Goal: Contribute content: Add original content to the website for others to see

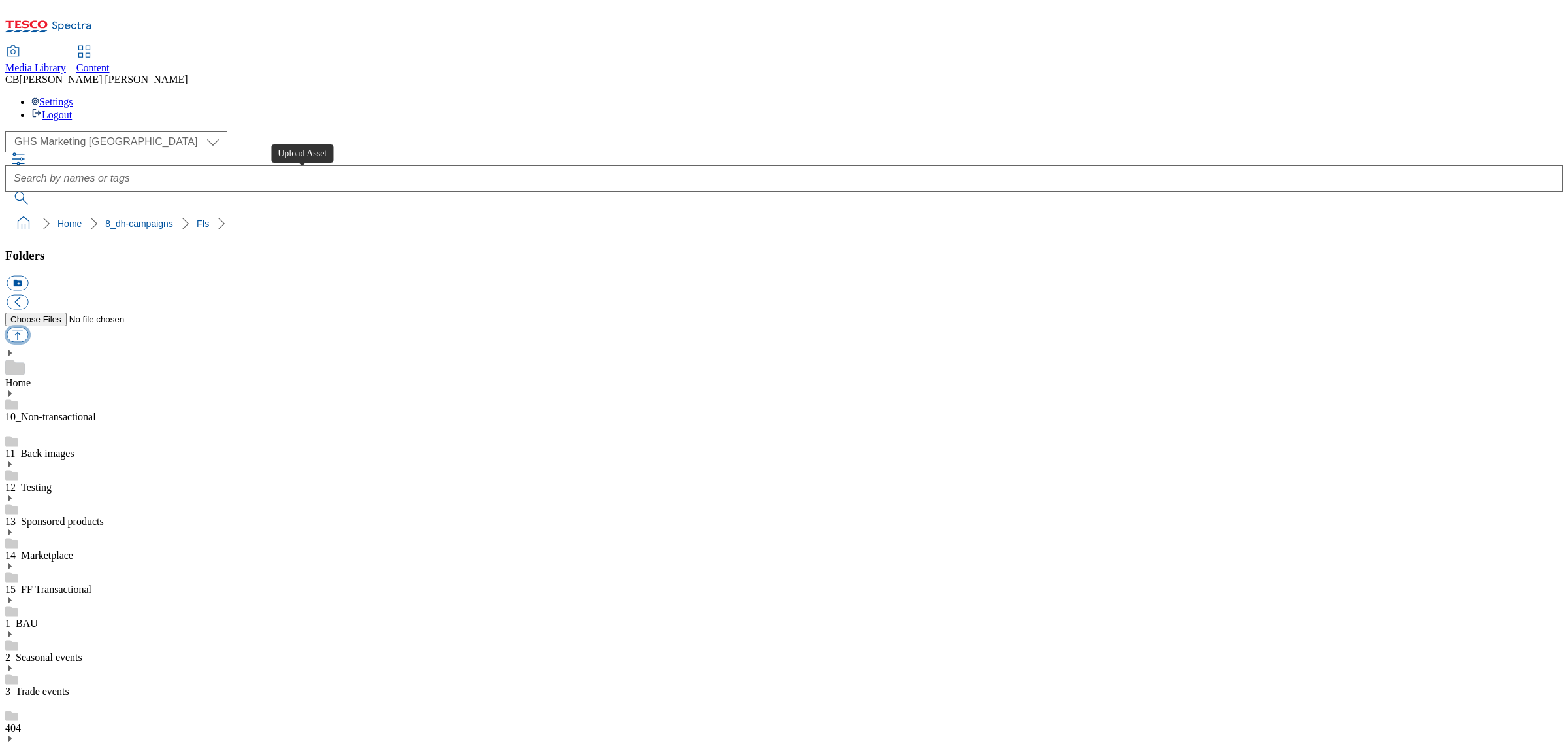
scroll to position [327, 0]
click at [28, 327] on button "button" at bounding box center [17, 335] width 21 height 15
type input "C:\fakepath\1754566588724-ad541568_Arla_LegoBrand_H_1184x333_V3.jpg"
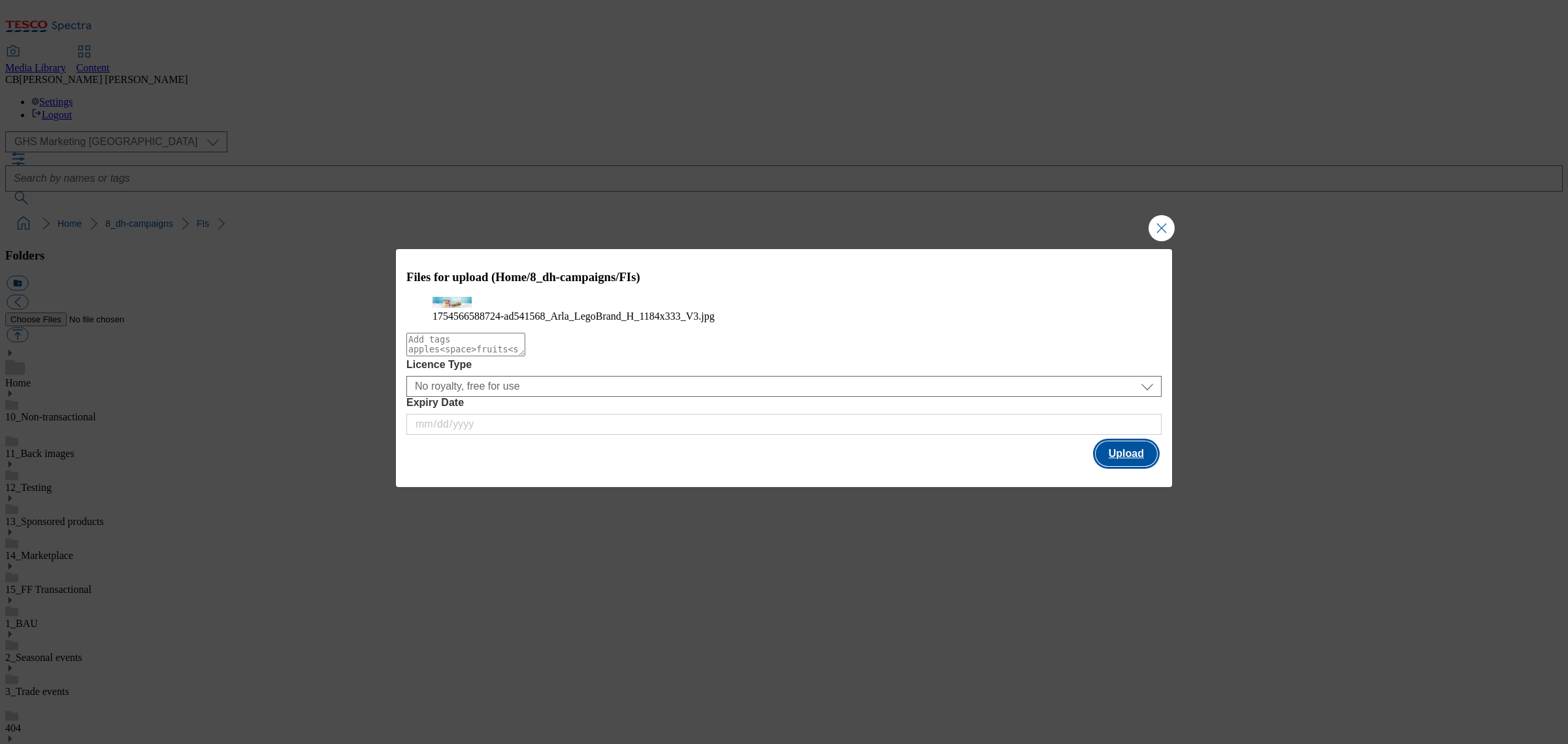
click at [1119, 466] on button "Upload" at bounding box center [1126, 454] width 61 height 25
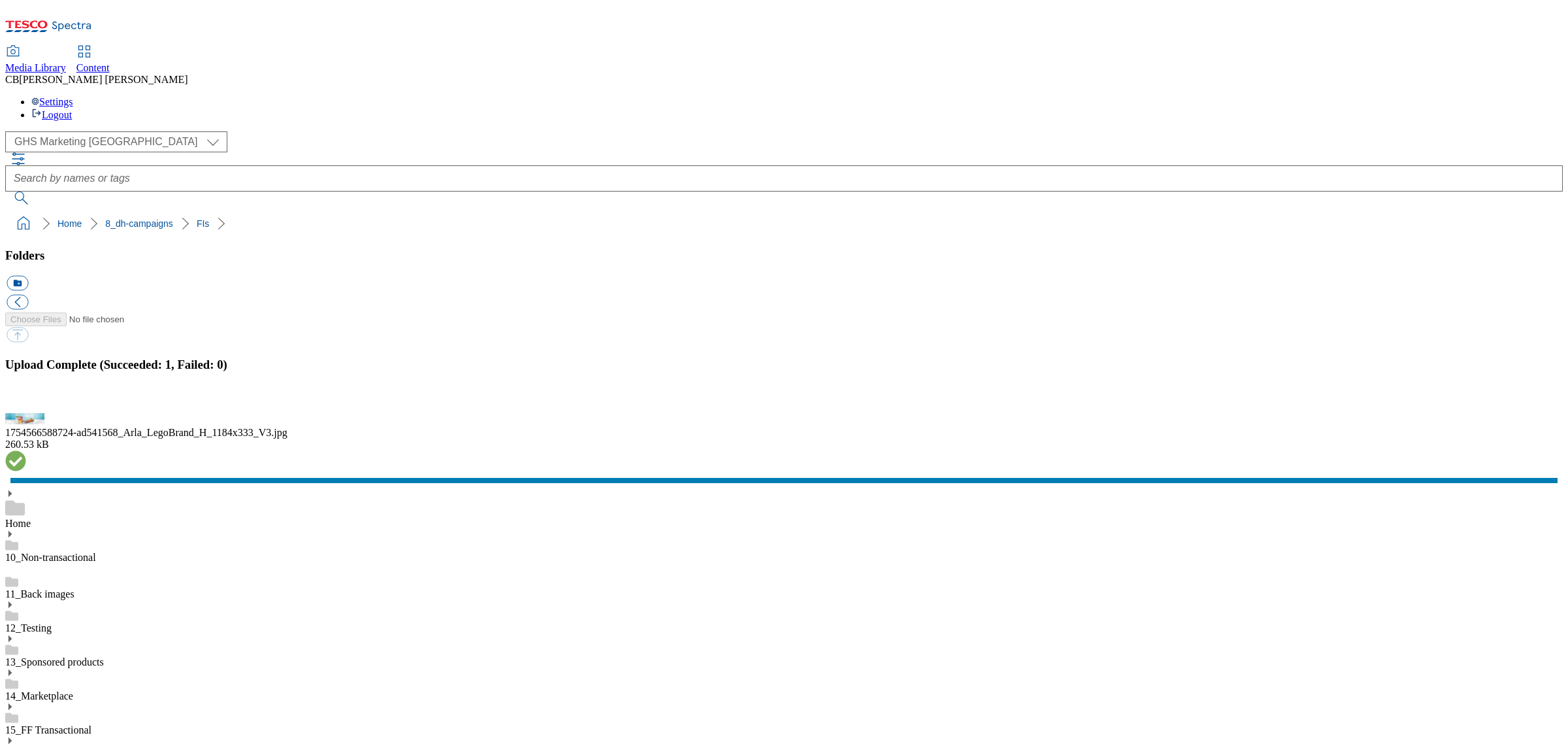
click at [26, 412] on button "button" at bounding box center [16, 406] width 20 height 13
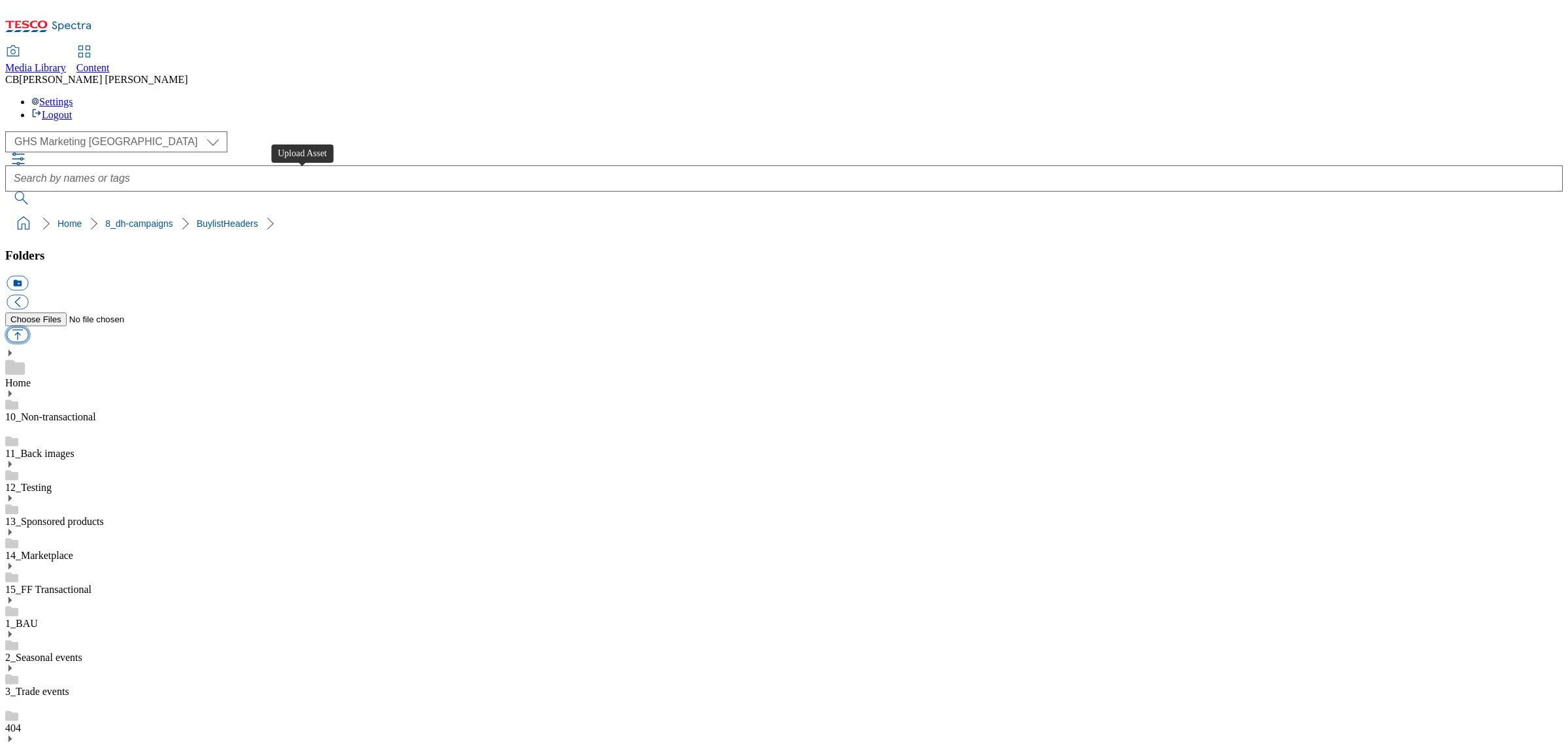
click at [28, 327] on button "button" at bounding box center [17, 335] width 21 height 15
type input "C:\fakepath\1753791406336-ad541275_Biere_Legobrand_H_1184x333_V2.jpg"
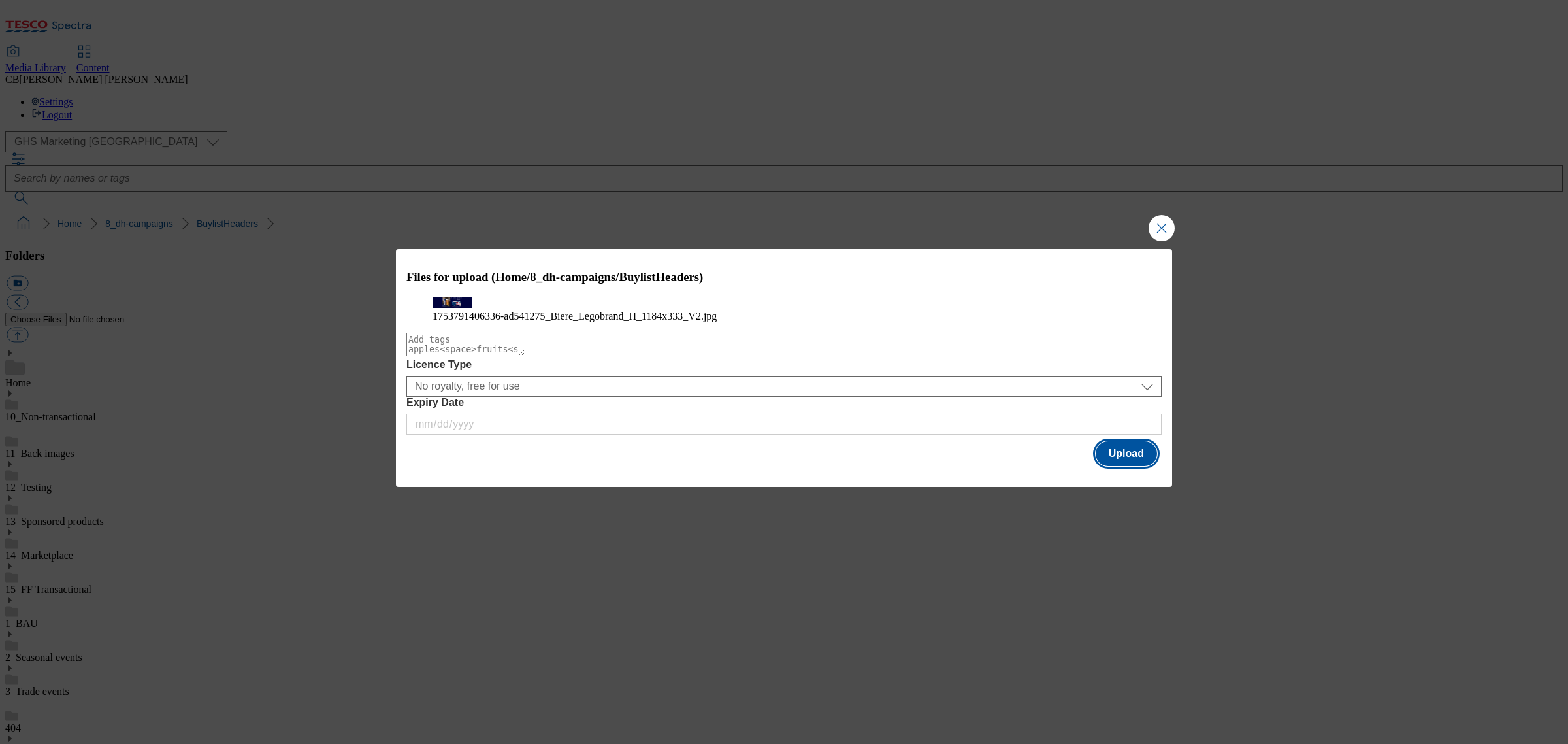
click at [1132, 466] on button "Upload" at bounding box center [1126, 454] width 61 height 25
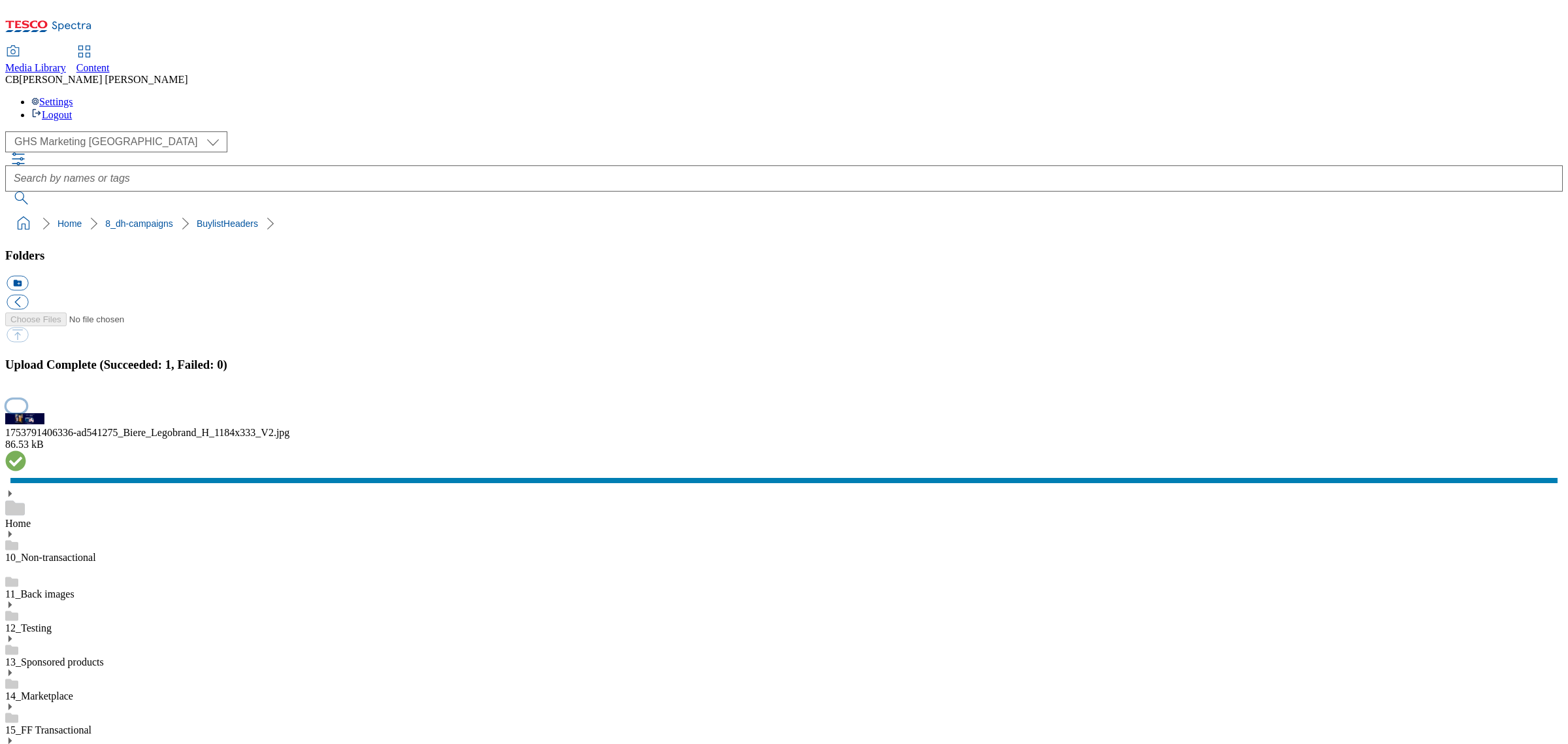
click at [26, 412] on button "button" at bounding box center [16, 406] width 20 height 13
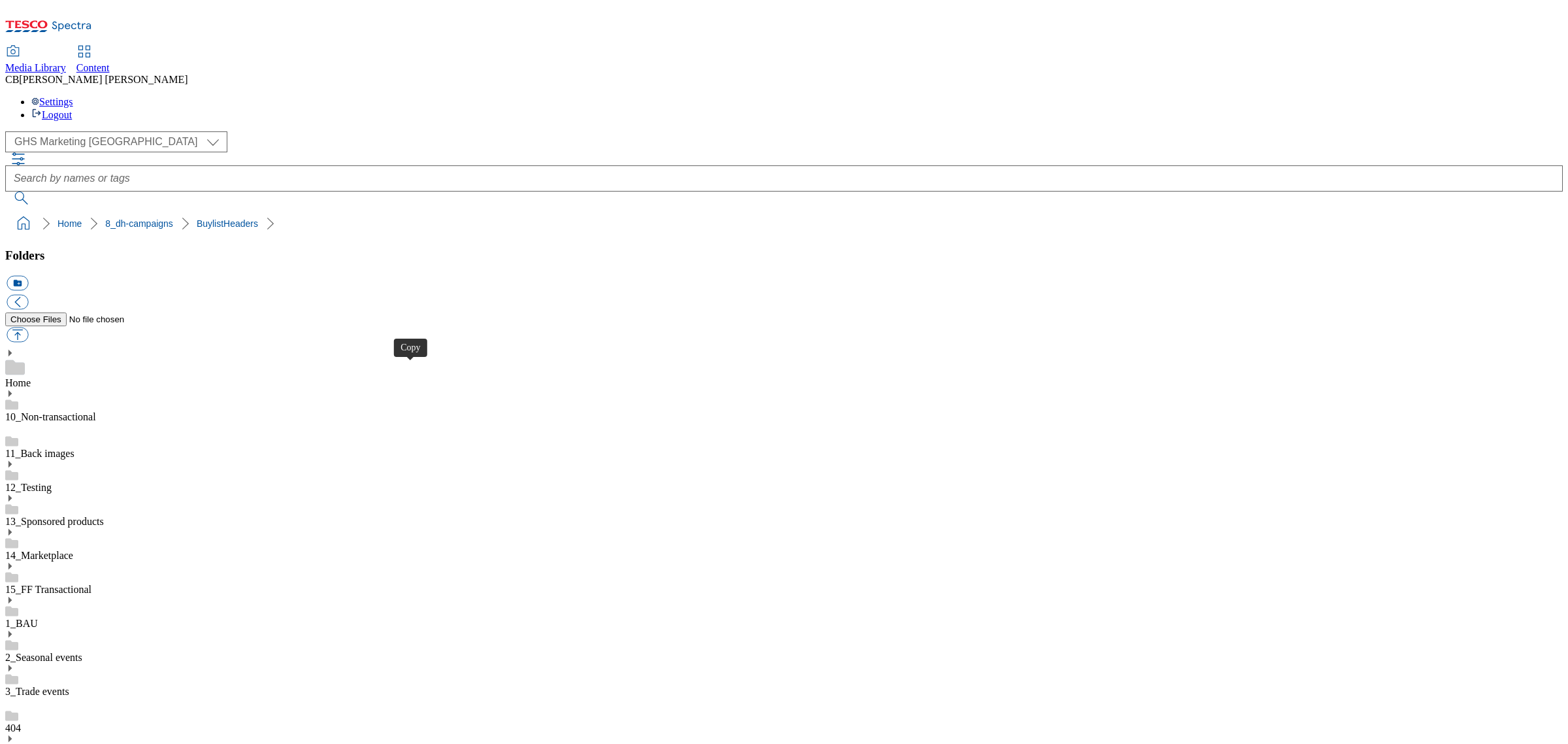
click at [28, 327] on button "button" at bounding box center [17, 335] width 21 height 15
type input "C:\fakepath\1754922233497-25619_Hellmanns ccp_tile_1836x276.jpg"
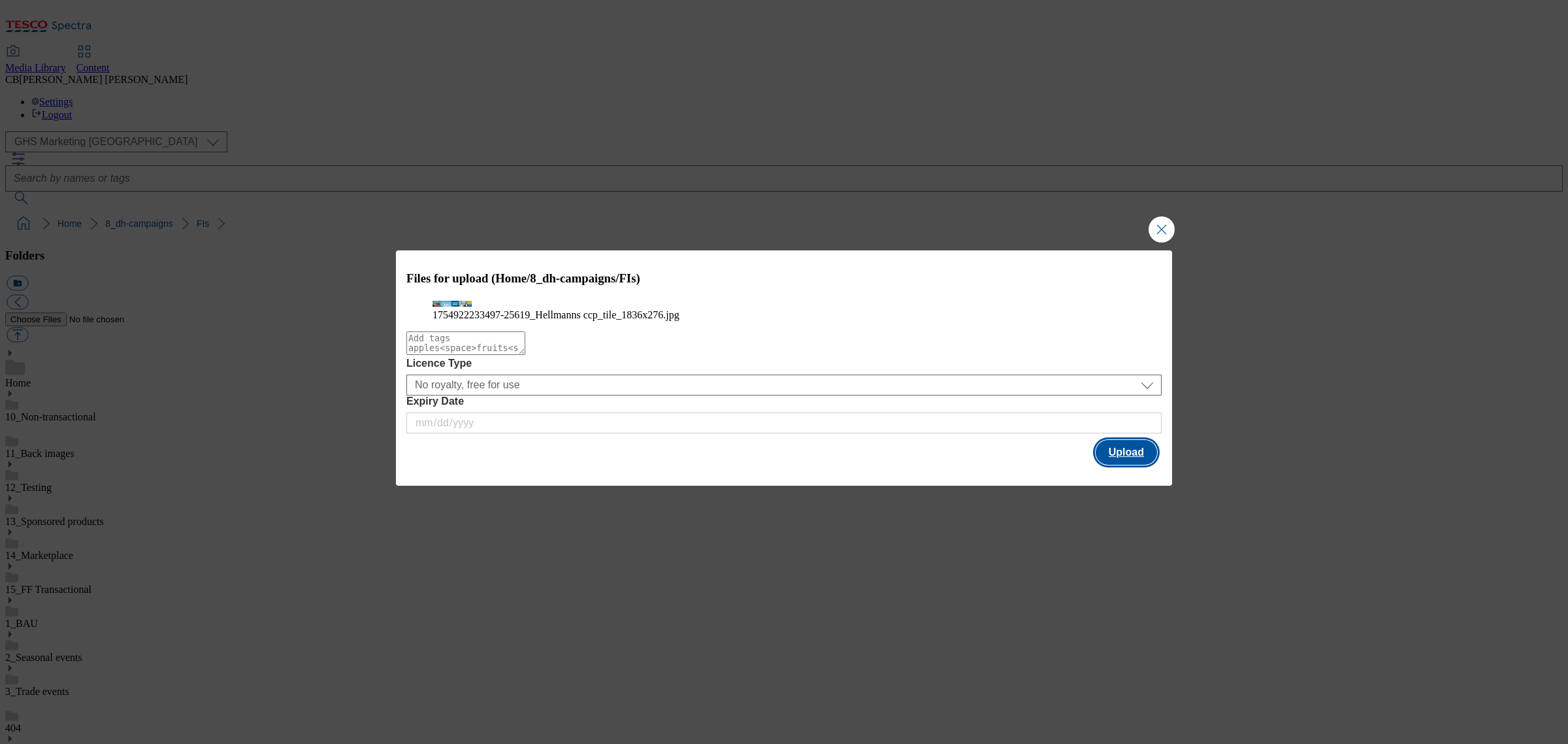
click at [1142, 465] on button "Upload" at bounding box center [1126, 452] width 61 height 25
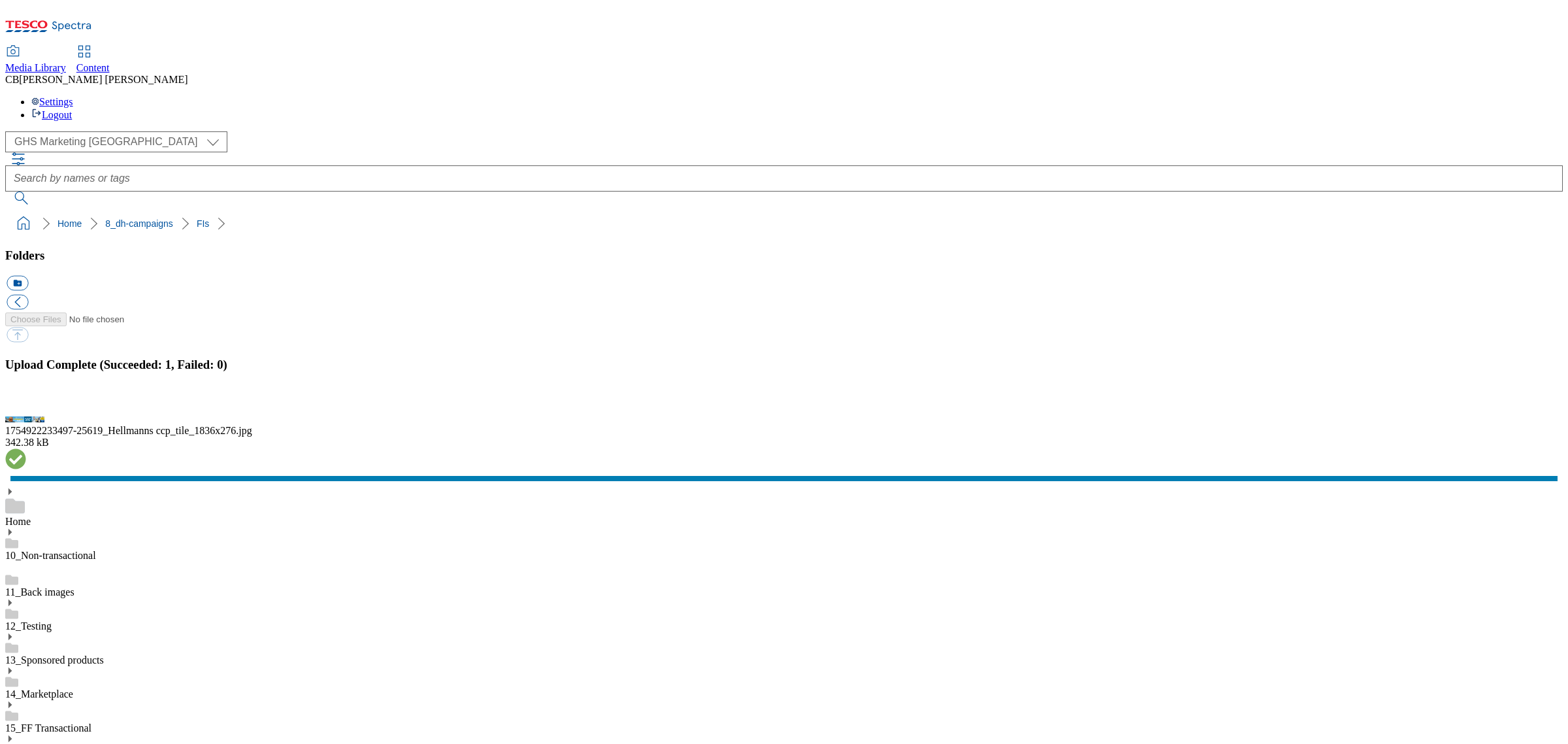
click at [26, 412] on button "button" at bounding box center [16, 406] width 20 height 13
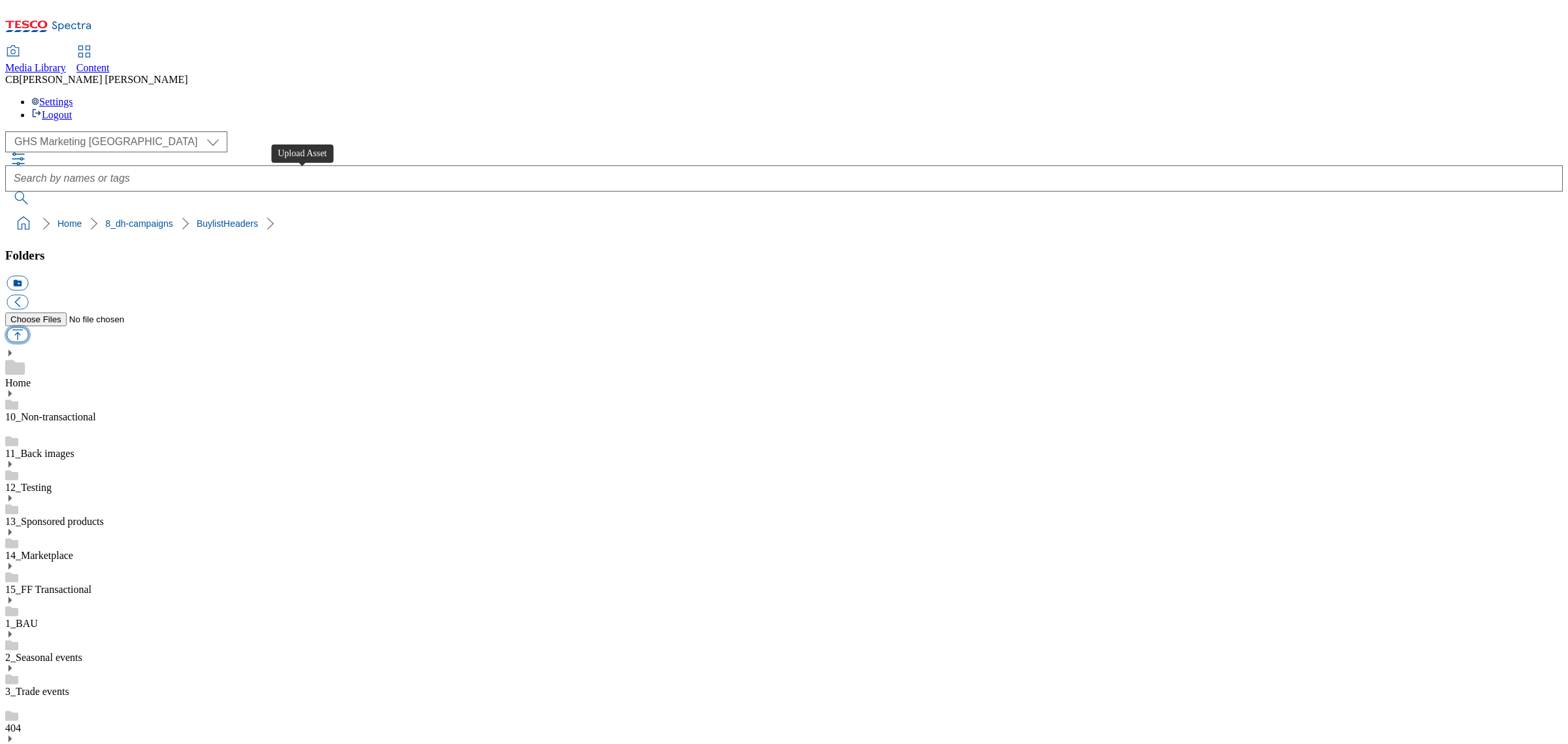
click at [28, 327] on button "button" at bounding box center [17, 335] width 21 height 15
type input "C:\fakepath\1754556389075-BLH_1184x333.png"
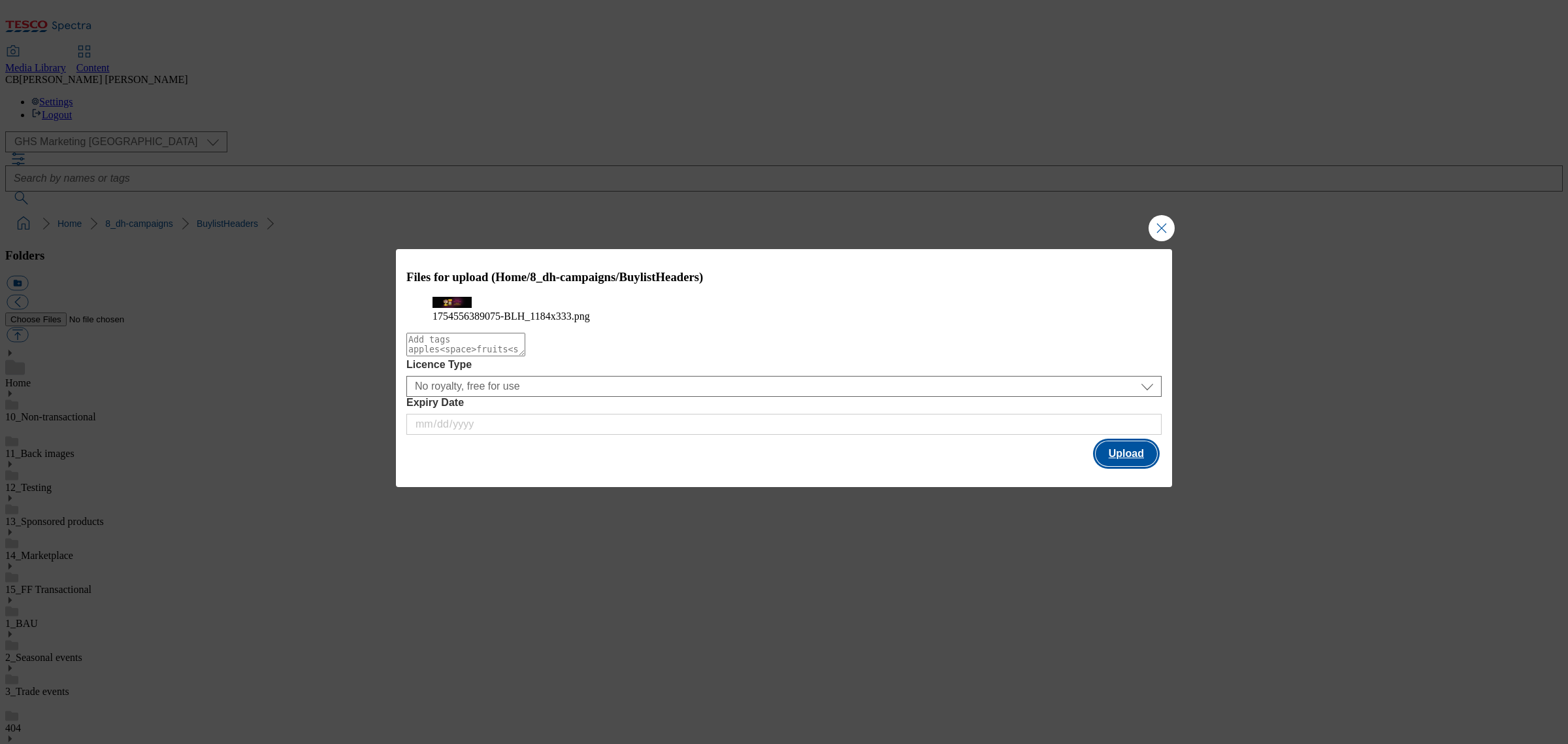
click at [1148, 466] on button "Upload" at bounding box center [1126, 454] width 61 height 25
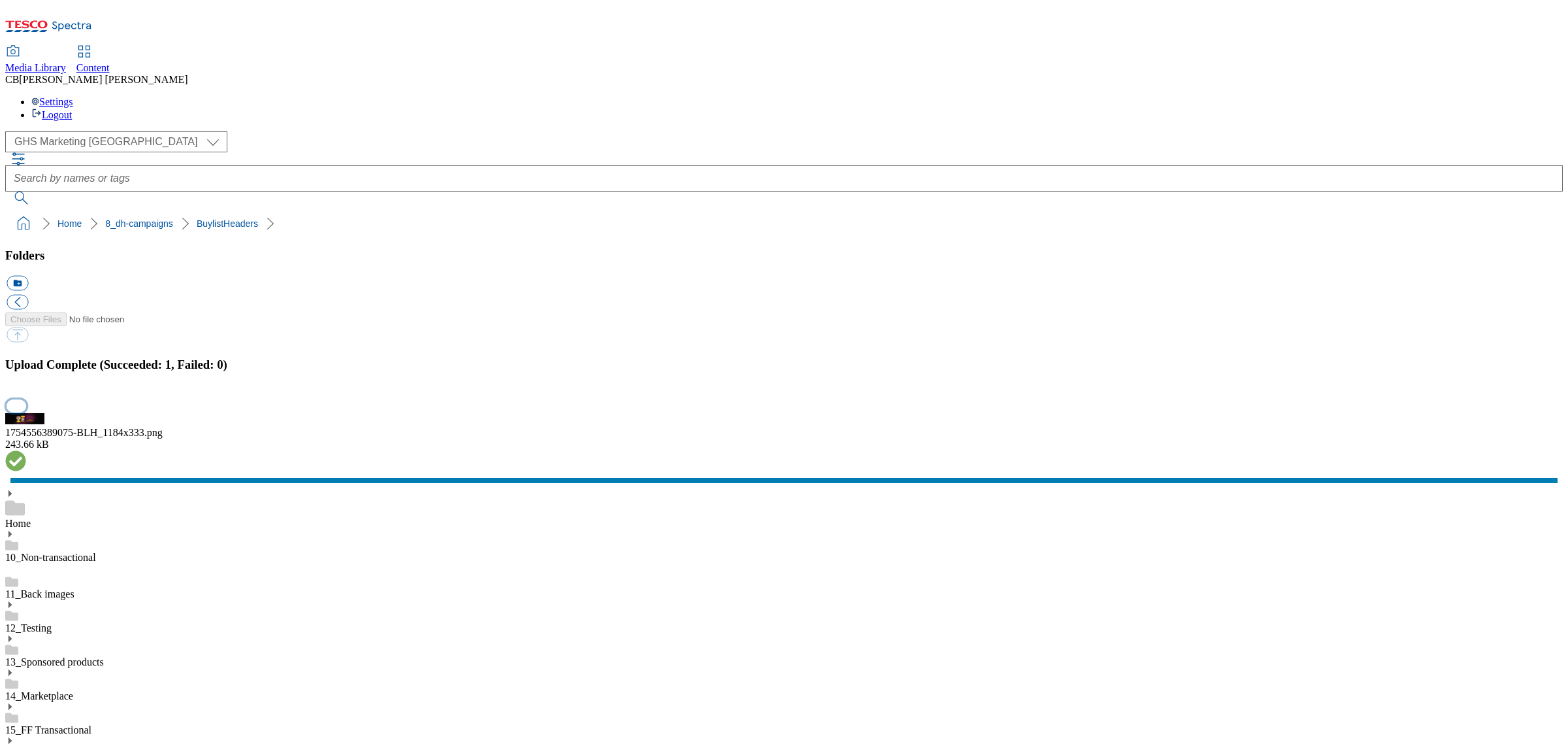
click at [26, 412] on button "button" at bounding box center [16, 406] width 20 height 13
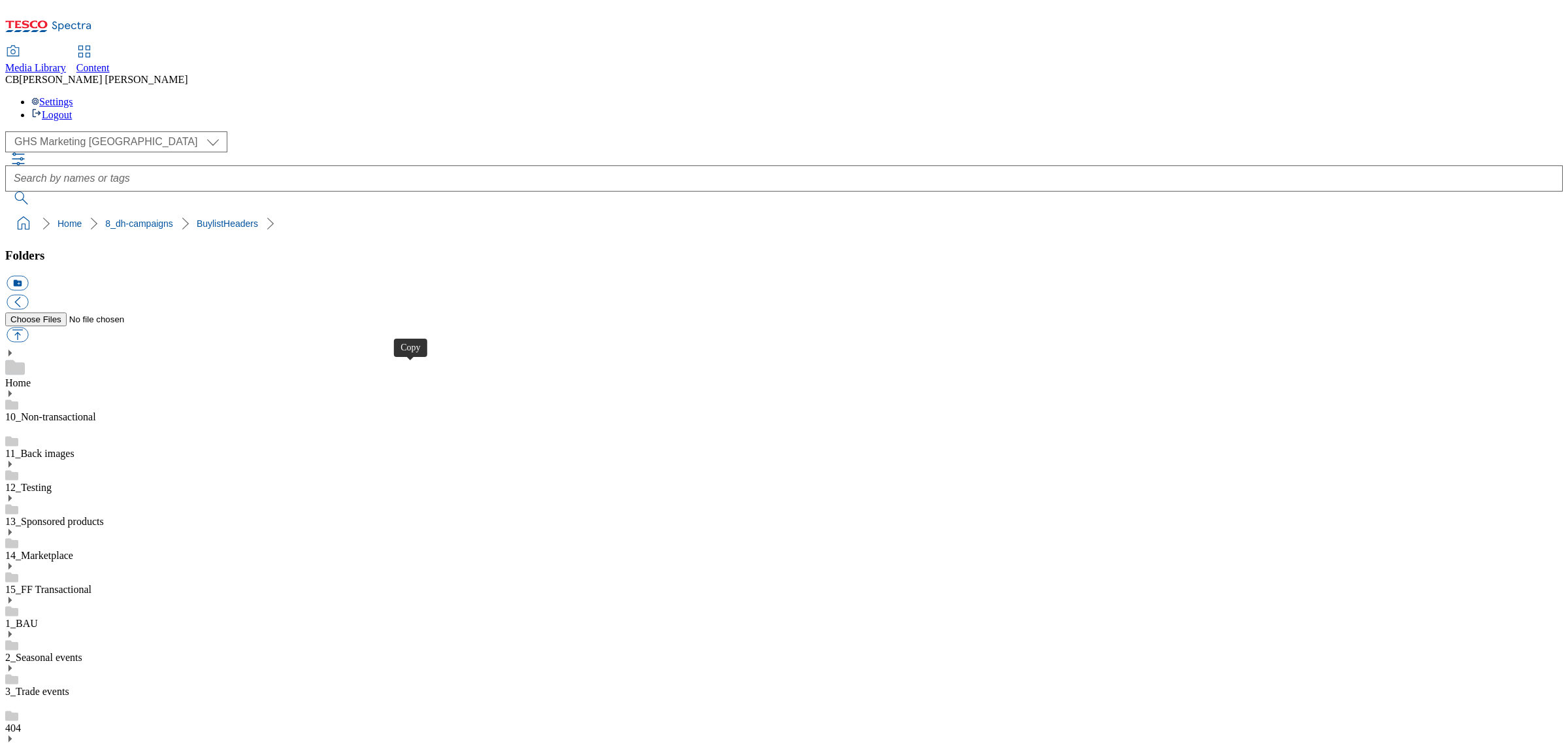
click at [28, 327] on button "button" at bounding box center [17, 335] width 21 height 15
type input "C:\fakepath\1754556389076-Desktop.png"
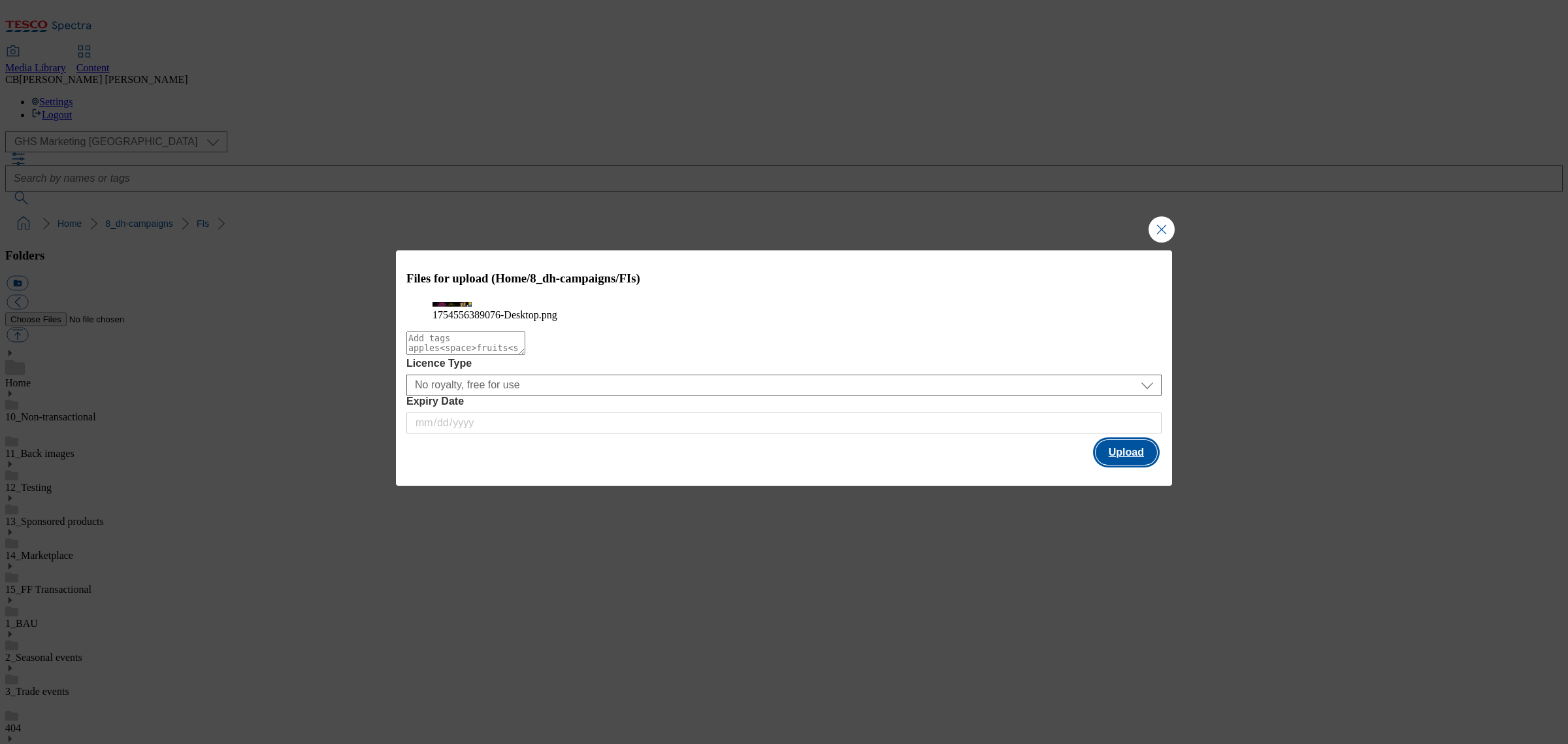
click at [1135, 465] on button "Upload" at bounding box center [1126, 452] width 61 height 25
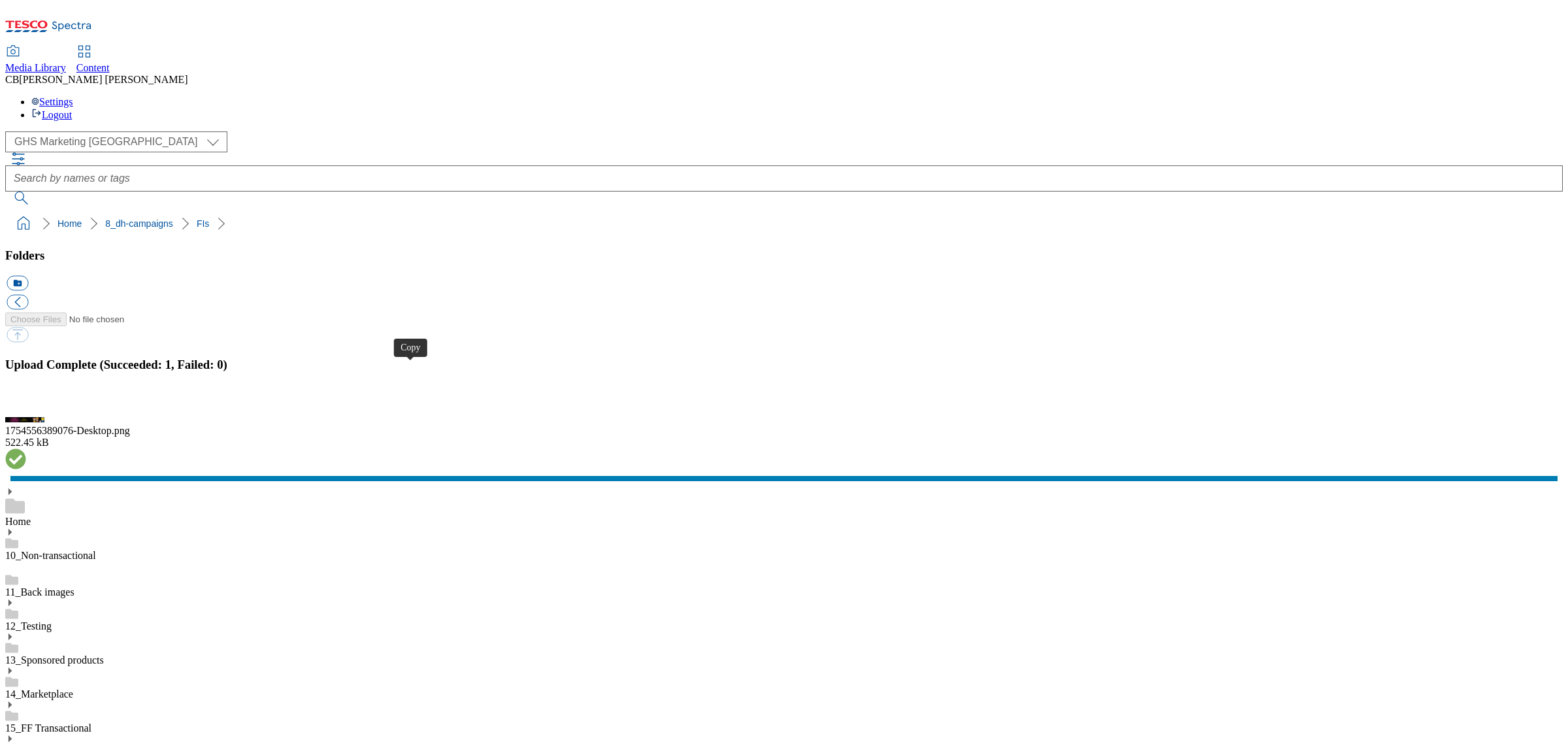
click at [26, 412] on button "button" at bounding box center [16, 406] width 20 height 13
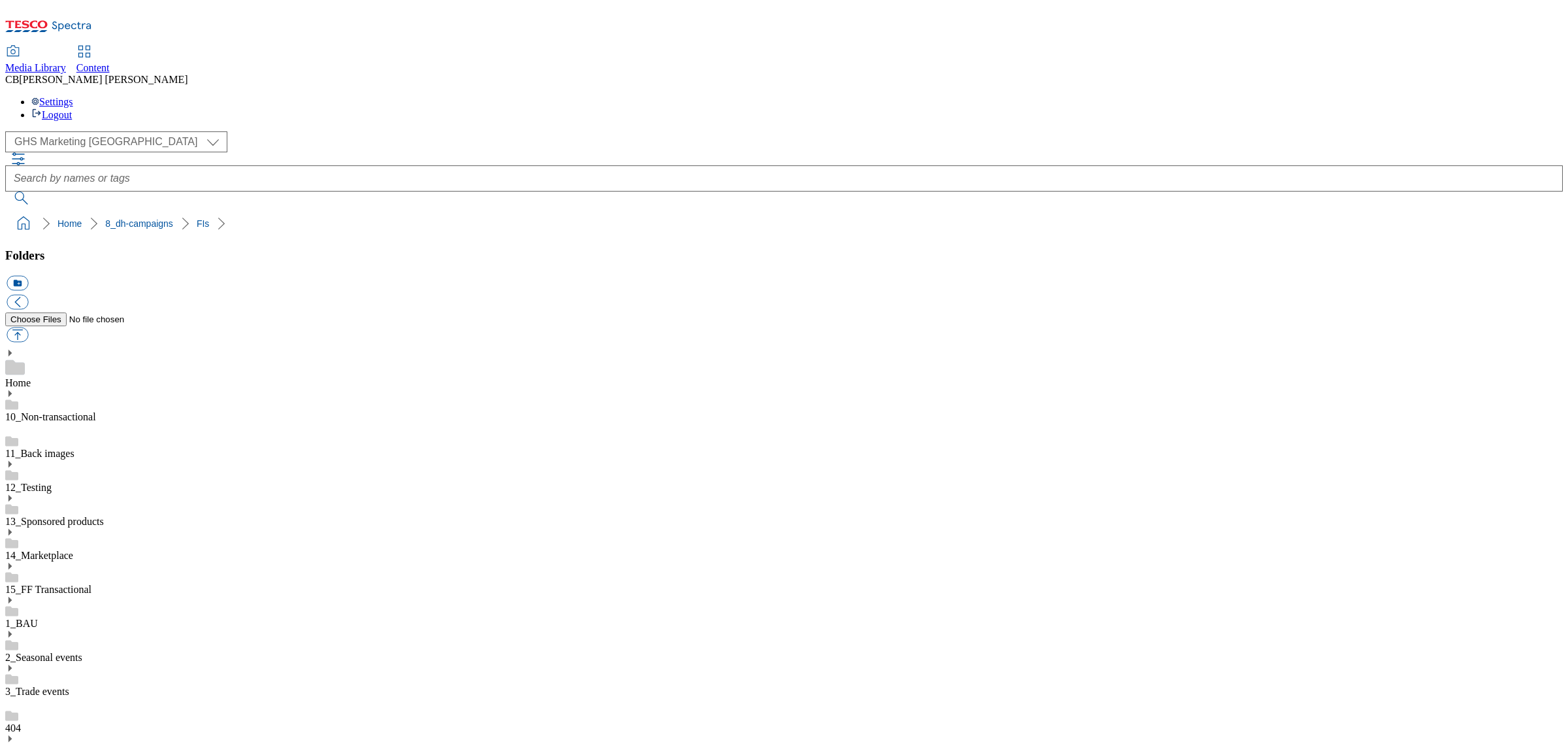
click at [28, 327] on button "button" at bounding box center [17, 335] width 21 height 15
type input "C:\fakepath\1753945428754-ad541551_Pizza_Express_LegoBrand_H_1184x333_V1.jpg"
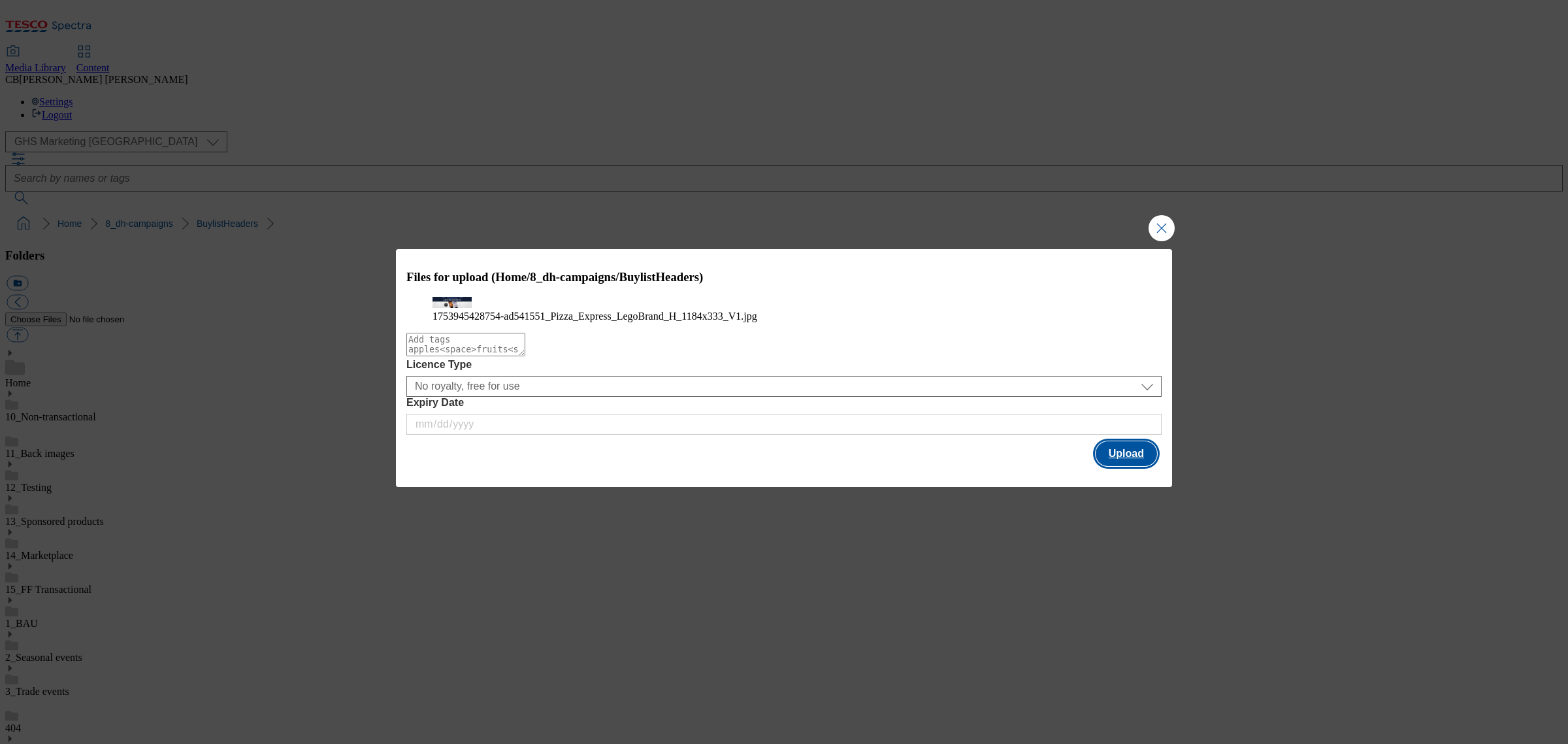
click at [1119, 466] on button "Upload" at bounding box center [1126, 454] width 61 height 25
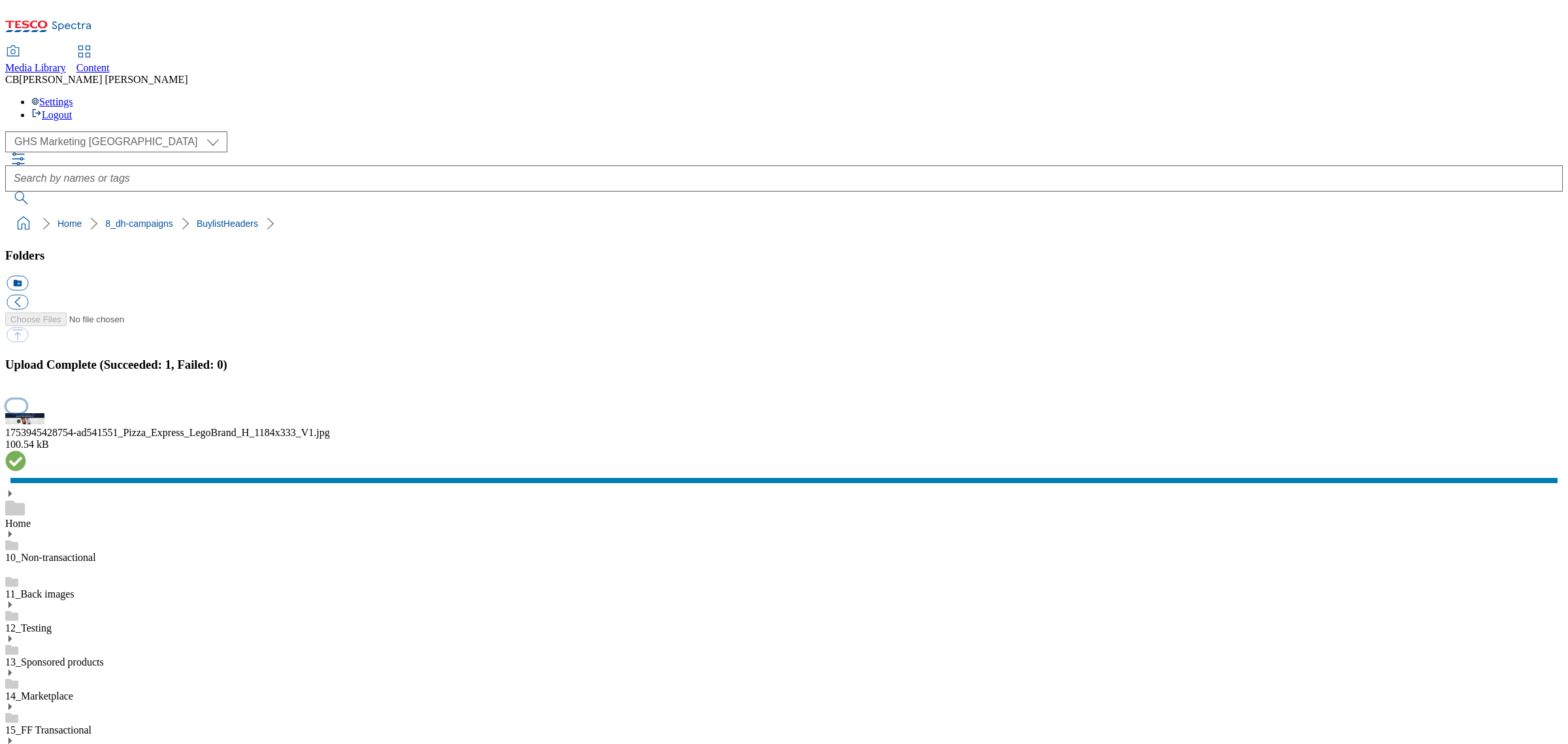
click at [26, 412] on button "button" at bounding box center [16, 406] width 20 height 13
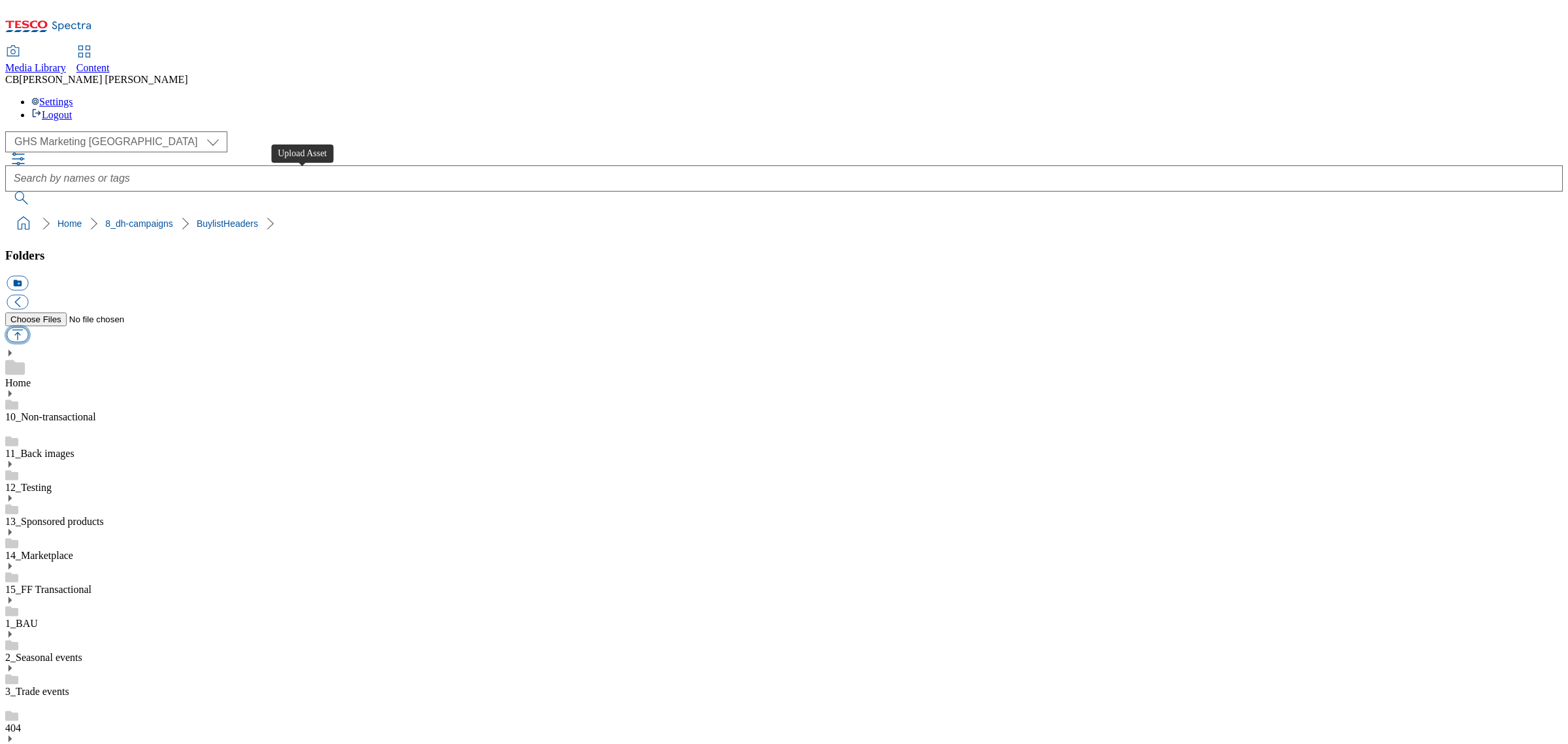
click at [28, 327] on button "button" at bounding box center [17, 335] width 21 height 15
type input "C:\fakepath\1753700785250-ad540980_Arctic_Coffee_LegoBrand_H_1184x333_V1.jpg"
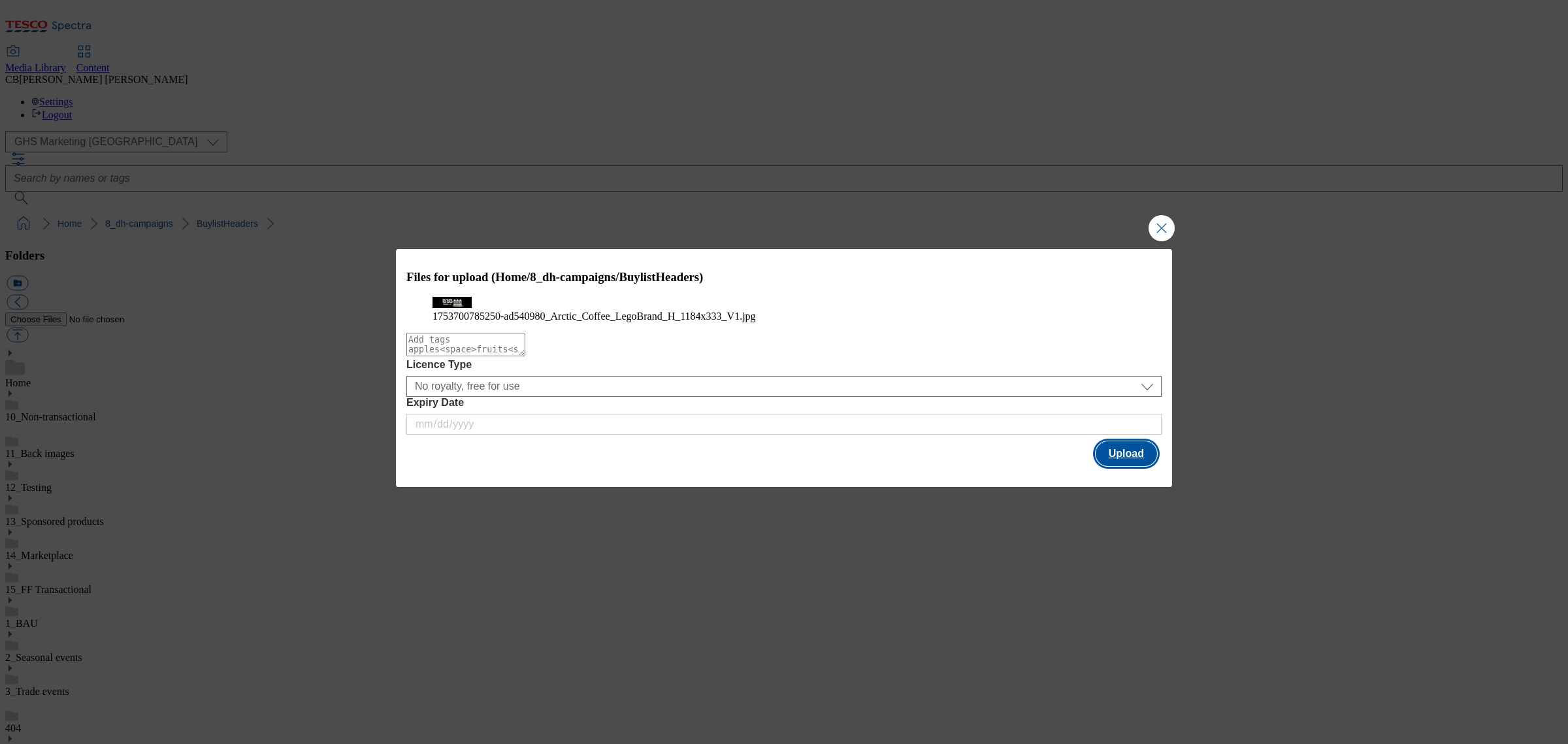
click at [1126, 466] on button "Upload" at bounding box center [1126, 454] width 61 height 25
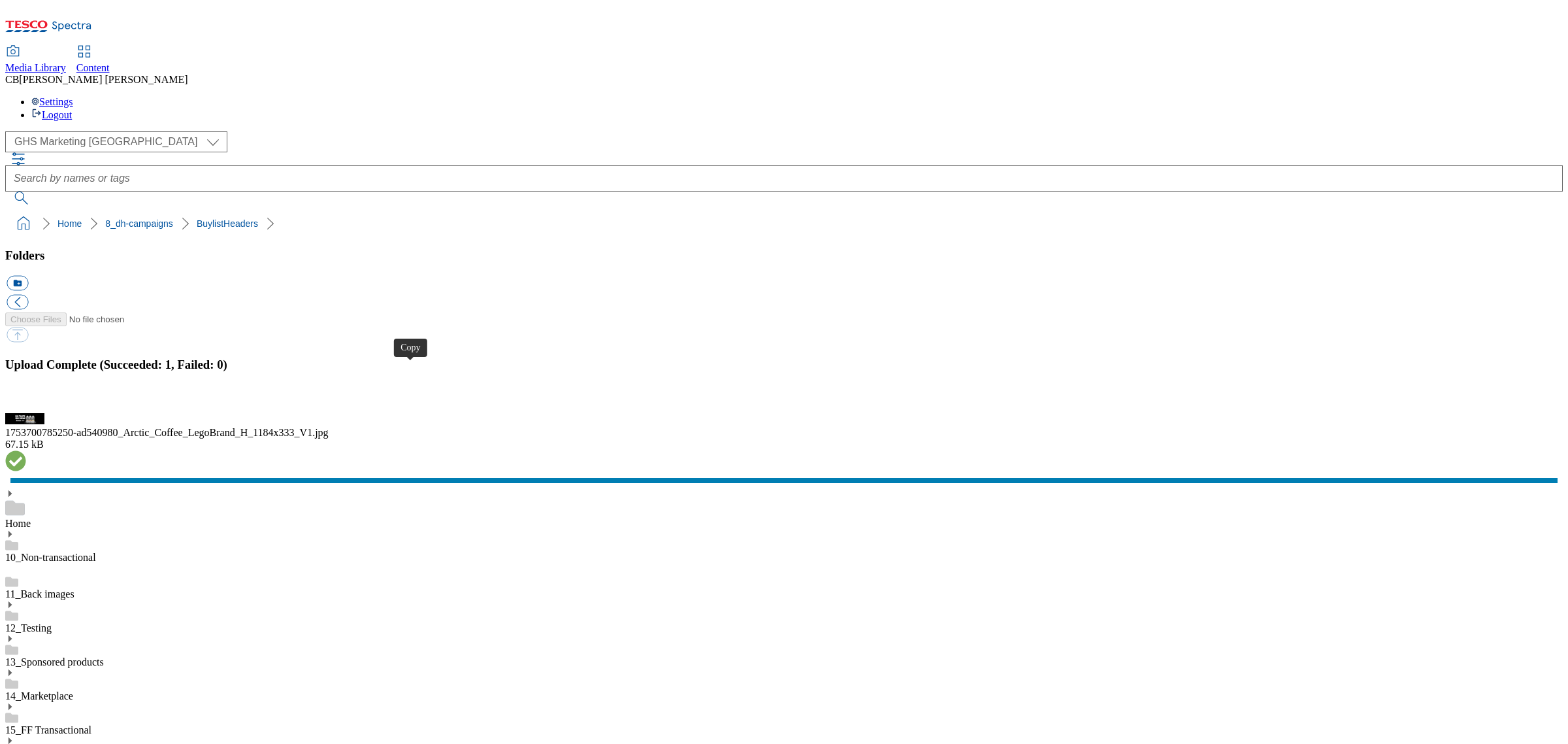
click at [26, 412] on button "button" at bounding box center [16, 406] width 20 height 13
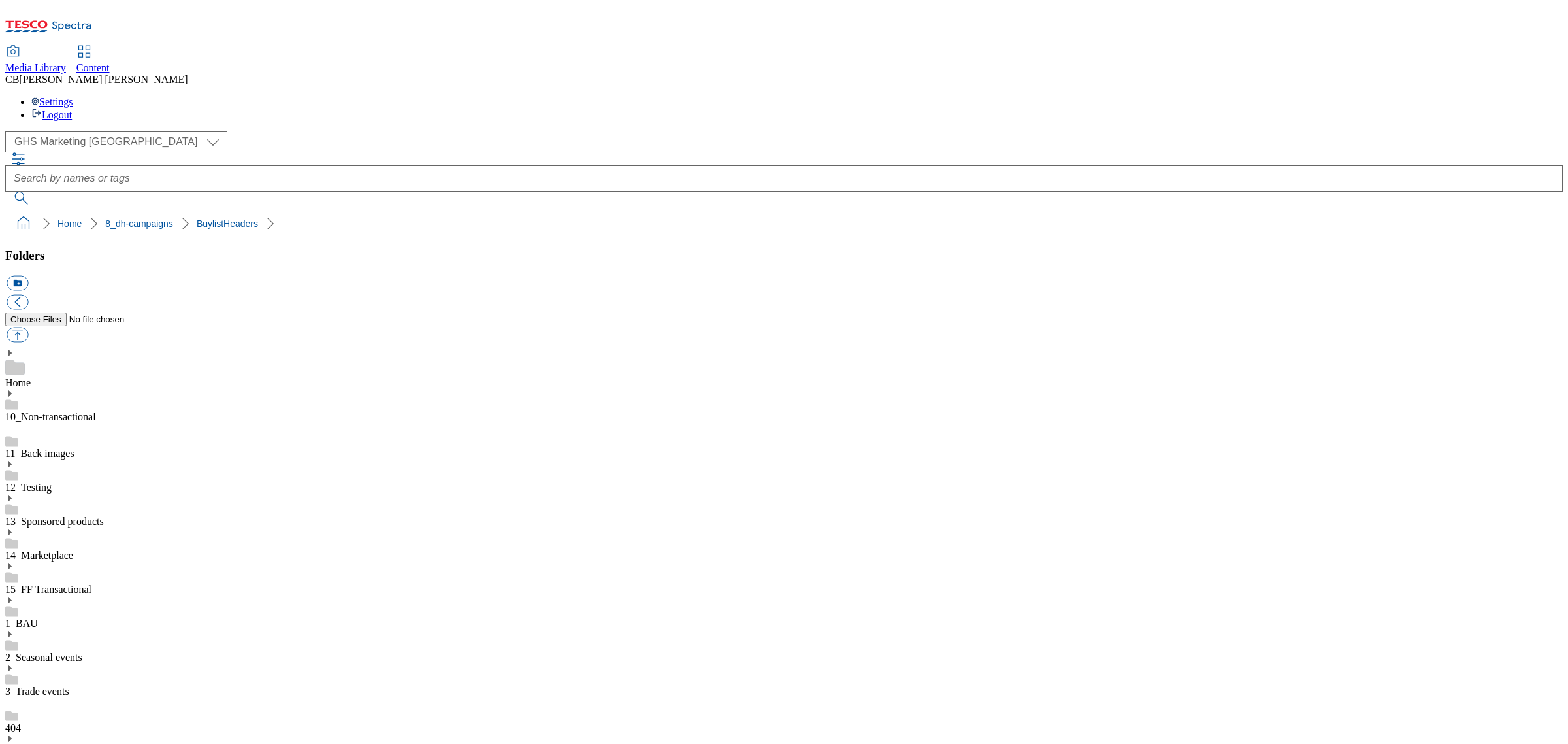
click at [28, 327] on button "button" at bounding box center [17, 335] width 21 height 15
type input "C:\fakepath\1751959940013-ad539996_Mionetto_LegoBrand_H_1184x333_V1.jpg"
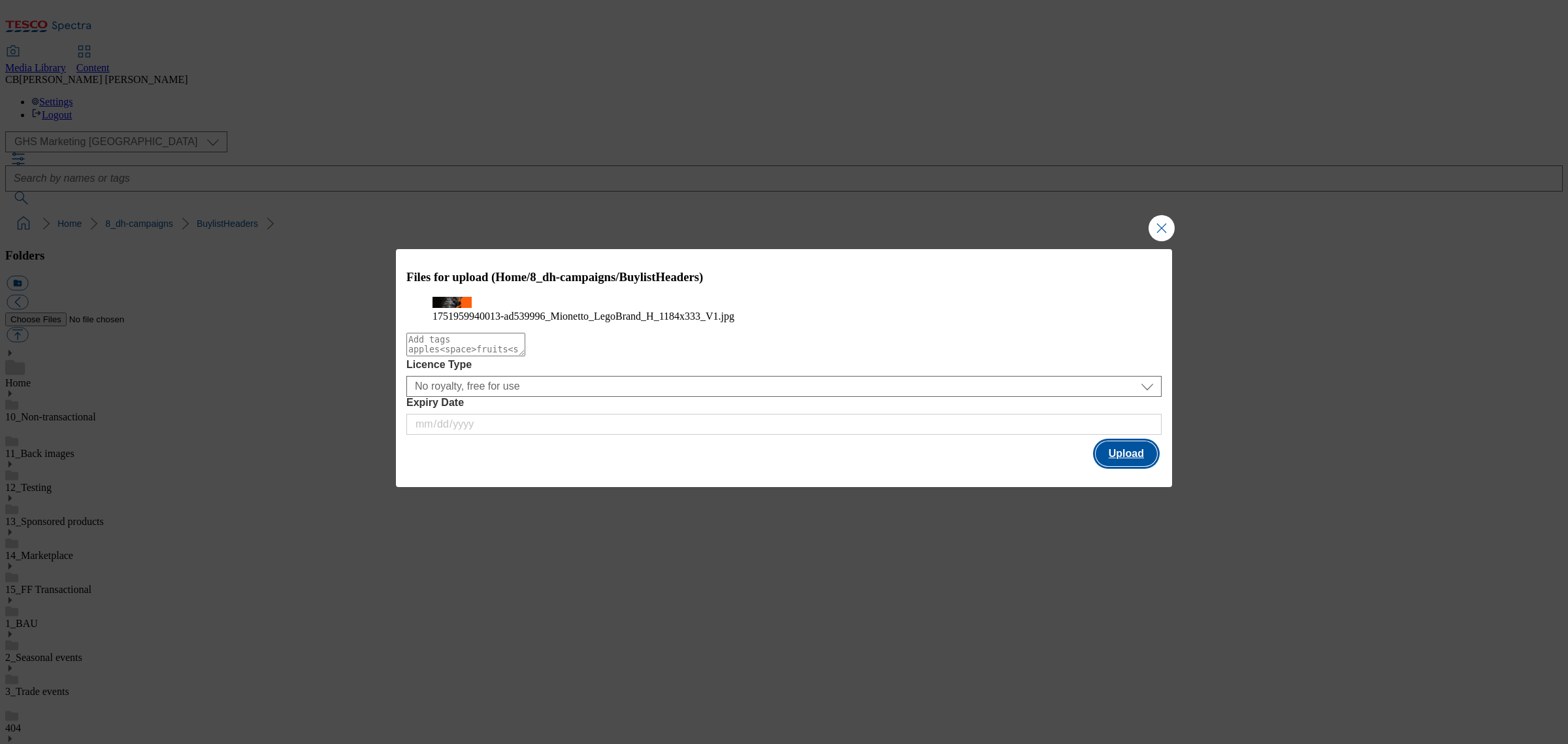
click at [1146, 466] on button "Upload" at bounding box center [1126, 454] width 61 height 25
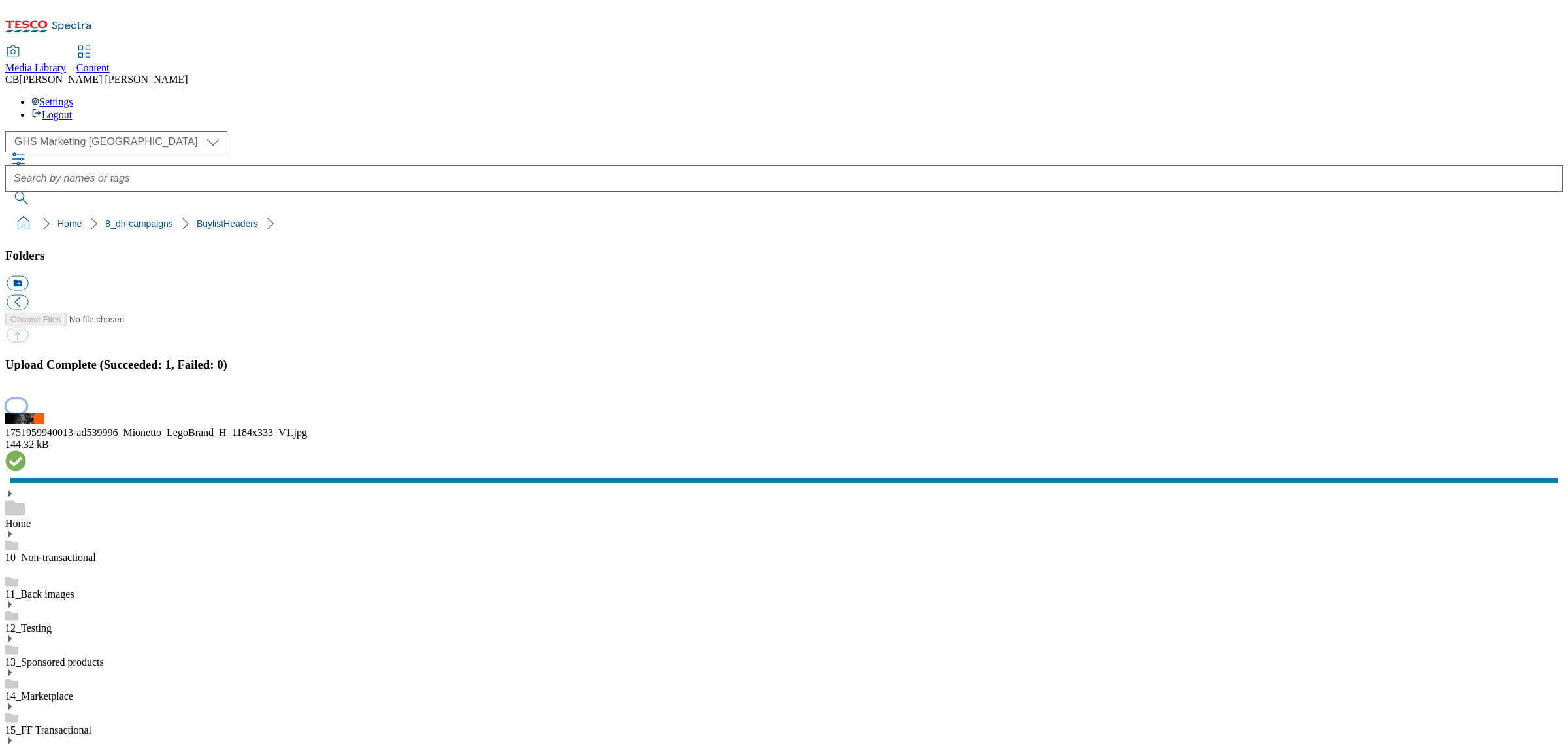
click at [26, 412] on button "button" at bounding box center [16, 406] width 20 height 13
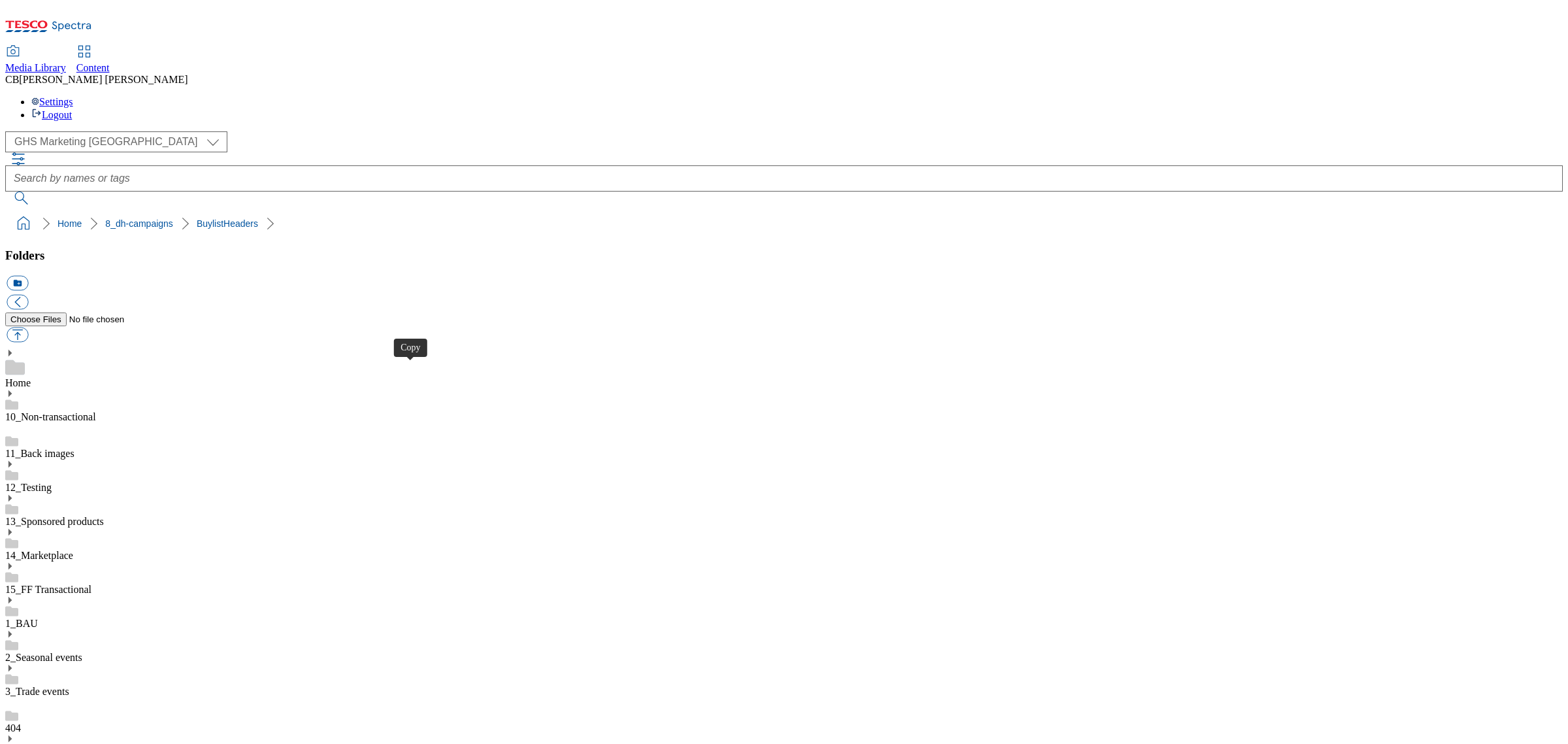
click at [28, 327] on button "button" at bounding box center [17, 335] width 21 height 15
type input "C:\fakepath\1754394313005-ad541432_Inchs_LegoBrand_H_1184x333_V1.jpg"
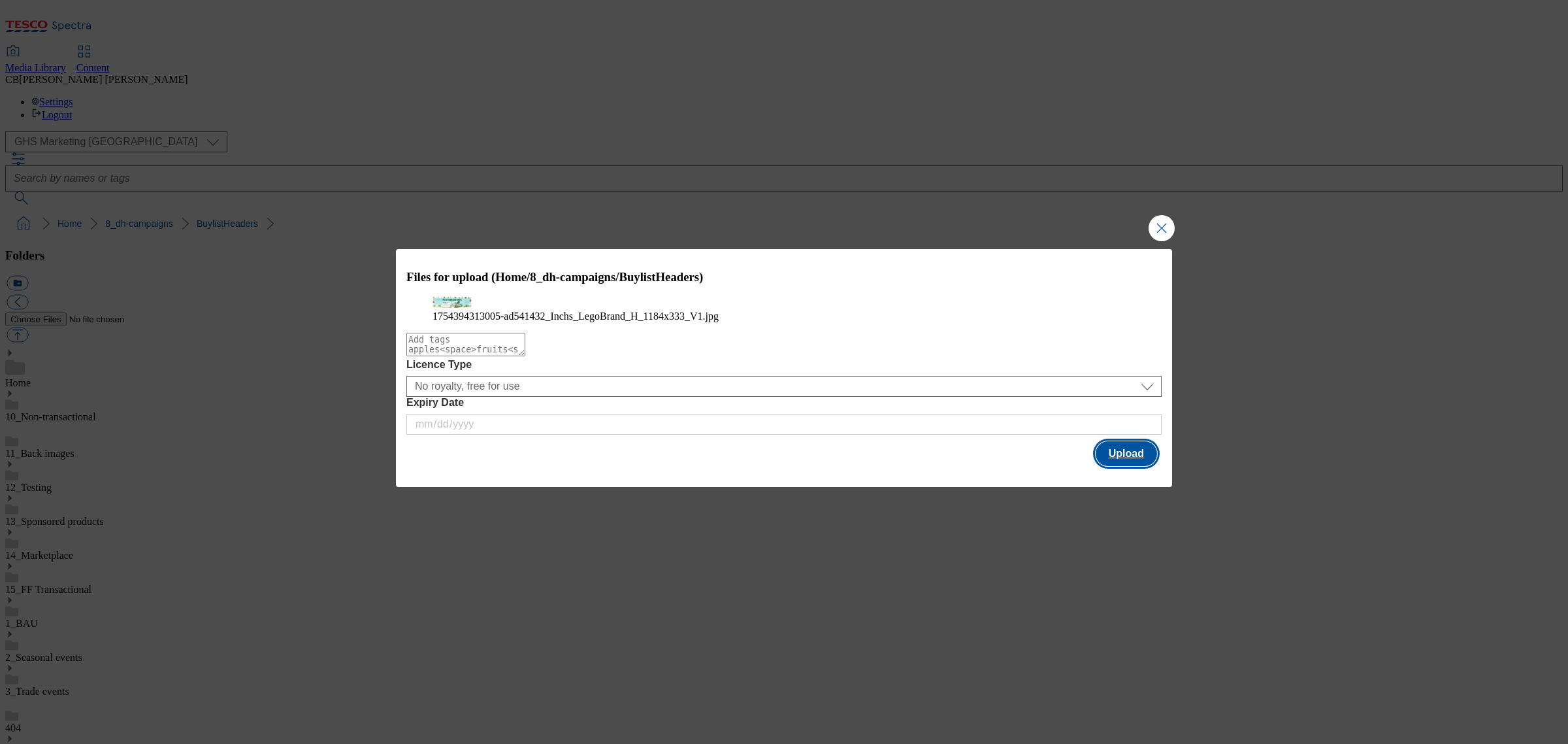
click at [1129, 466] on button "Upload" at bounding box center [1126, 454] width 61 height 25
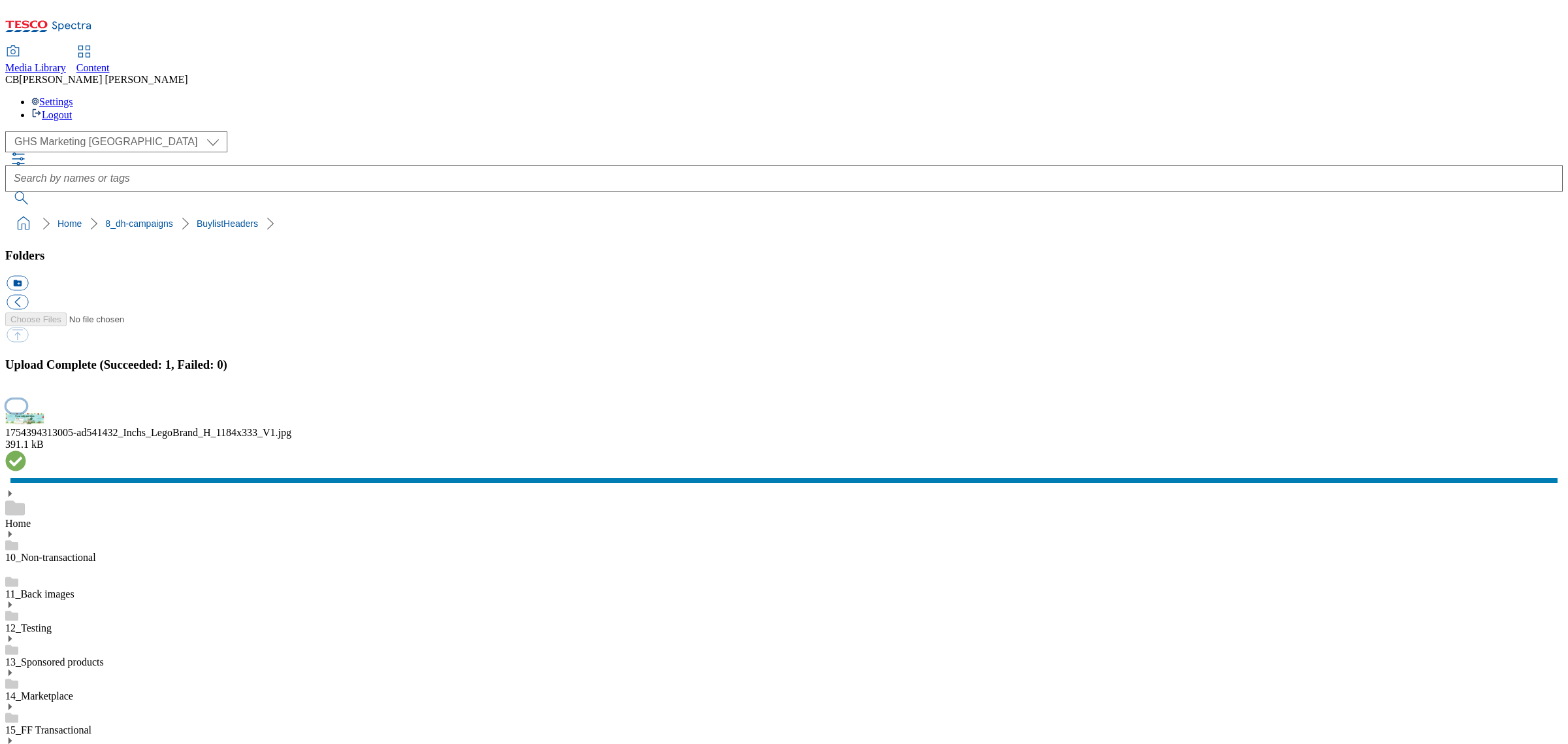
click at [26, 412] on button "button" at bounding box center [16, 406] width 20 height 13
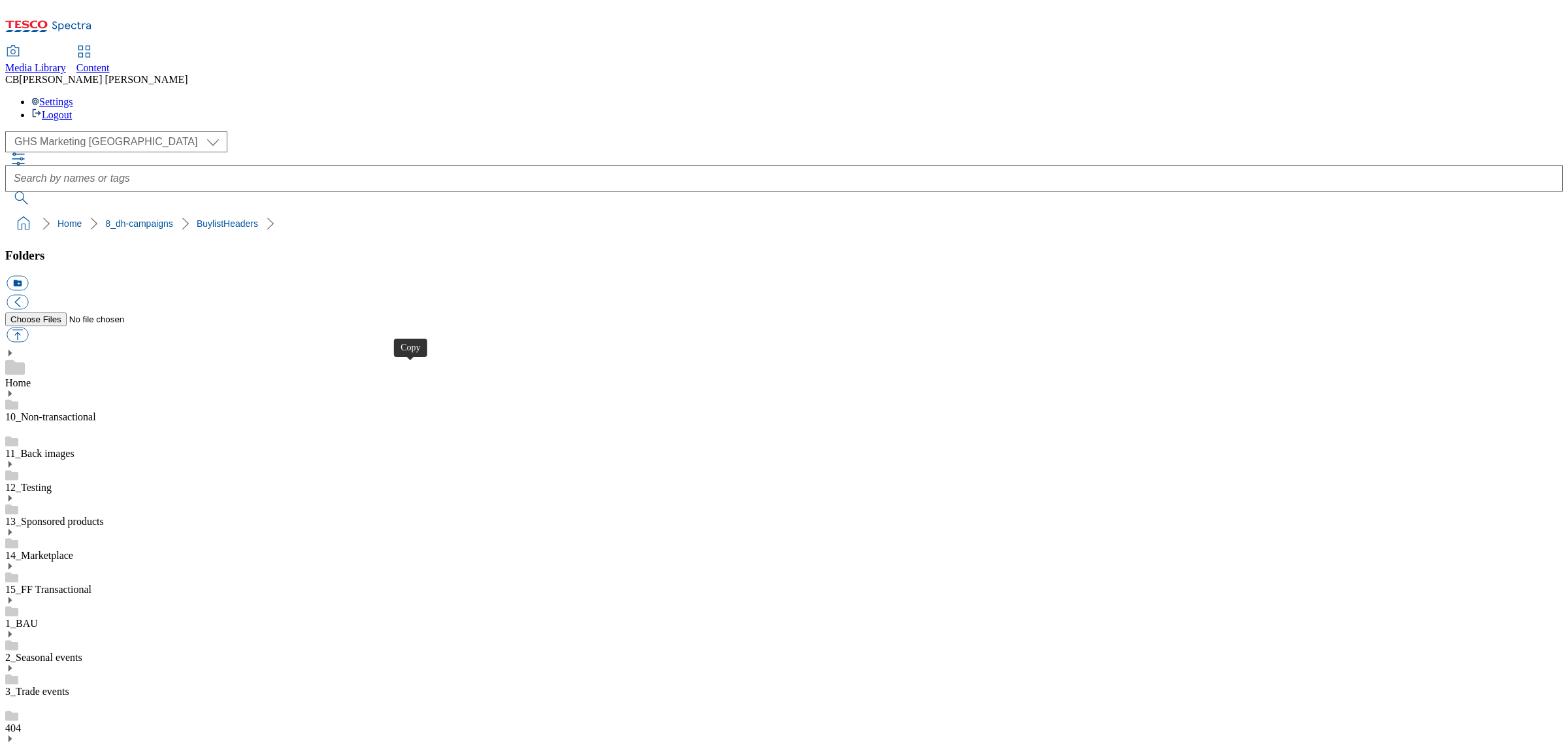
drag, startPoint x: 408, startPoint y: 370, endPoint x: 450, endPoint y: 213, distance: 162.5
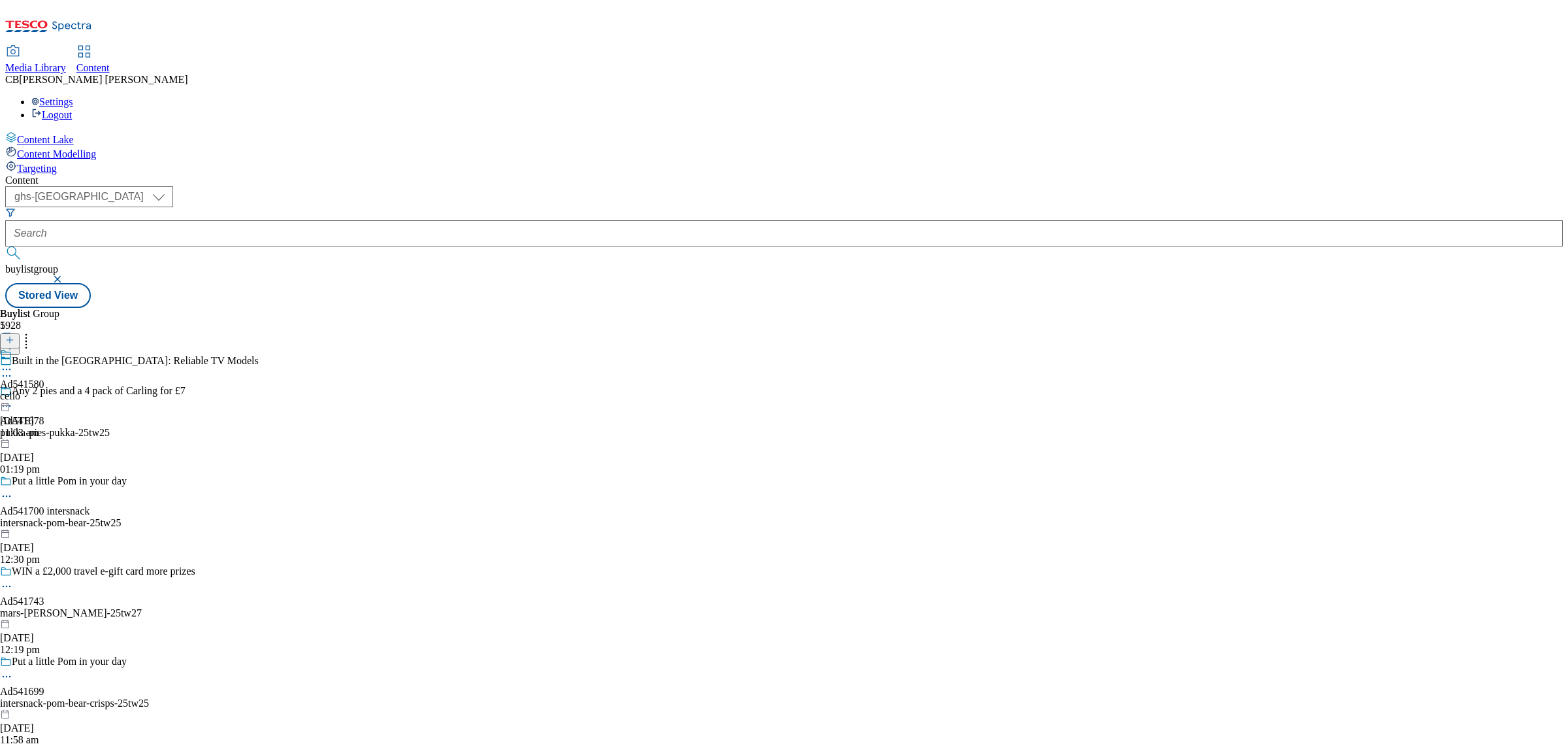
select select "ghs-[GEOGRAPHIC_DATA]"
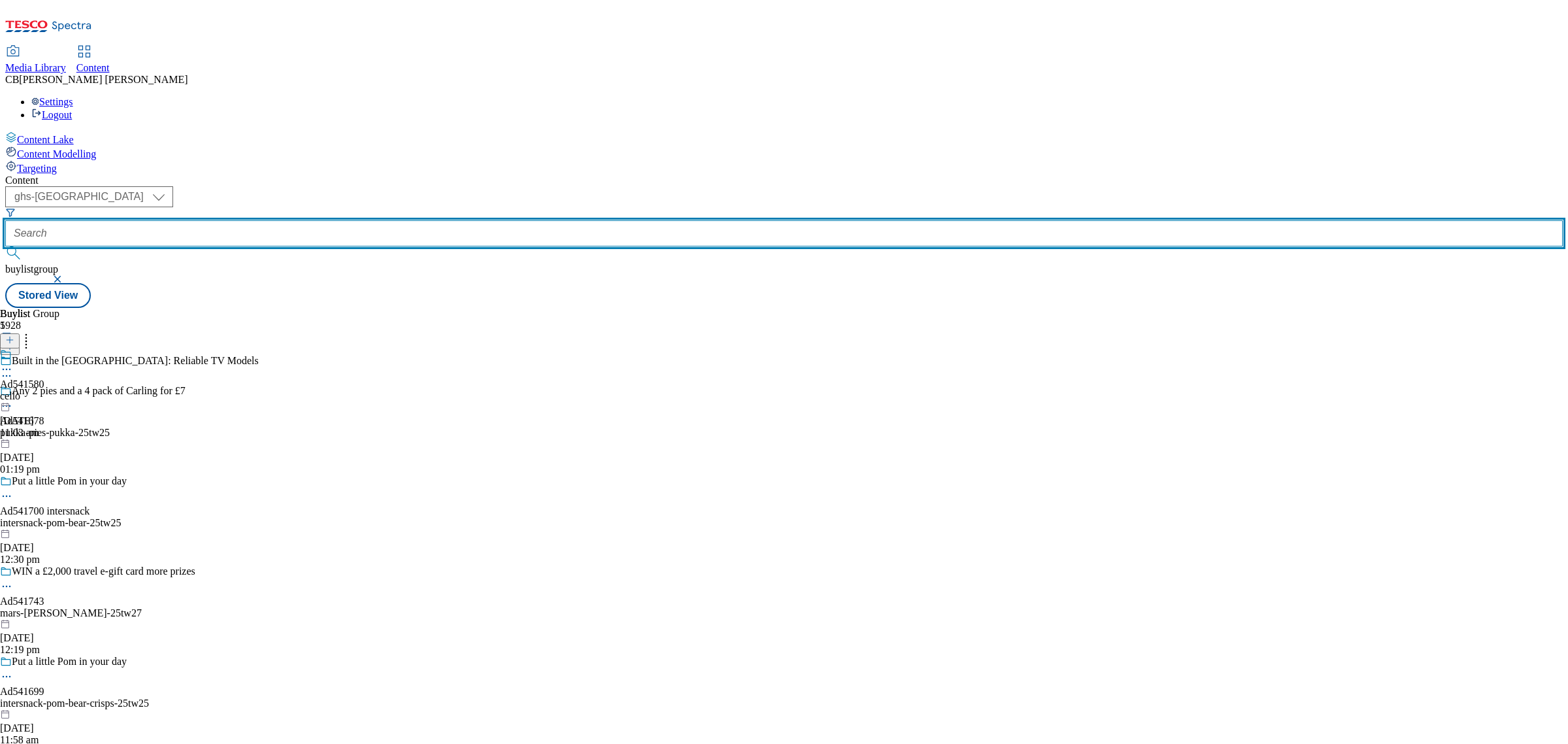
click at [352, 220] on input "text" at bounding box center [784, 233] width 1558 height 26
paste input "arla-lacto-25tw25"
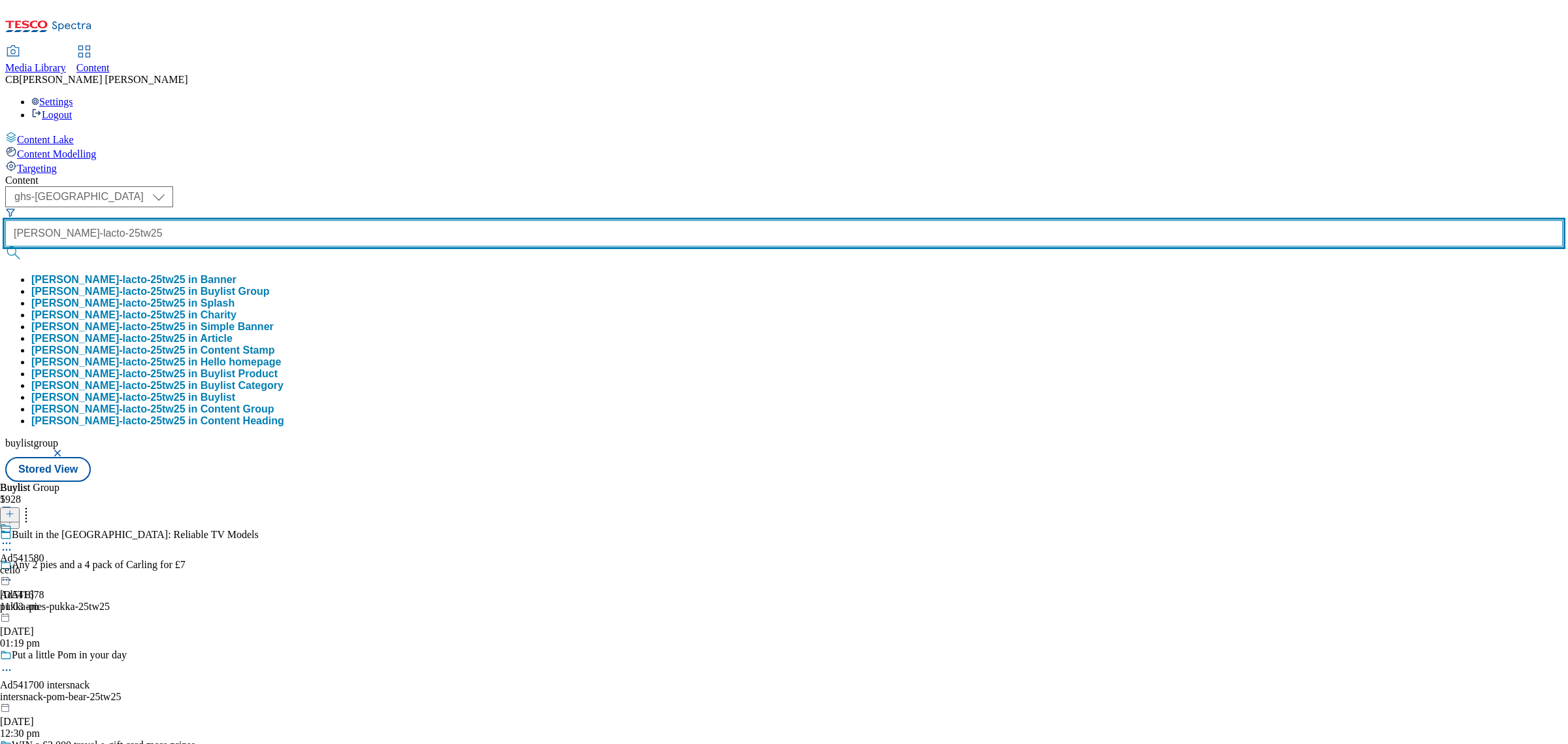
type input "arla-lacto-25tw25"
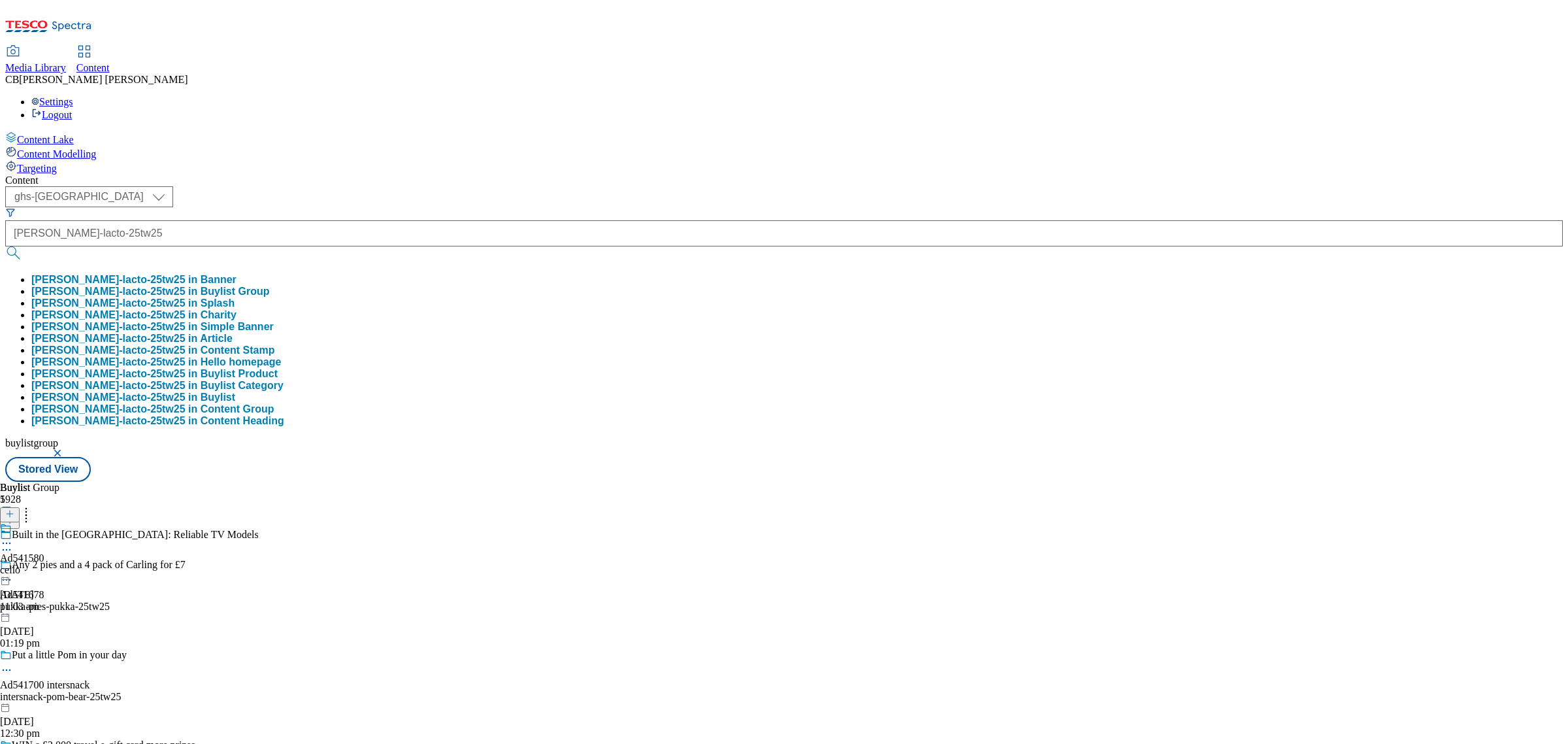
click at [270, 286] on button "arla-lacto-25tw25 in Buylist Group" at bounding box center [150, 292] width 239 height 12
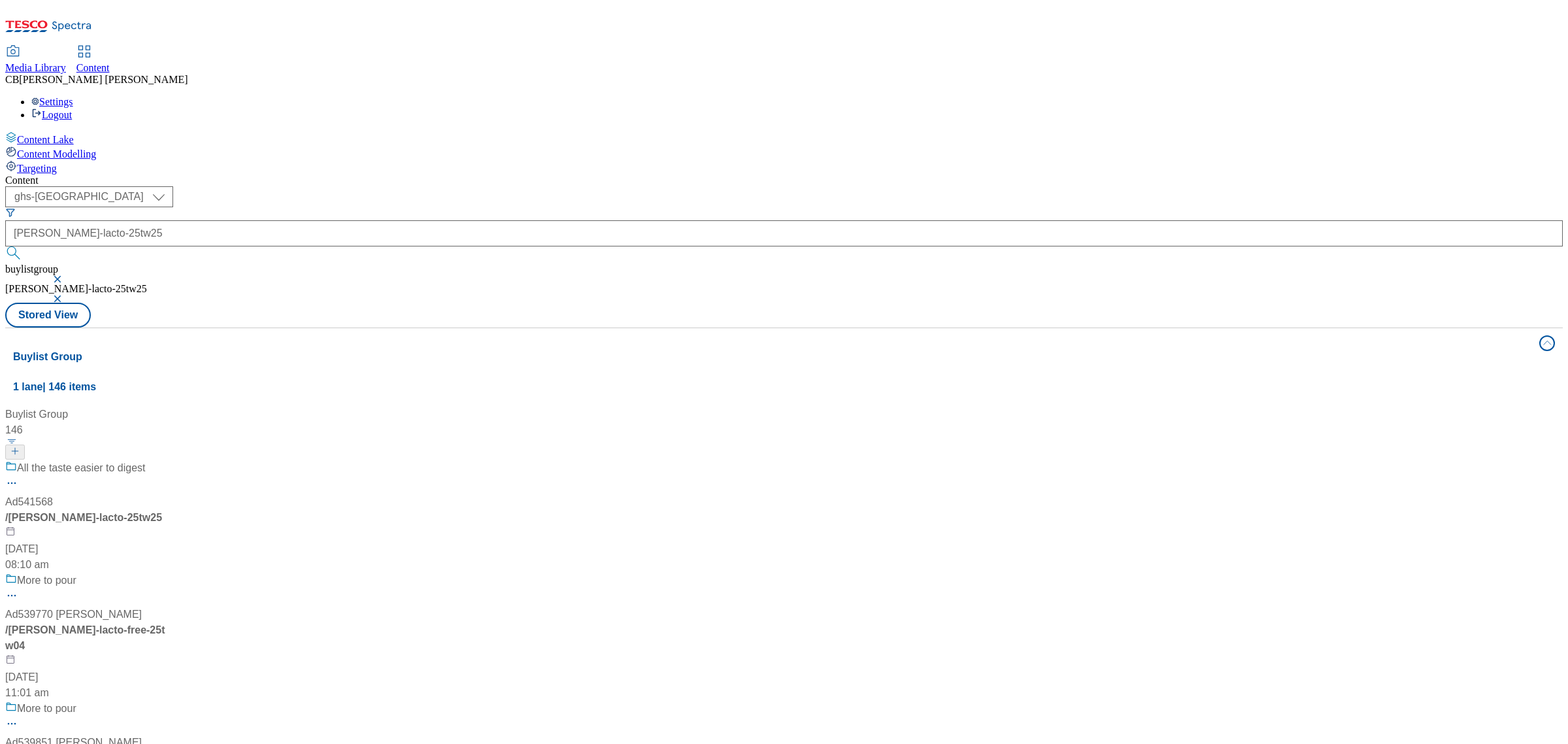
click at [226, 460] on div "All the taste easier to digest Ad541568 / arla-lacto-25tw25 1 Aug 2025 08:10 am" at bounding box center [115, 516] width 221 height 112
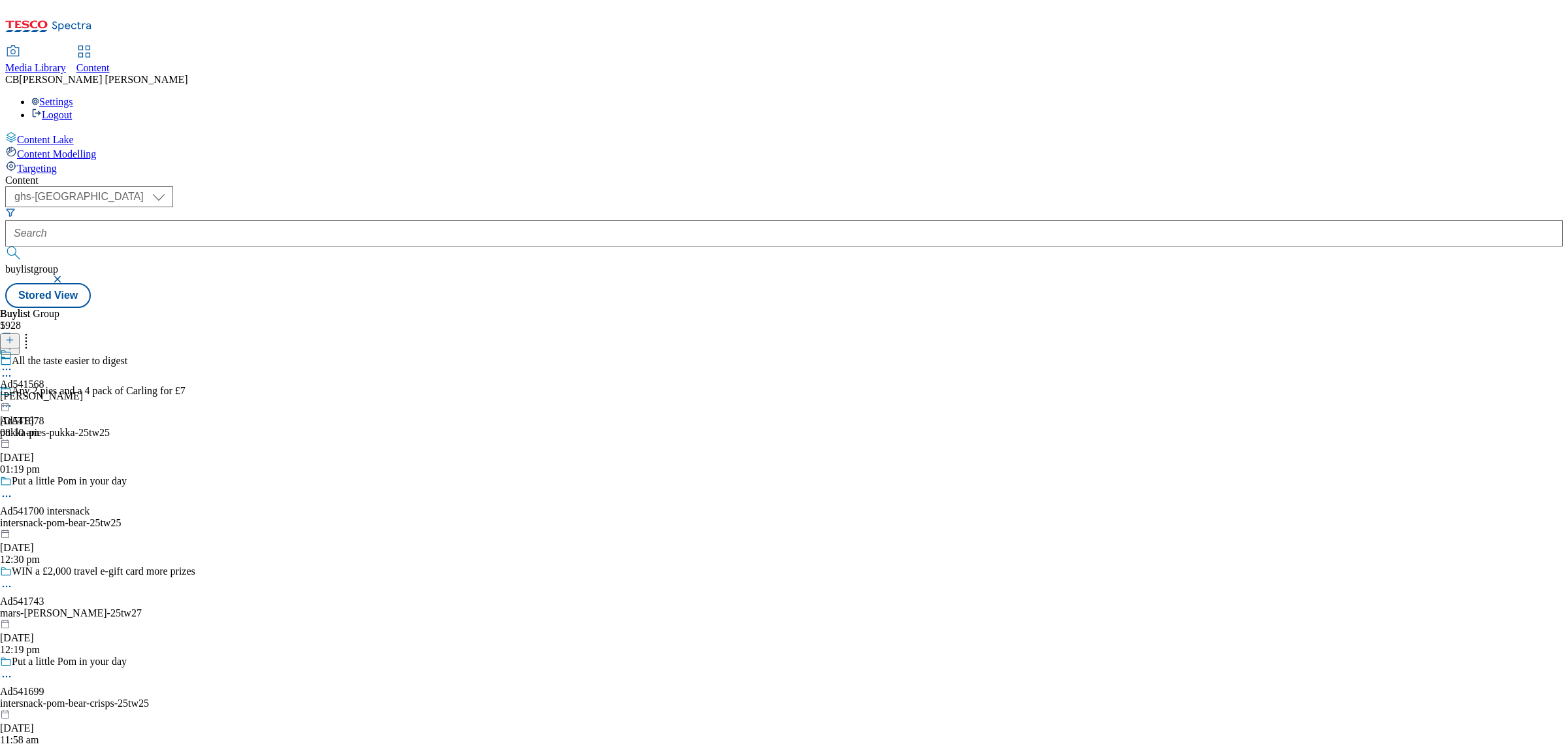
click at [83, 390] on div "arla" at bounding box center [41, 396] width 83 height 12
click at [4, 399] on circle at bounding box center [4, 400] width 2 height 2
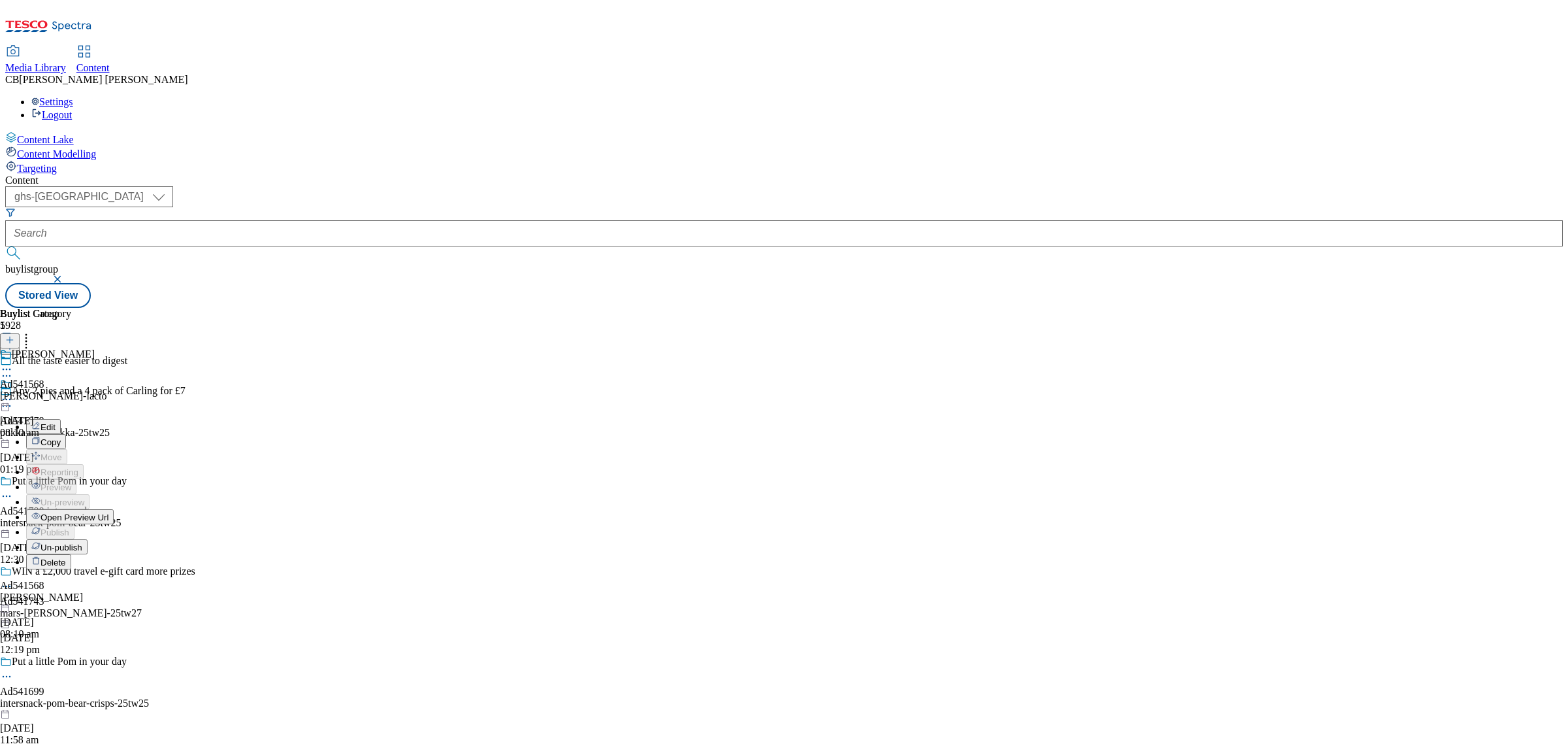
click at [61, 419] on button "Edit" at bounding box center [43, 426] width 35 height 15
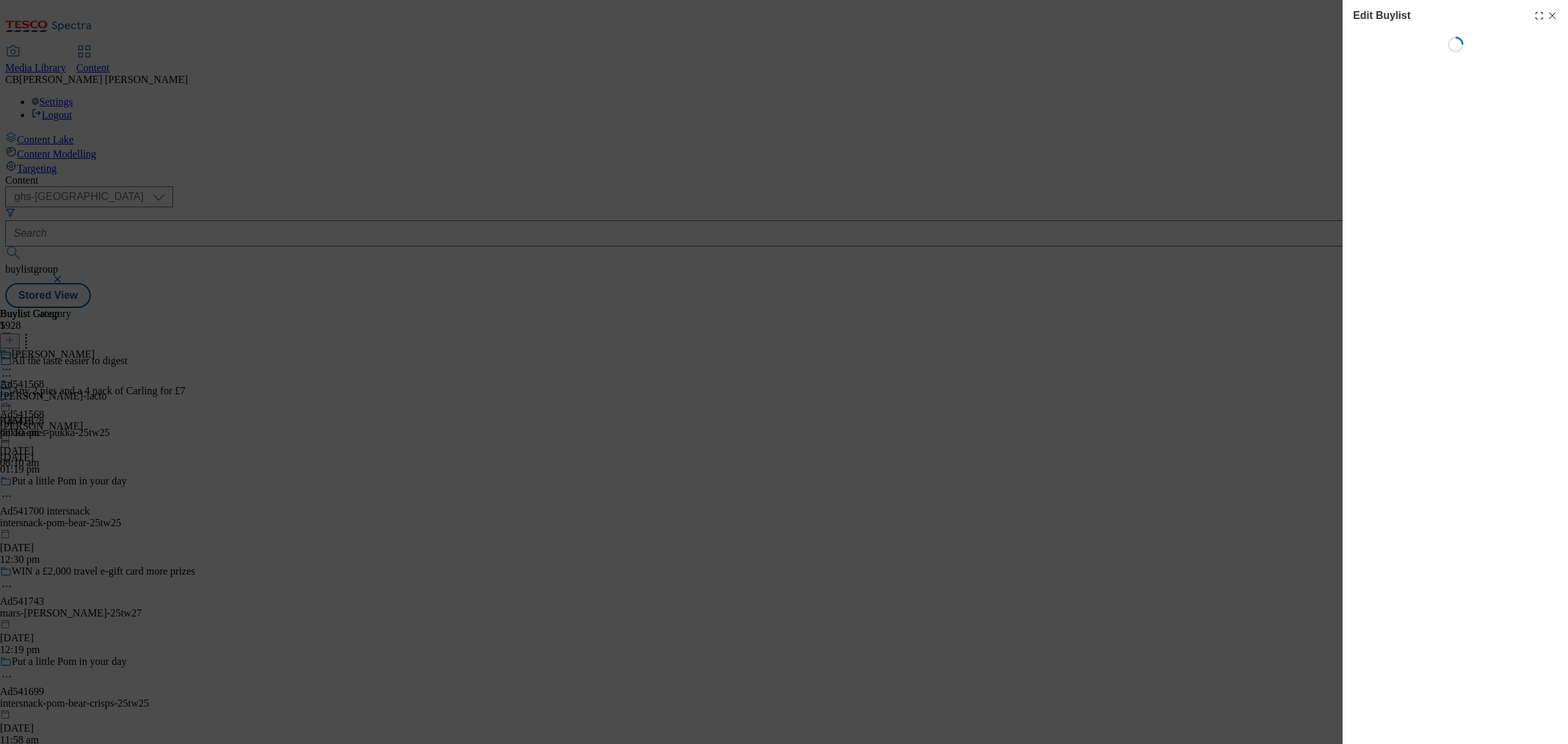
select select "tactical"
select select "supplier funded short term 1-3 weeks"
select select "dunnhumby"
select select "Banner"
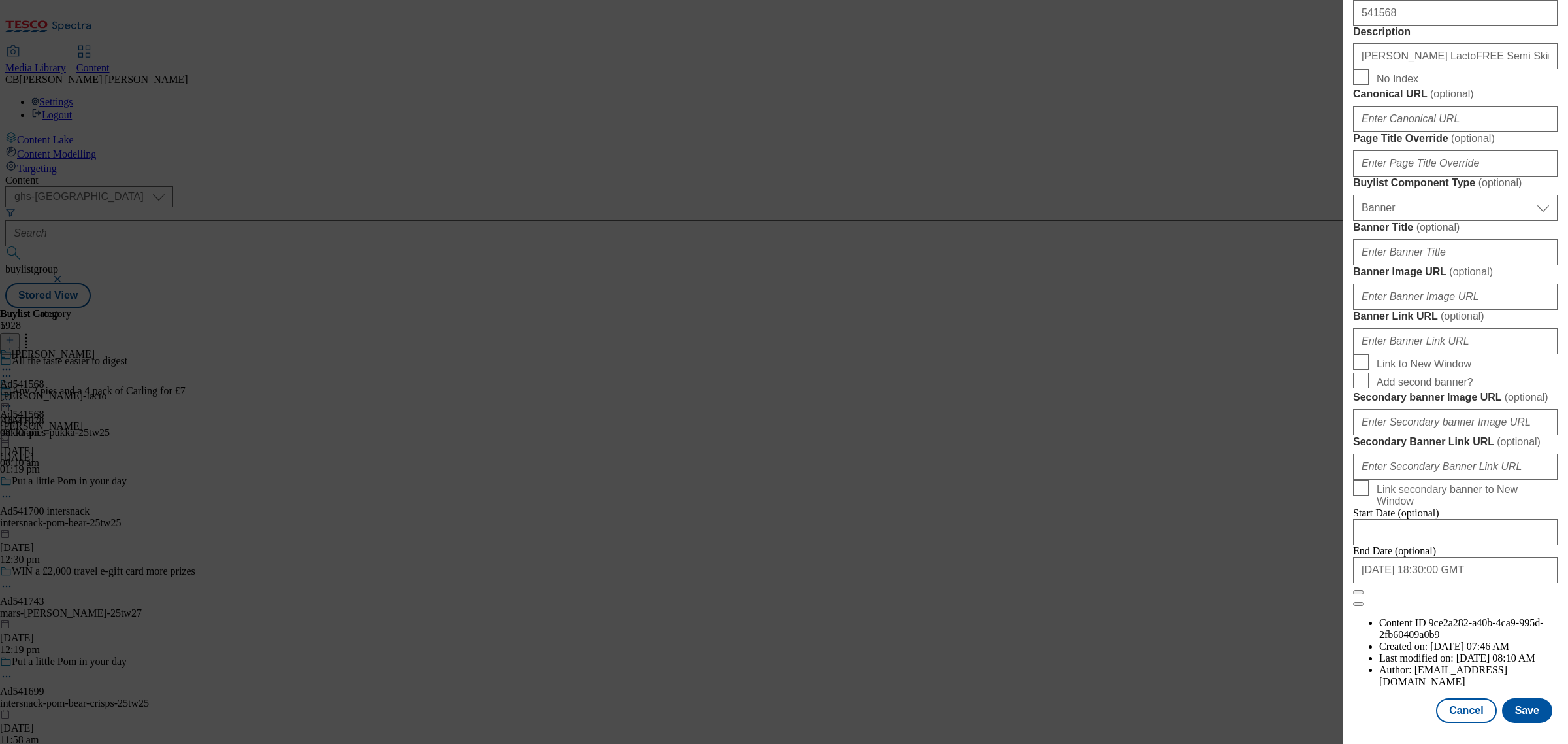
scroll to position [1156, 0]
click at [1448, 293] on input "Banner Image URL ( optional )" at bounding box center [1455, 296] width 205 height 26
paste input "https://digitalcontent.api.tesco.com/v2/media/ghs-mktg/f23b937c-842d-46f5-843a-…"
type input "https://digitalcontent.api.tesco.com/v2/media/ghs-mktg/f23b937c-842d-46f5-843a-…"
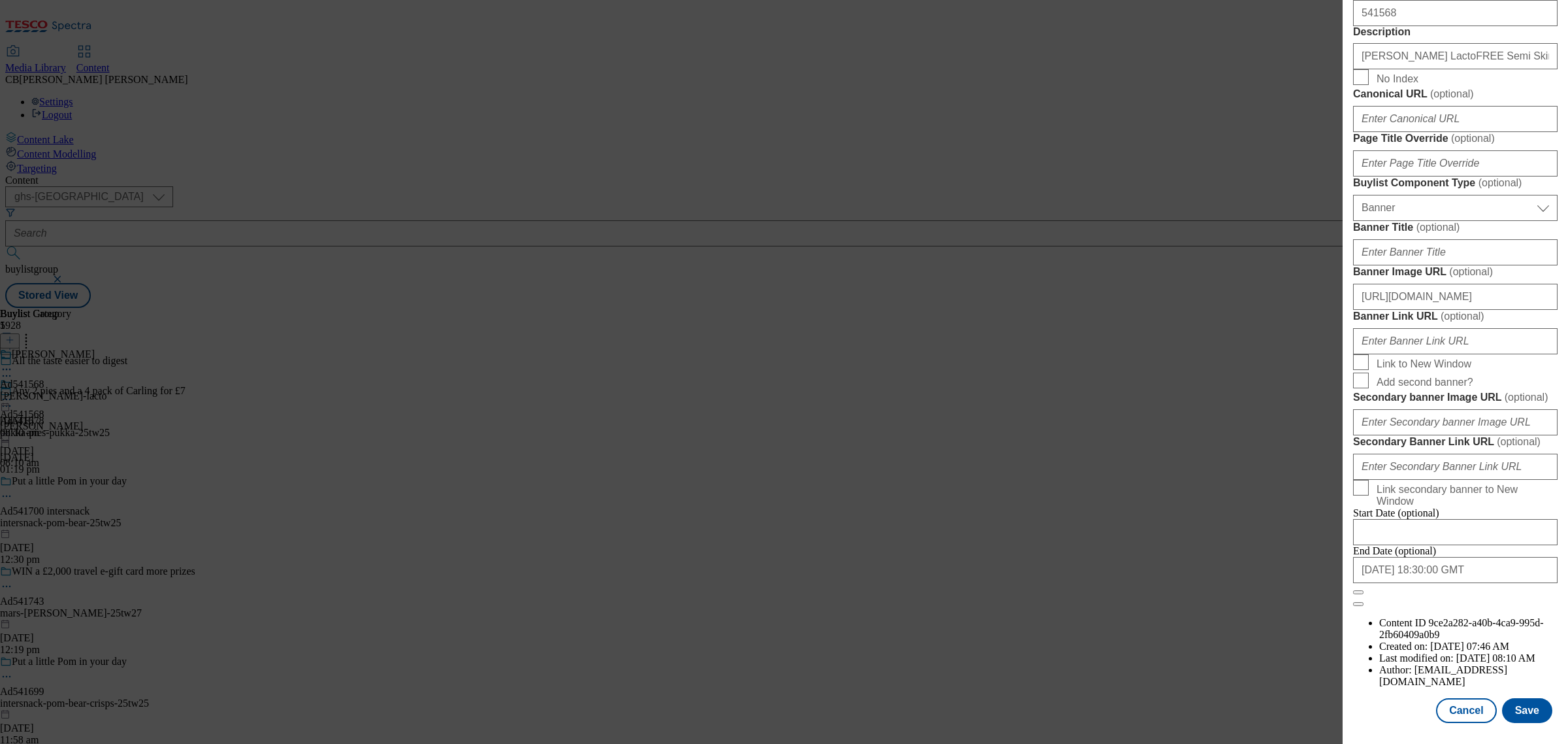
click at [1527, 265] on label "Banner Image URL ( optional )" at bounding box center [1455, 272] width 205 height 13
click at [1527, 284] on input "https://digitalcontent.api.tesco.com/v2/media/ghs-mktg/f23b937c-842d-46f5-843a-…" at bounding box center [1455, 296] width 205 height 26
click at [1523, 698] on button "Save" at bounding box center [1527, 711] width 50 height 25
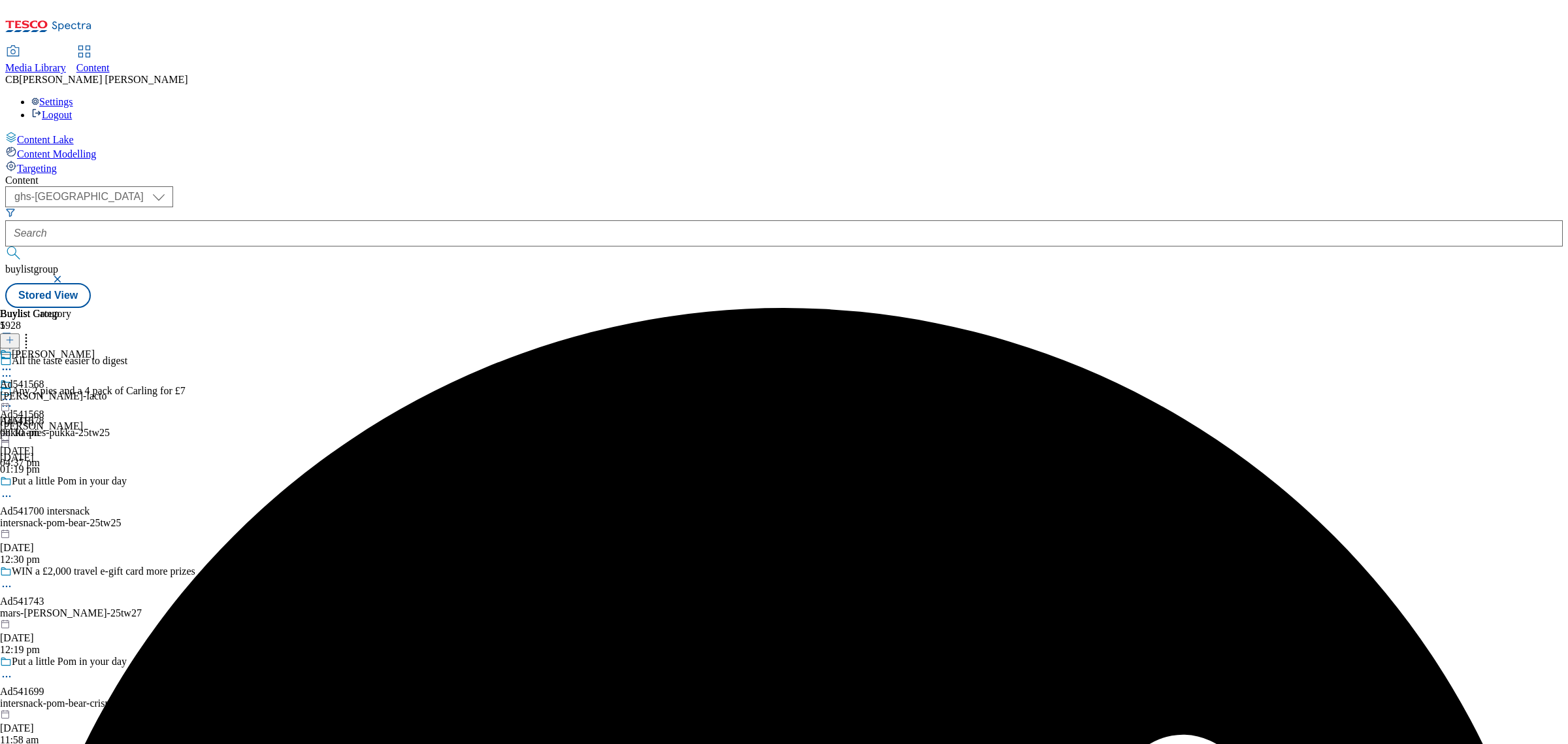
click at [13, 393] on icon at bounding box center [7, 400] width 13 height 13
click at [71, 482] on span "Preview" at bounding box center [56, 487] width 31 height 10
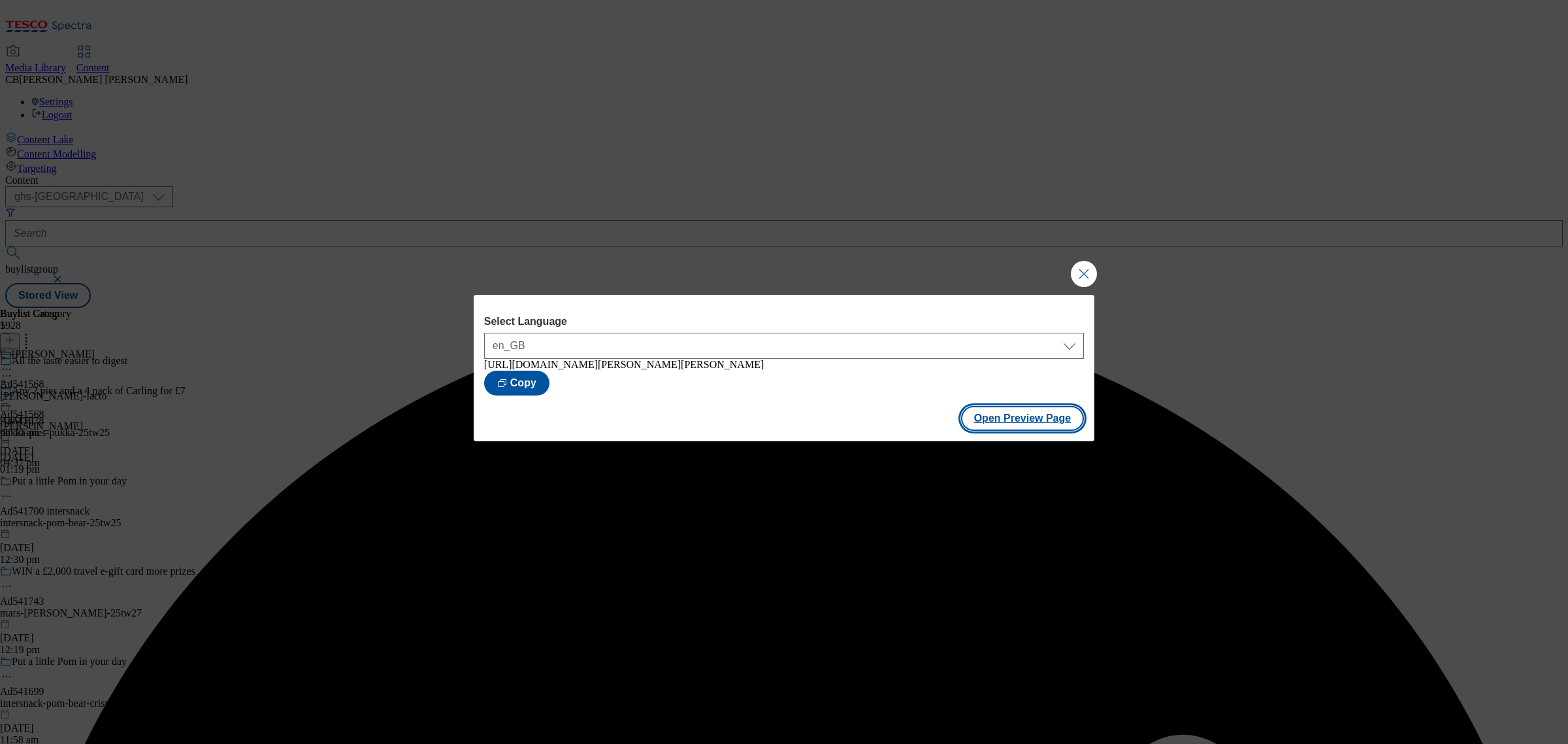
click at [1033, 420] on button "Open Preview Page" at bounding box center [1022, 418] width 123 height 25
click at [1080, 276] on button "Close Modal" at bounding box center [1083, 273] width 26 height 26
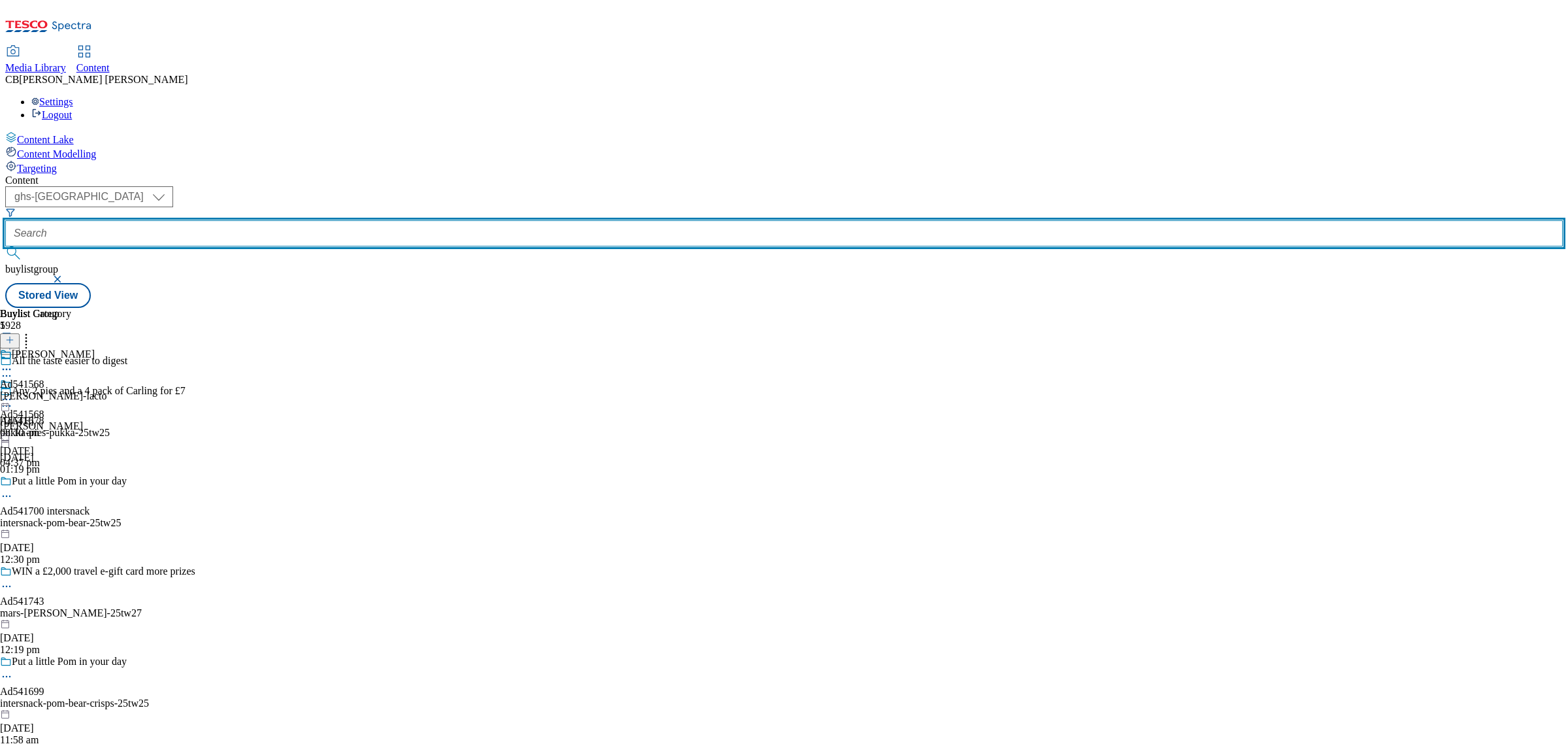
click at [322, 220] on input "text" at bounding box center [784, 233] width 1558 height 26
paste input "carlsberg-biere-25tw25"
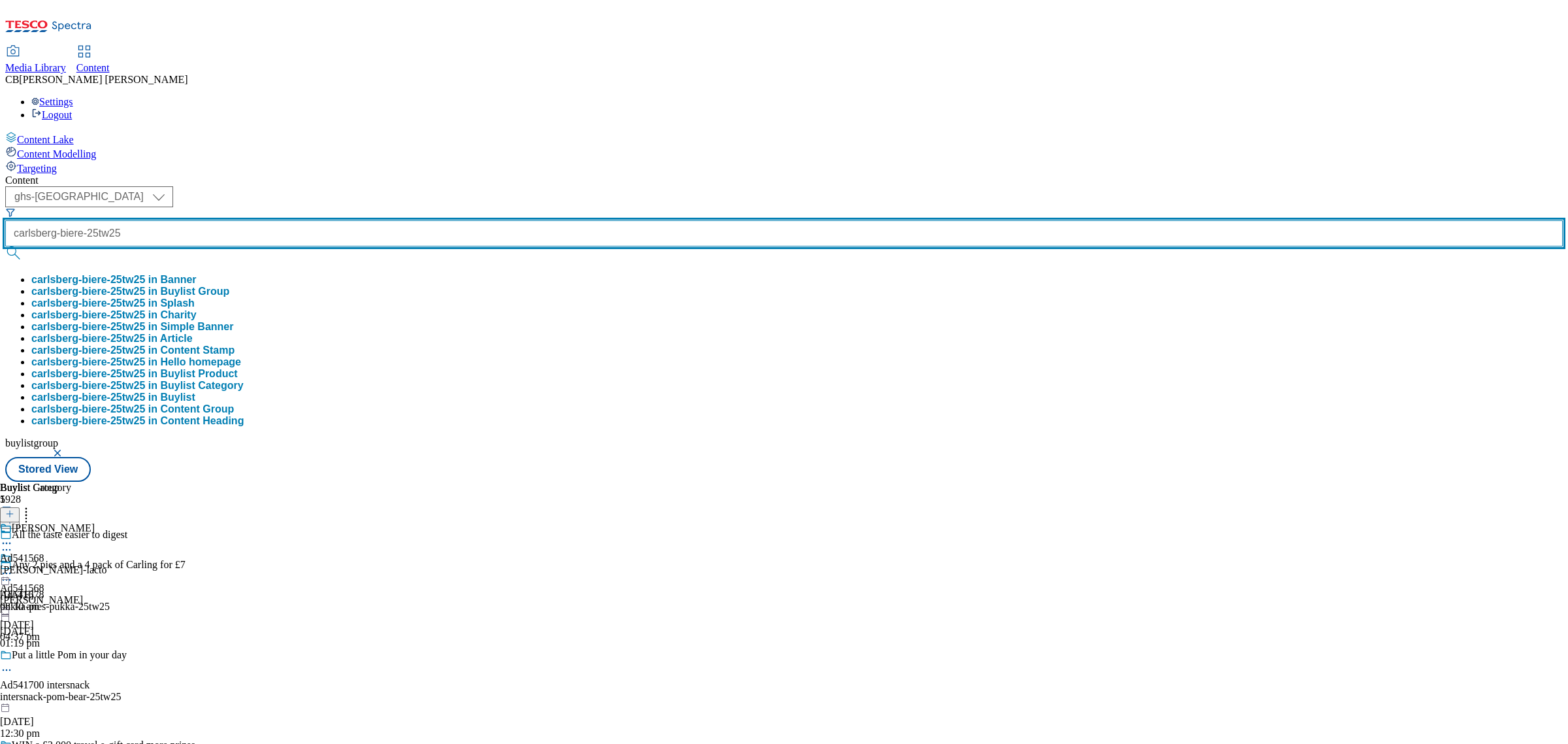
type input "carlsberg-biere-25tw25"
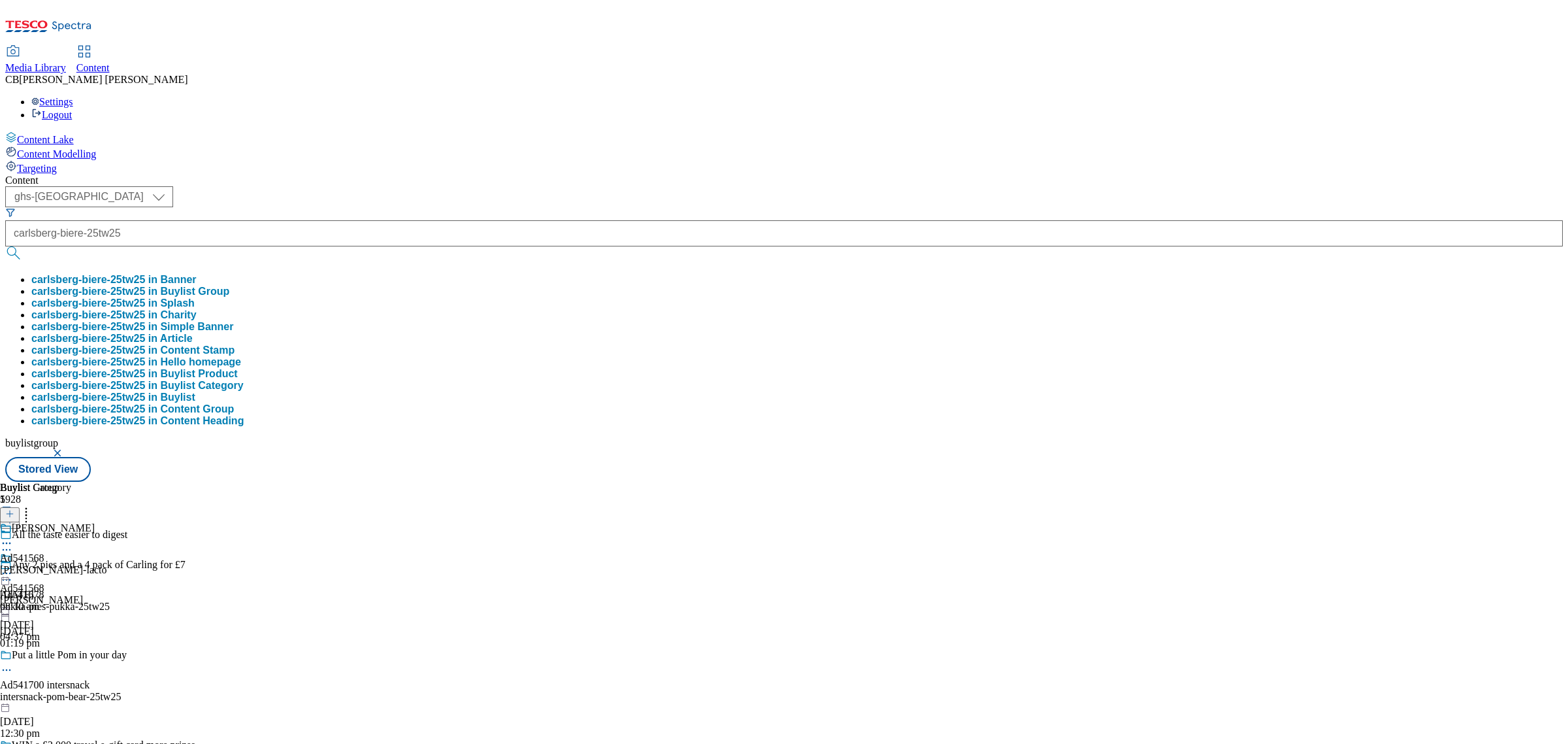
click at [230, 286] on button "carlsberg-biere-25tw25 in Buylist Group" at bounding box center [130, 292] width 198 height 12
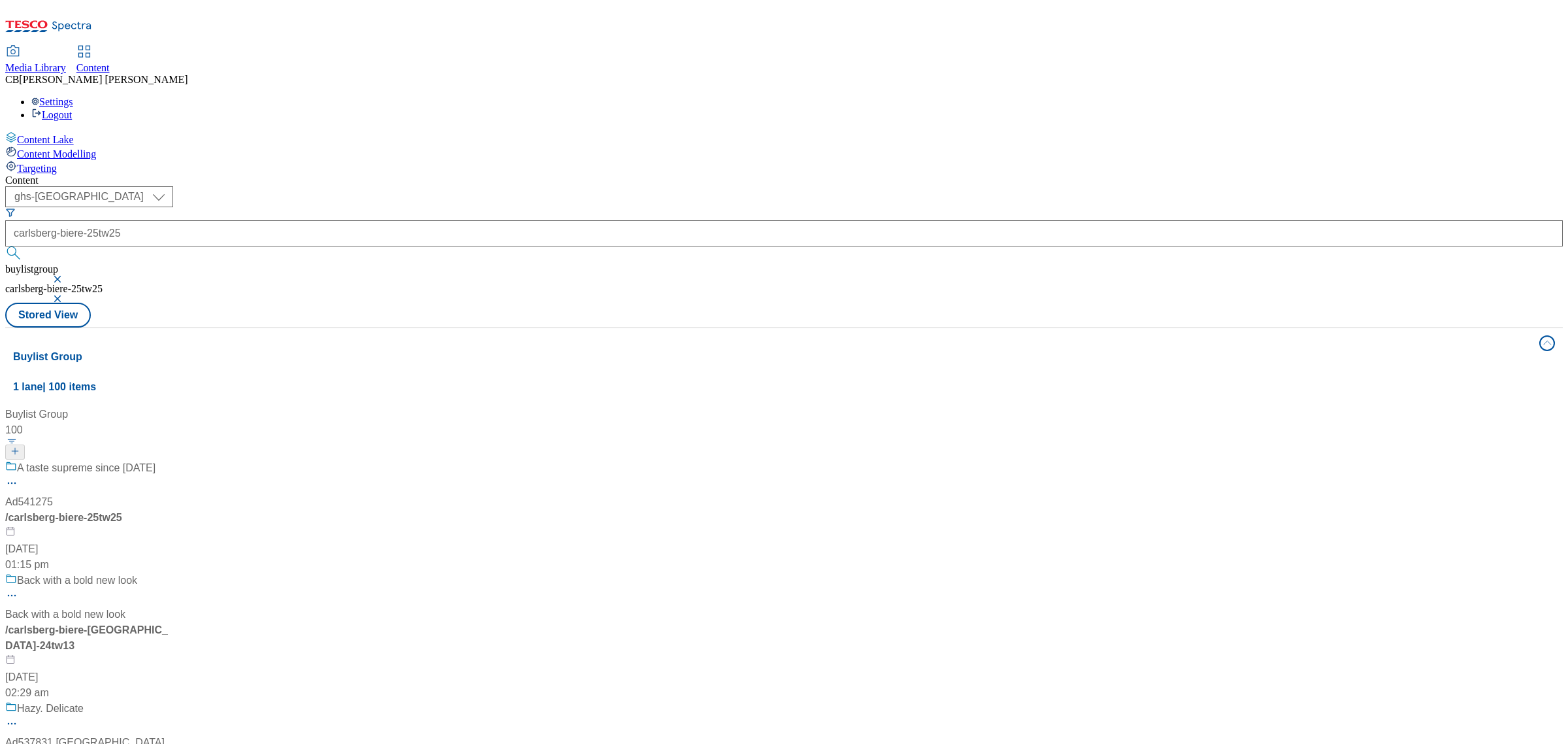
click at [258, 460] on div "A taste supreme since 1664 Ad541275 / carlsberg-biere-25tw25 29 Jul 2025 01:15 …" at bounding box center [131, 516] width 252 height 112
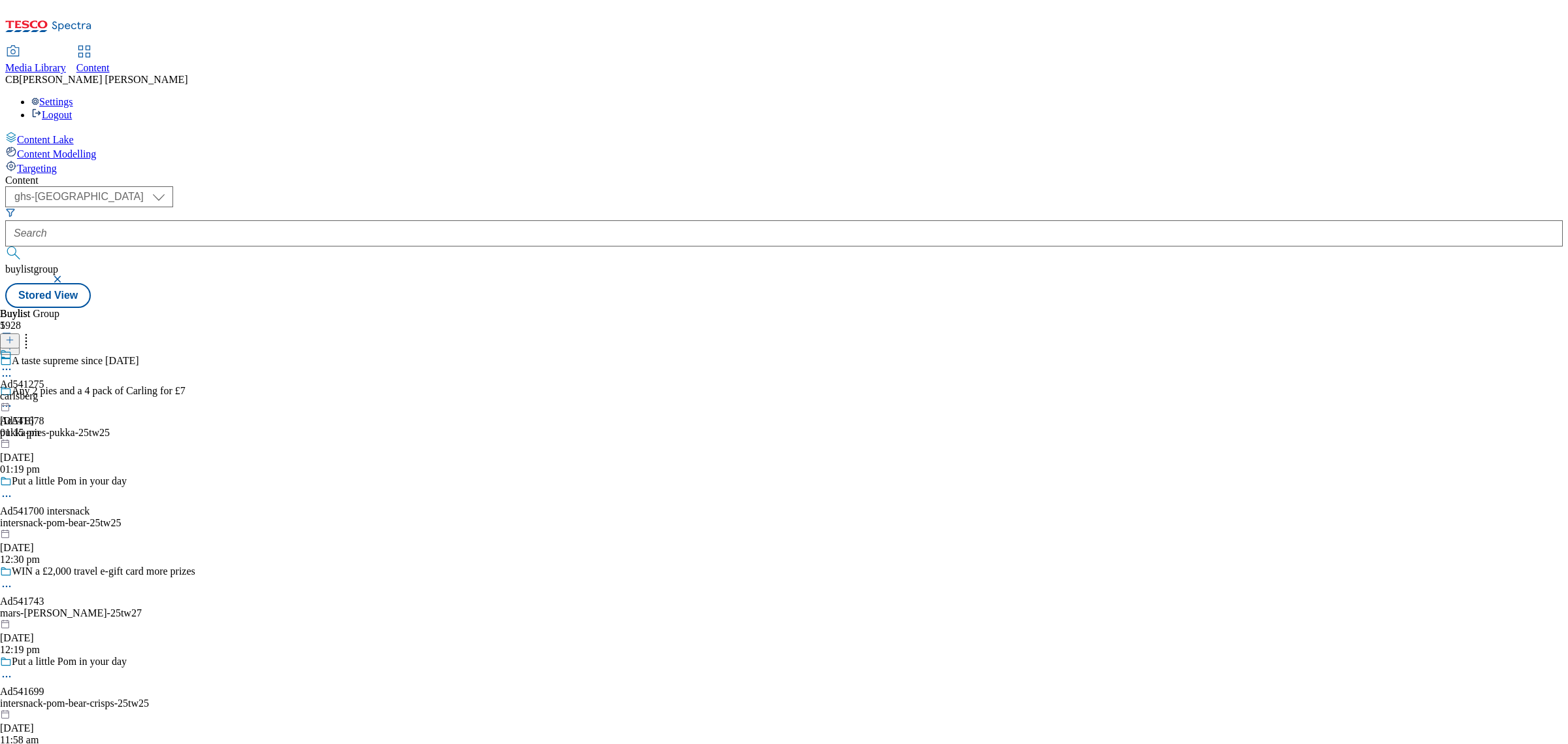
click at [13, 363] on icon at bounding box center [7, 369] width 13 height 13
click at [61, 389] on button "Edit" at bounding box center [43, 396] width 35 height 15
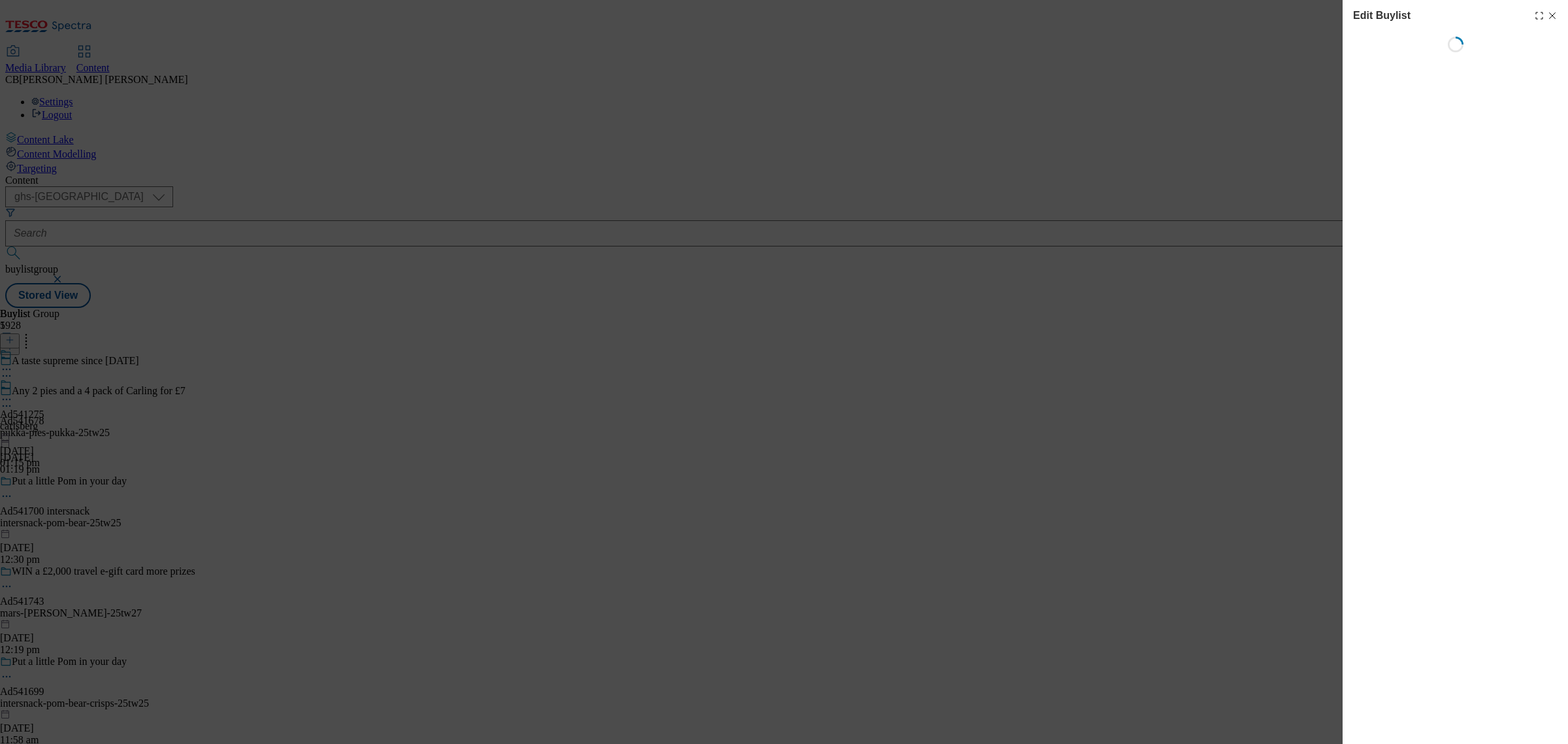
select select "tactical"
select select "supplier funded short term 1-3 weeks"
select select "dunnhumby"
select select "Banner"
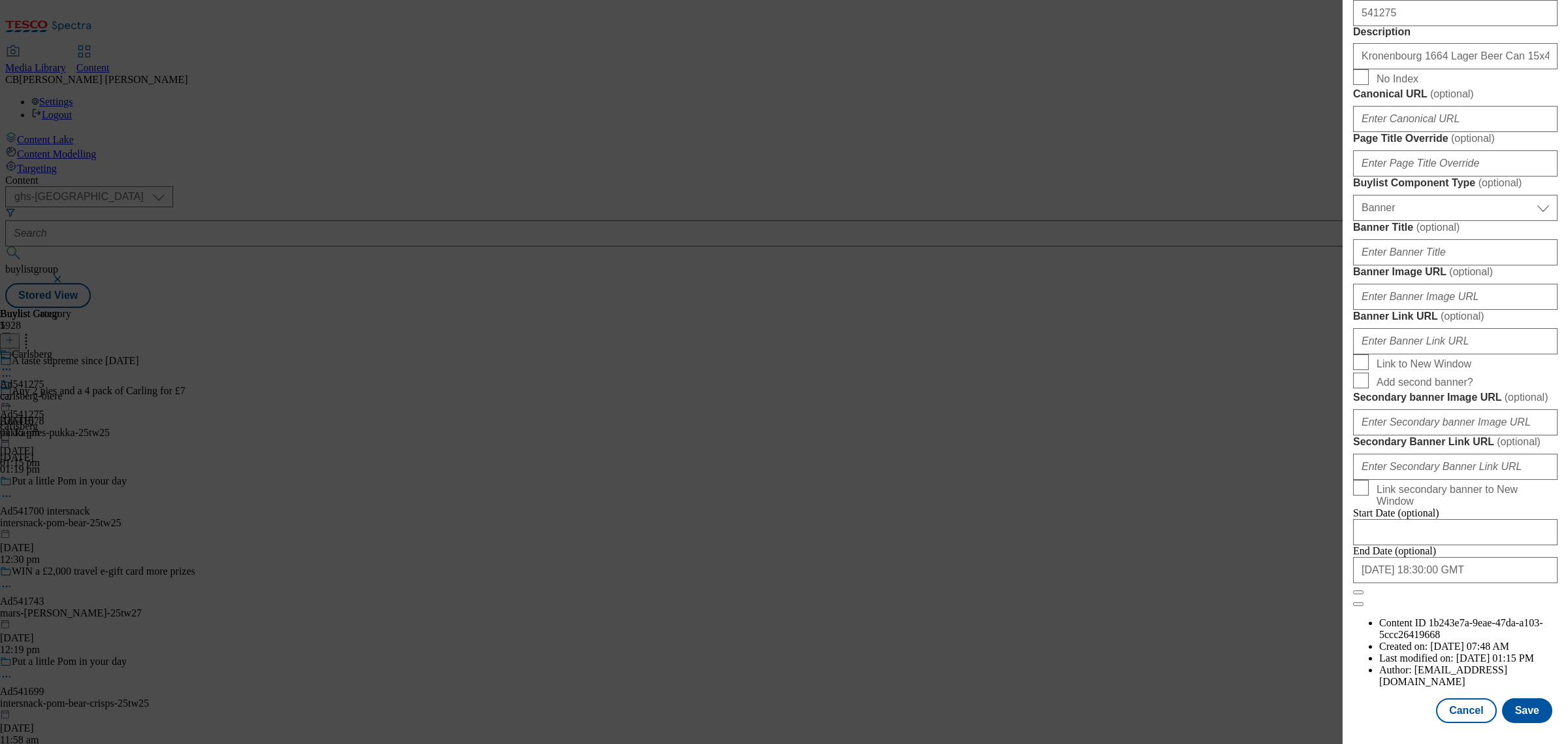
scroll to position [1074, 0]
click at [1461, 355] on input "Banner Link URL ( optional )" at bounding box center [1455, 341] width 205 height 26
click at [1477, 310] on input "Banner Image URL ( optional )" at bounding box center [1455, 296] width 205 height 26
paste input "https://digitalcontent.api.tesco.com/v2/media/ghs-mktg/fe5e1c79-38bf-48cf-a207-…"
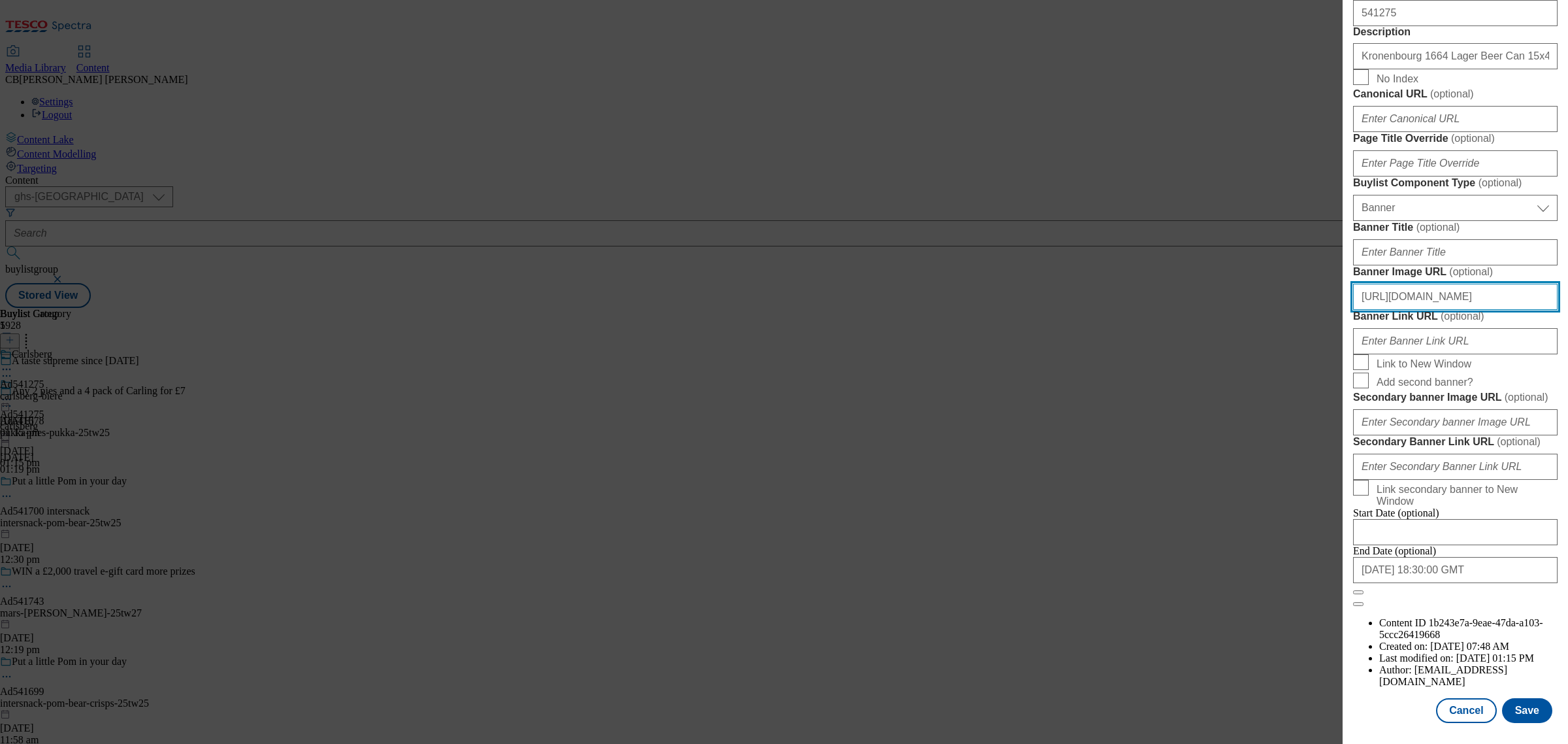
type input "https://digitalcontent.api.tesco.com/v2/media/ghs-mktg/fe5e1c79-38bf-48cf-a207-…"
click at [1541, 335] on form "Label Ad541275 Tracking Name DH_AD541275 Friendly Name carlsberg Buylist Lifesp…" at bounding box center [1455, 66] width 205 height 1081
click at [1515, 698] on button "Save" at bounding box center [1527, 711] width 50 height 25
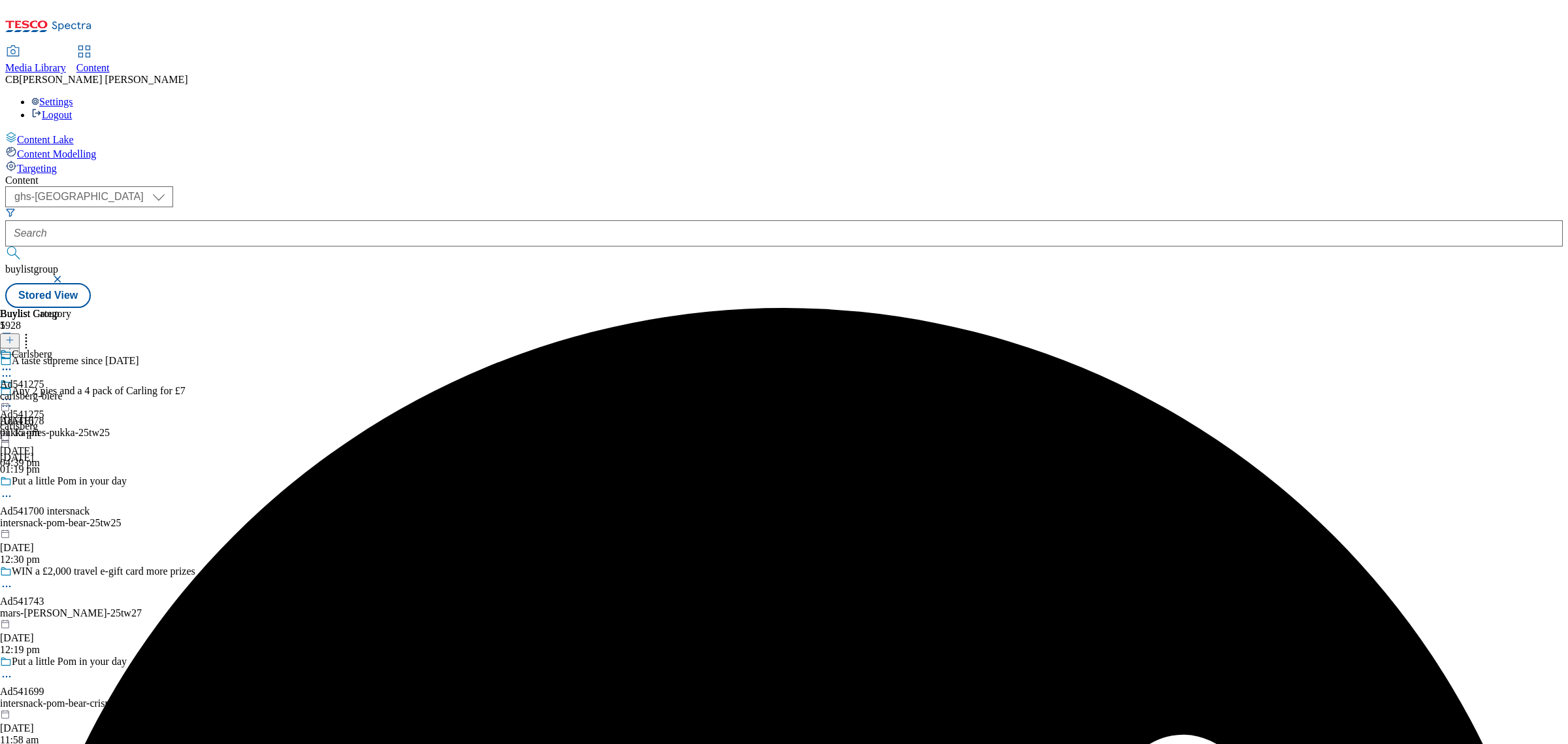
click at [13, 393] on icon at bounding box center [7, 400] width 13 height 13
click at [71, 482] on span "Preview" at bounding box center [56, 487] width 31 height 10
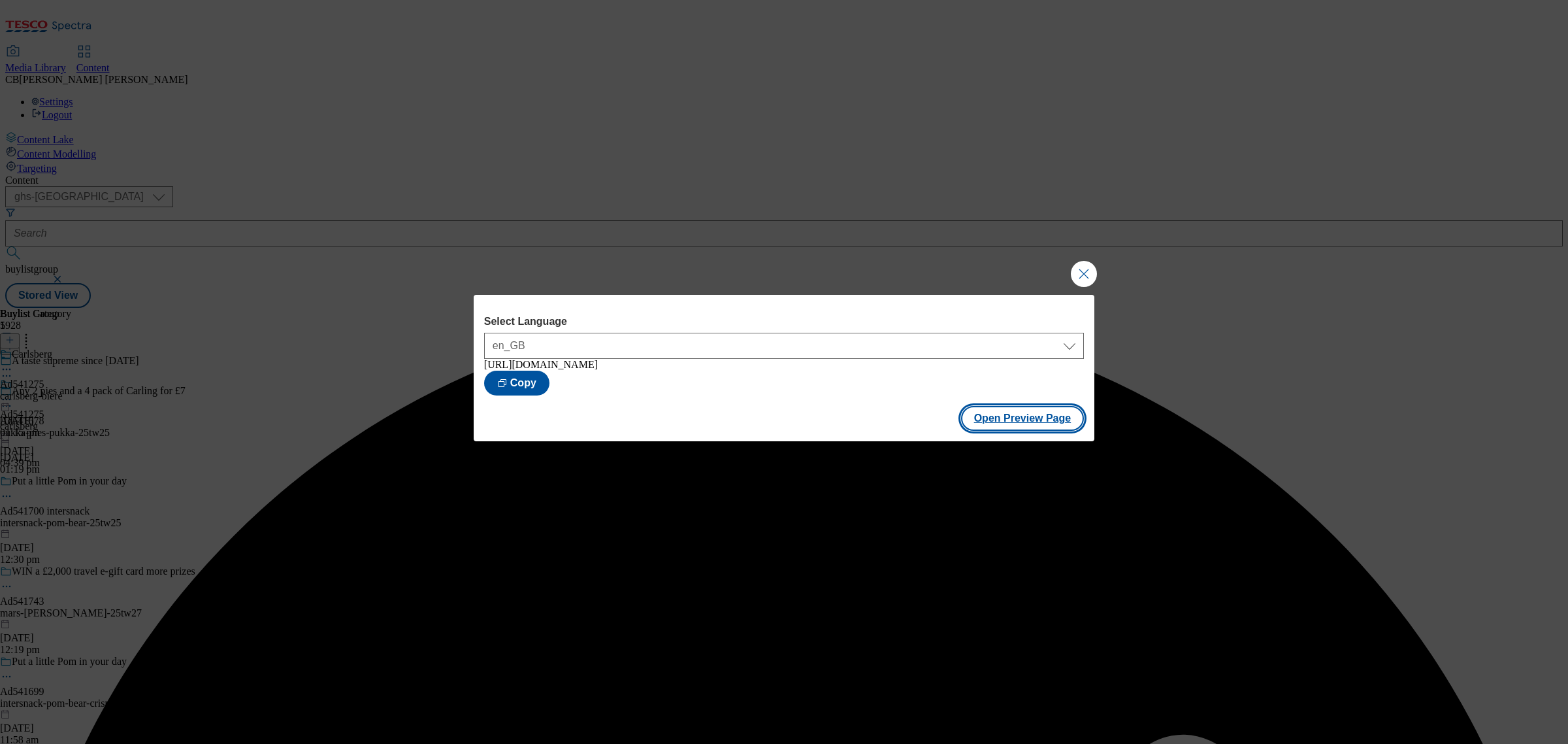
click at [1068, 425] on button "Open Preview Page" at bounding box center [1022, 418] width 123 height 25
click at [1083, 264] on button "Close Modal" at bounding box center [1083, 273] width 26 height 26
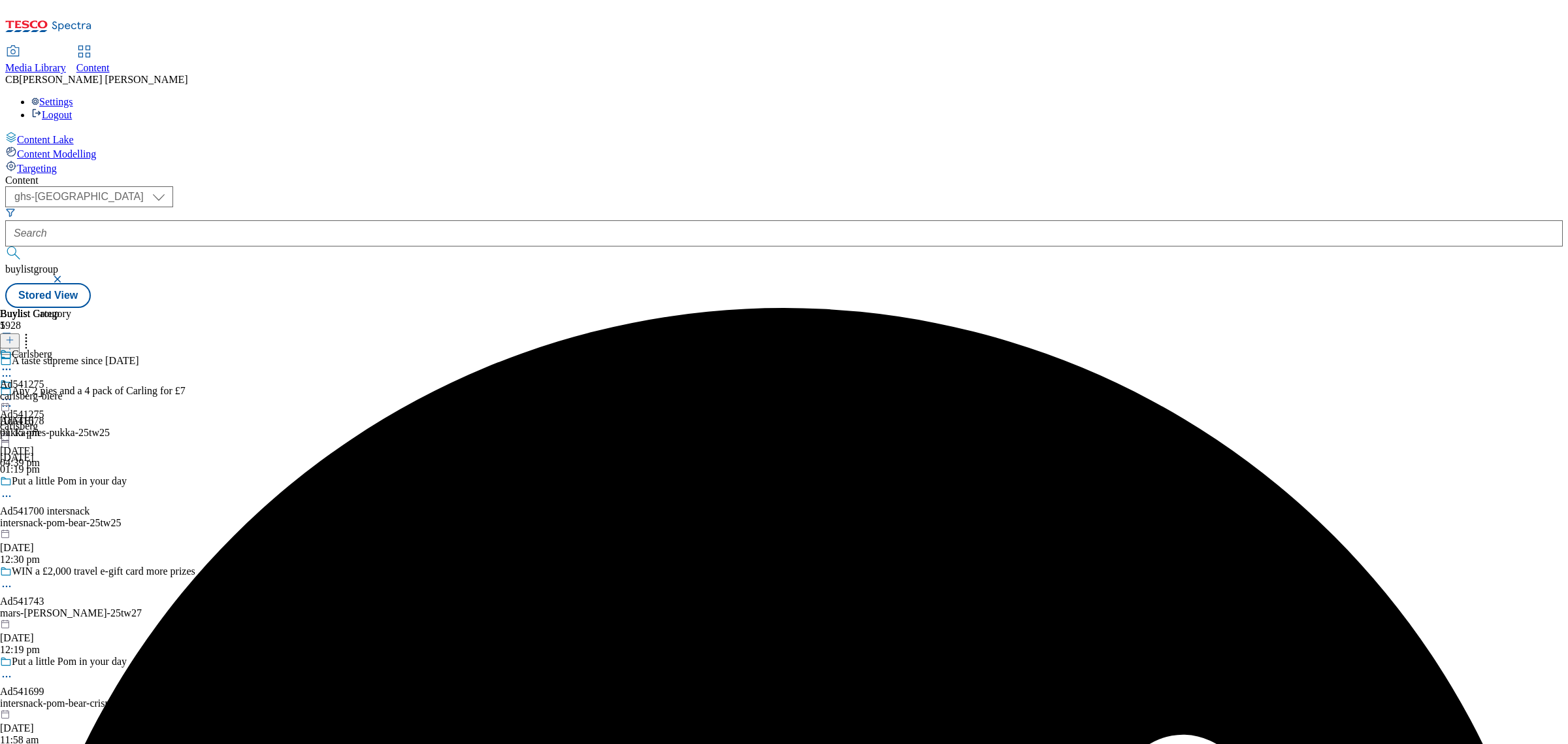
click at [13, 393] on icon at bounding box center [7, 400] width 13 height 13
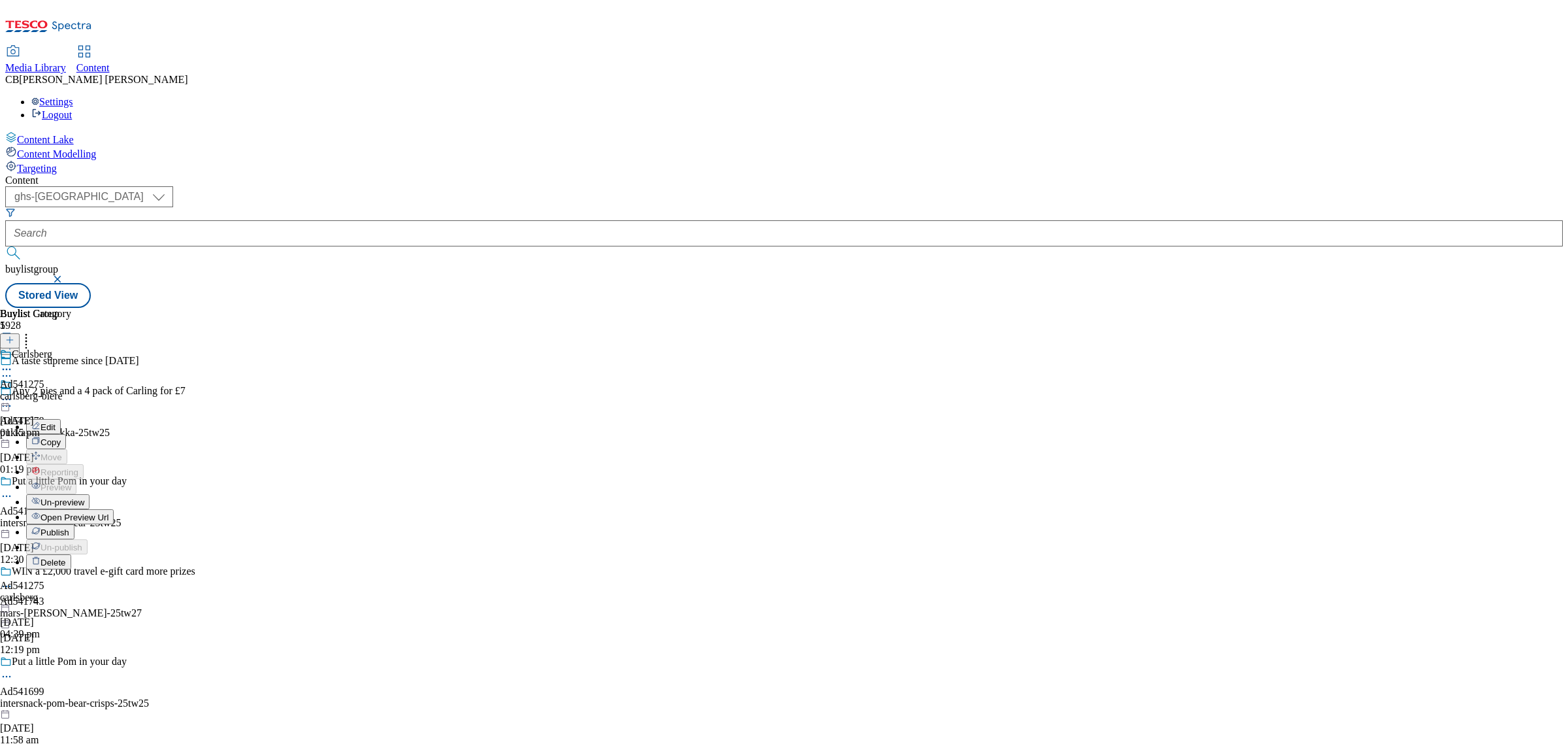
click at [69, 528] on span "Publish" at bounding box center [55, 532] width 29 height 10
click at [8, 399] on circle at bounding box center [7, 400] width 2 height 2
click at [1308, 308] on div "Buylist Group 5928 A taste supreme since 1664 Any 2 pies and a 4 pack of Carlin…" at bounding box center [784, 308] width 1558 height 0
click at [13, 393] on icon at bounding box center [7, 400] width 13 height 13
click at [109, 513] on span "Open Preview Url" at bounding box center [75, 517] width 68 height 10
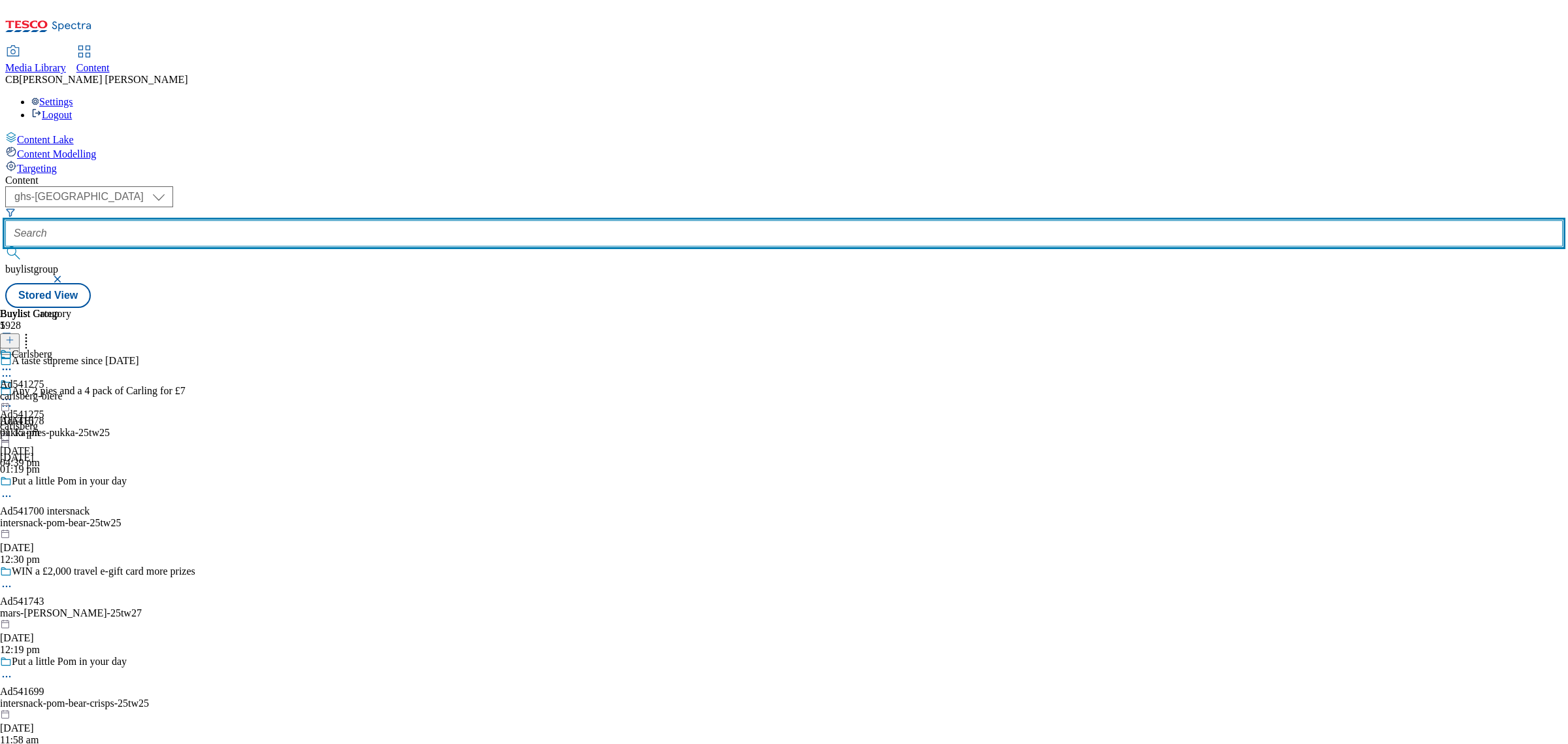
click at [328, 220] on input "text" at bounding box center [784, 233] width 1558 height 26
paste input "ul-marmite-peanut-butter"
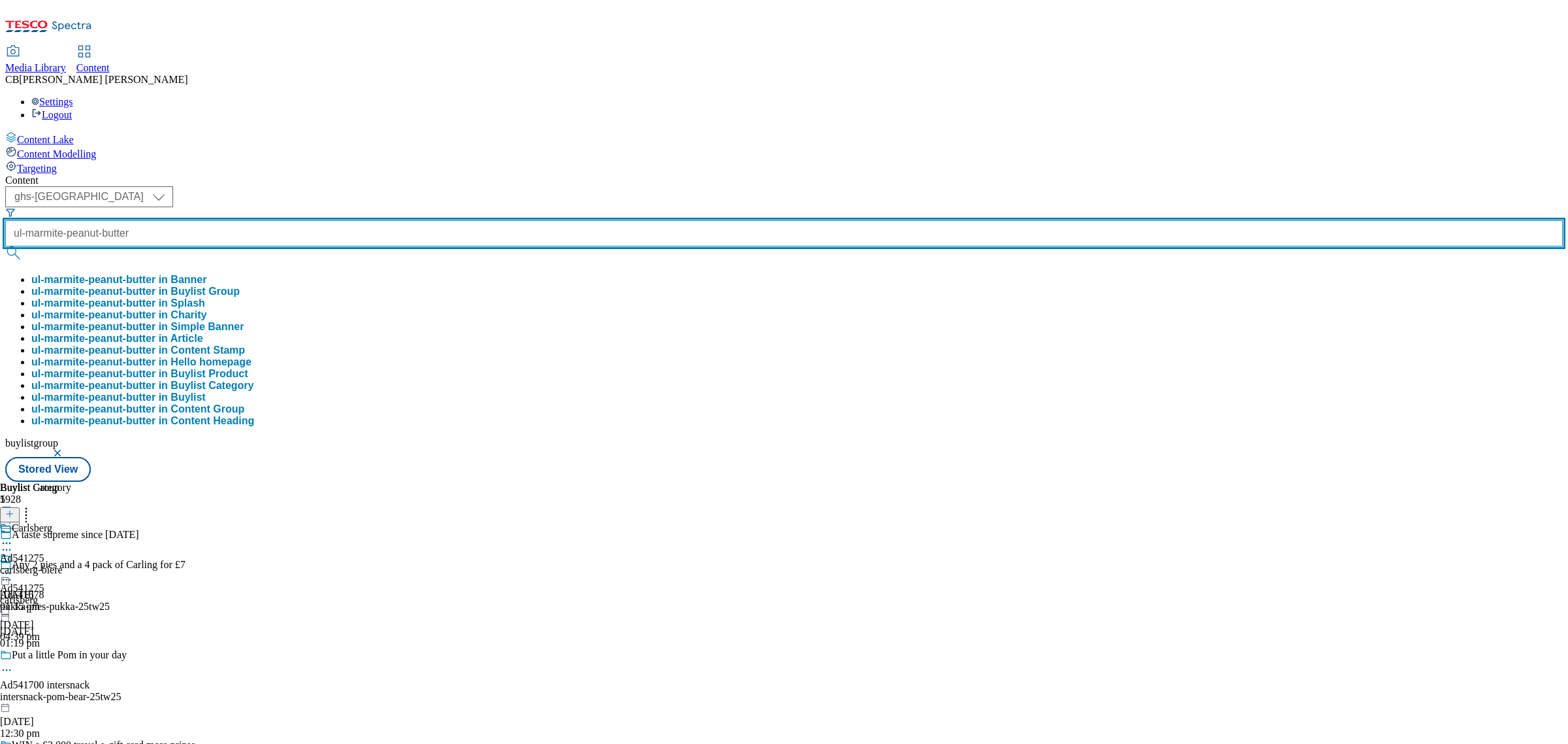
scroll to position [0, 12]
type input "ul-marmite-peanut-butter"
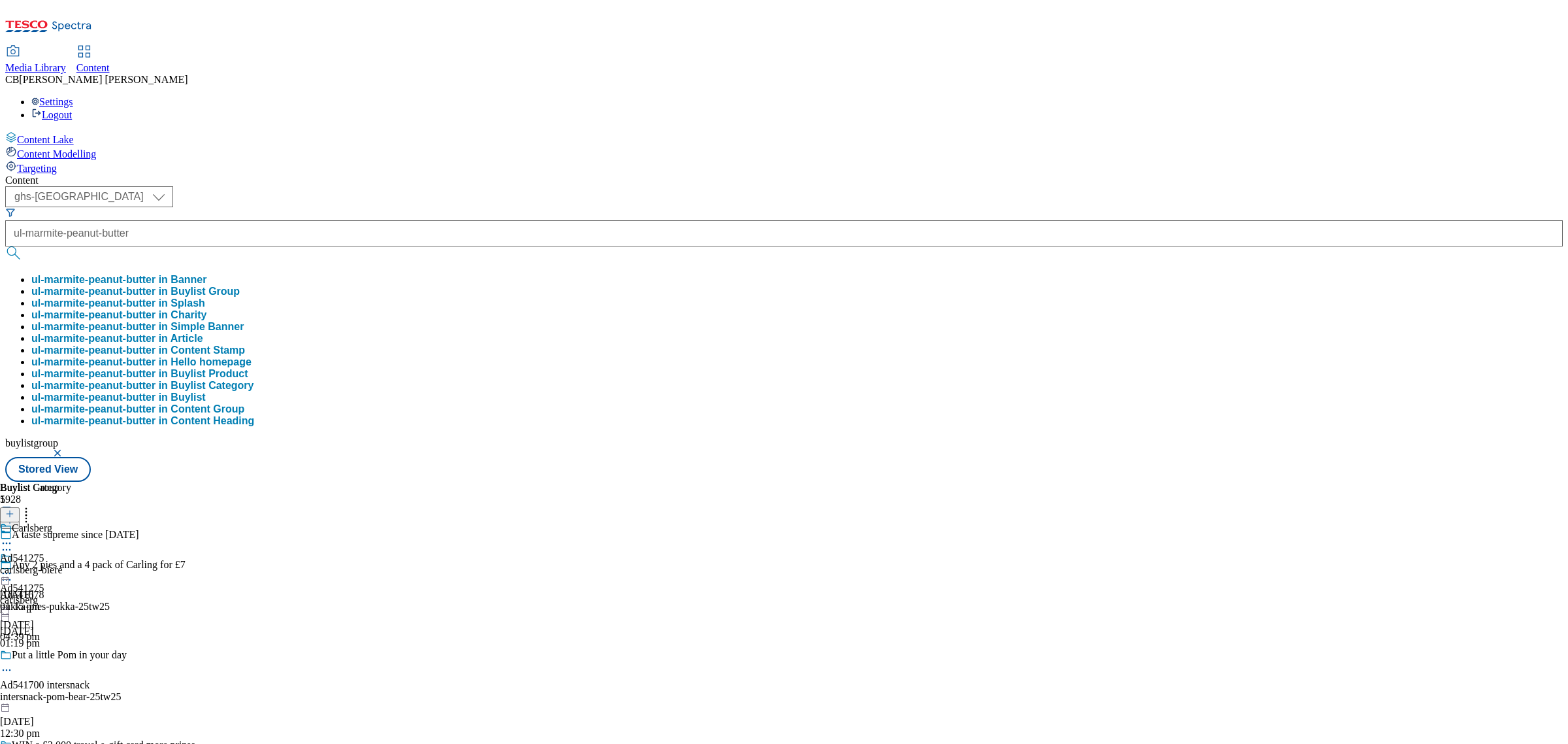
click at [240, 286] on button "ul-marmite-peanut-butter in Buylist Group" at bounding box center [135, 292] width 208 height 12
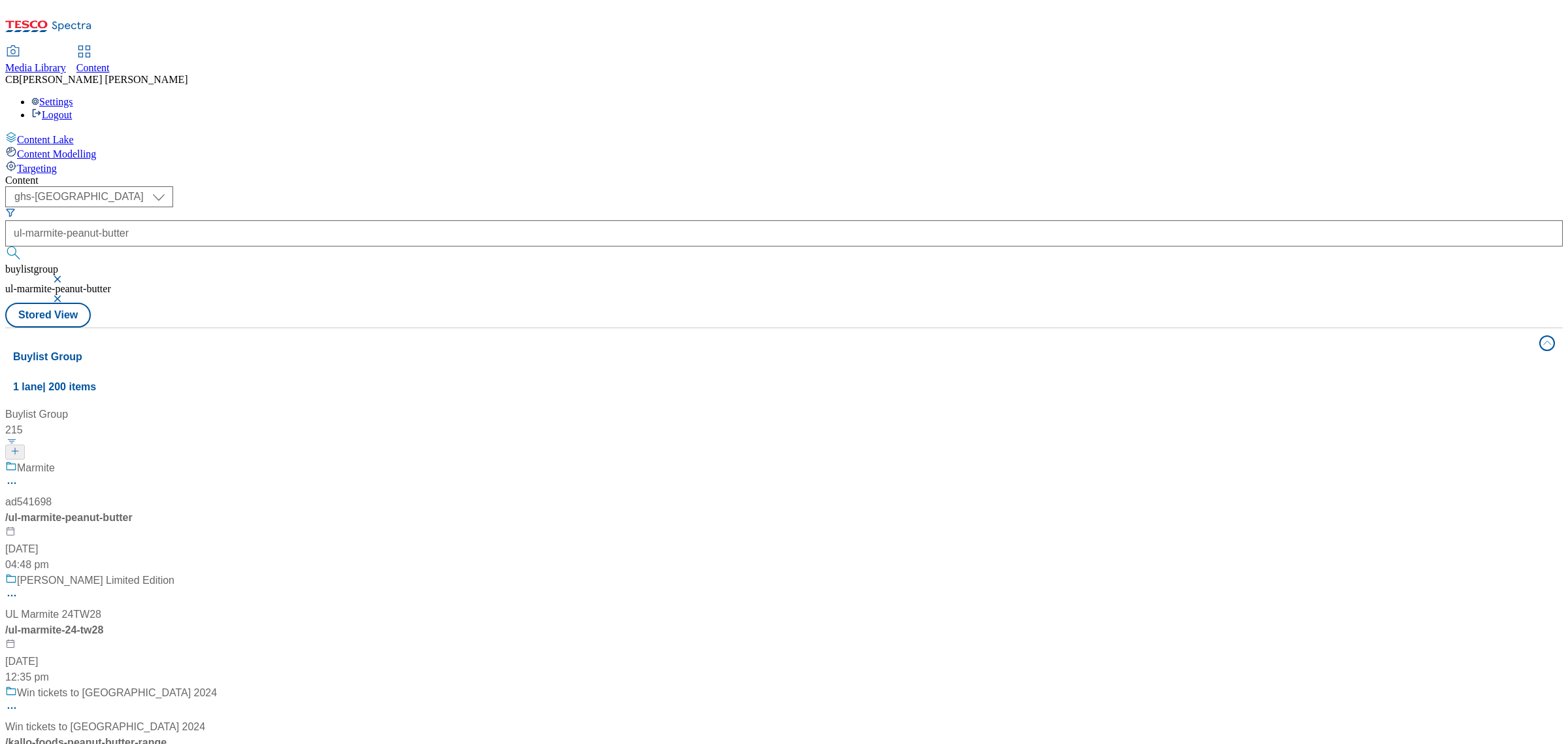
click at [241, 460] on div "Marmite ad541698 / ul-marmite-peanut-butter 11 Aug 2025 04:48 pm" at bounding box center [123, 516] width 235 height 112
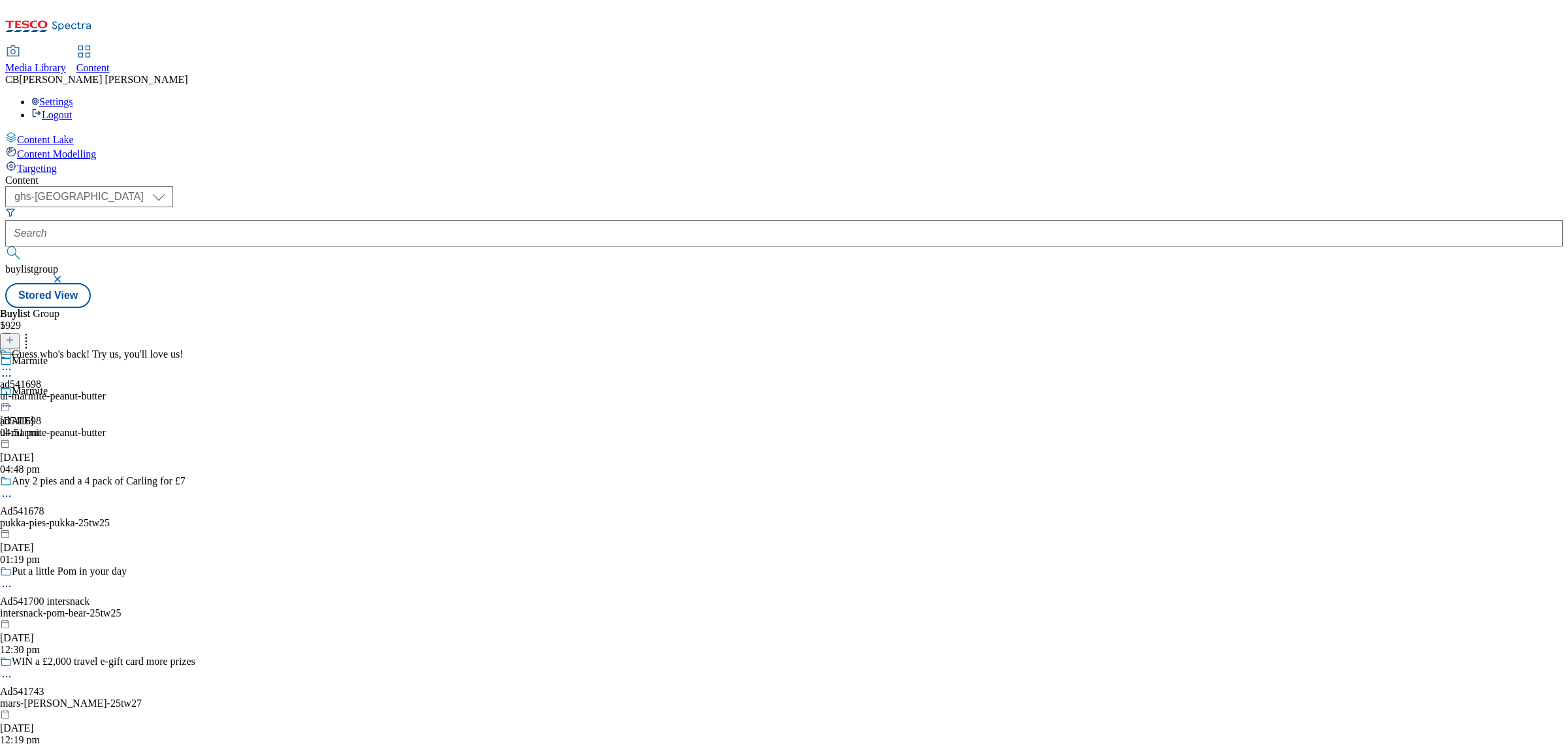
click at [13, 363] on icon at bounding box center [7, 369] width 13 height 13
click at [55, 392] on span "Edit" at bounding box center [48, 397] width 15 height 10
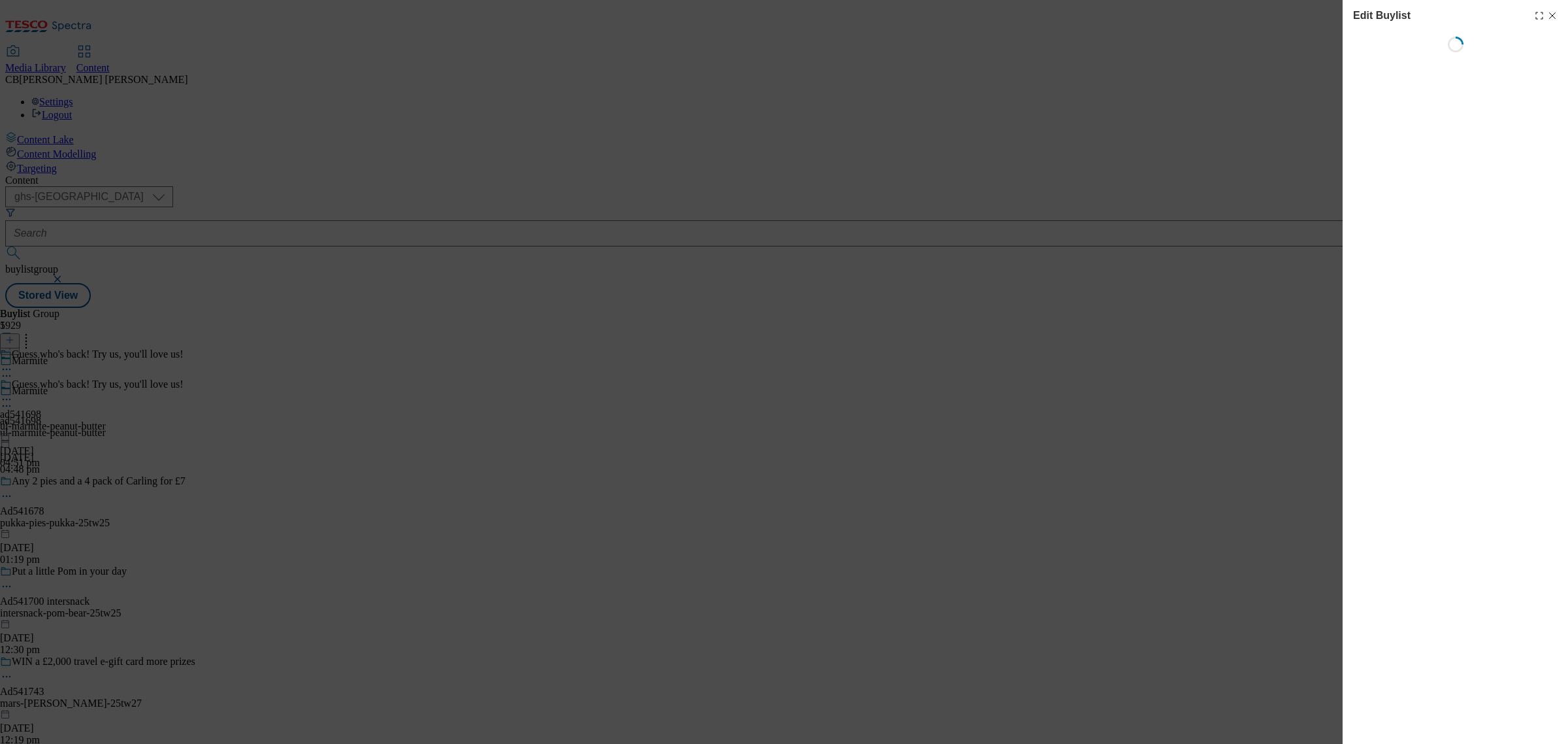
select select "tactical"
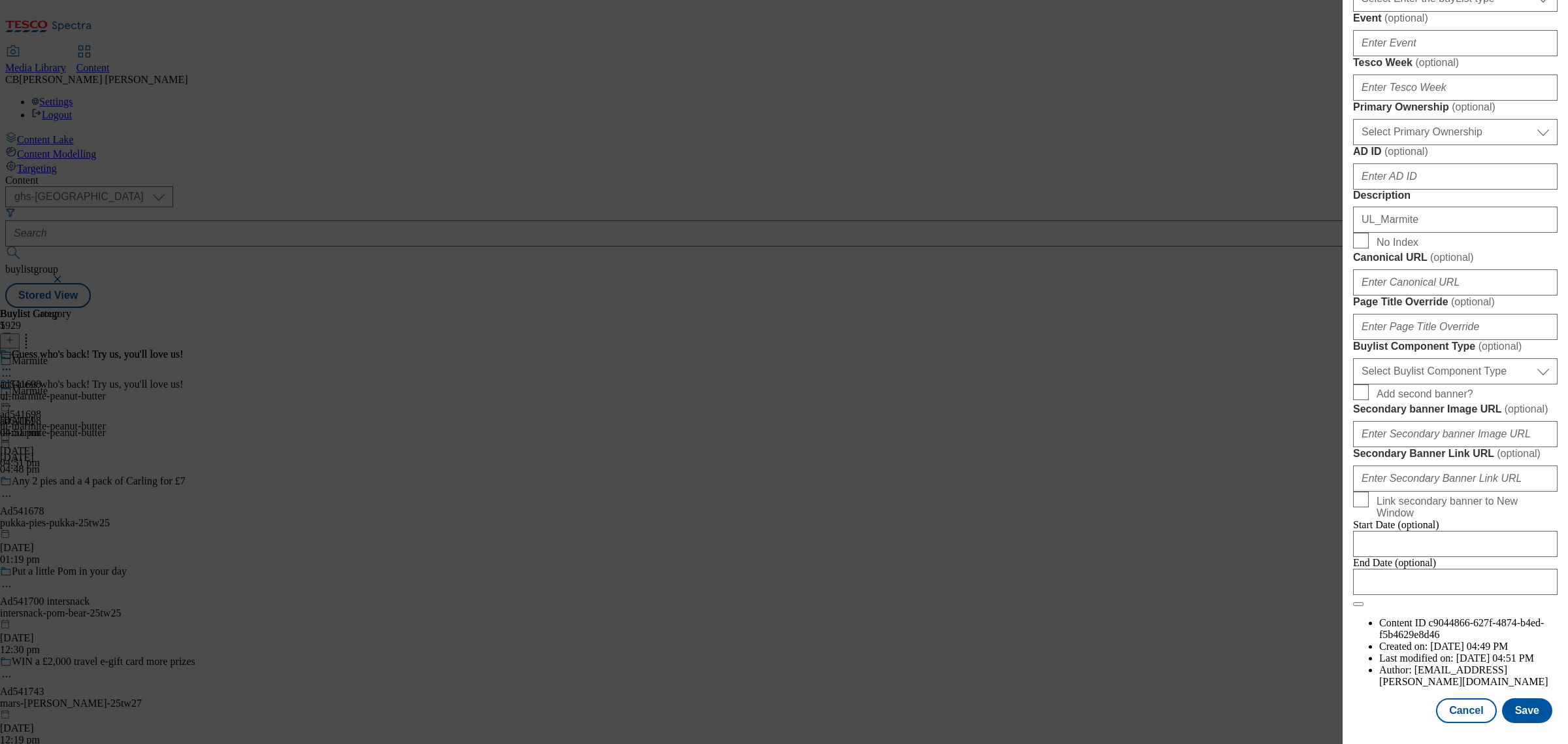
scroll to position [839, 0]
click at [1465, 489] on form "Label ad541698 Tracking Name DH_ad541698 Friendly Name ul-marmite-peanut-butter…" at bounding box center [1455, 148] width 205 height 918
click at [1468, 384] on select "Select Buylist Component Type Banner Competition Header Meal" at bounding box center [1455, 371] width 205 height 26
select select "Banner"
click at [1353, 384] on select "Select Buylist Component Type Banner Competition Header Meal" at bounding box center [1455, 371] width 205 height 26
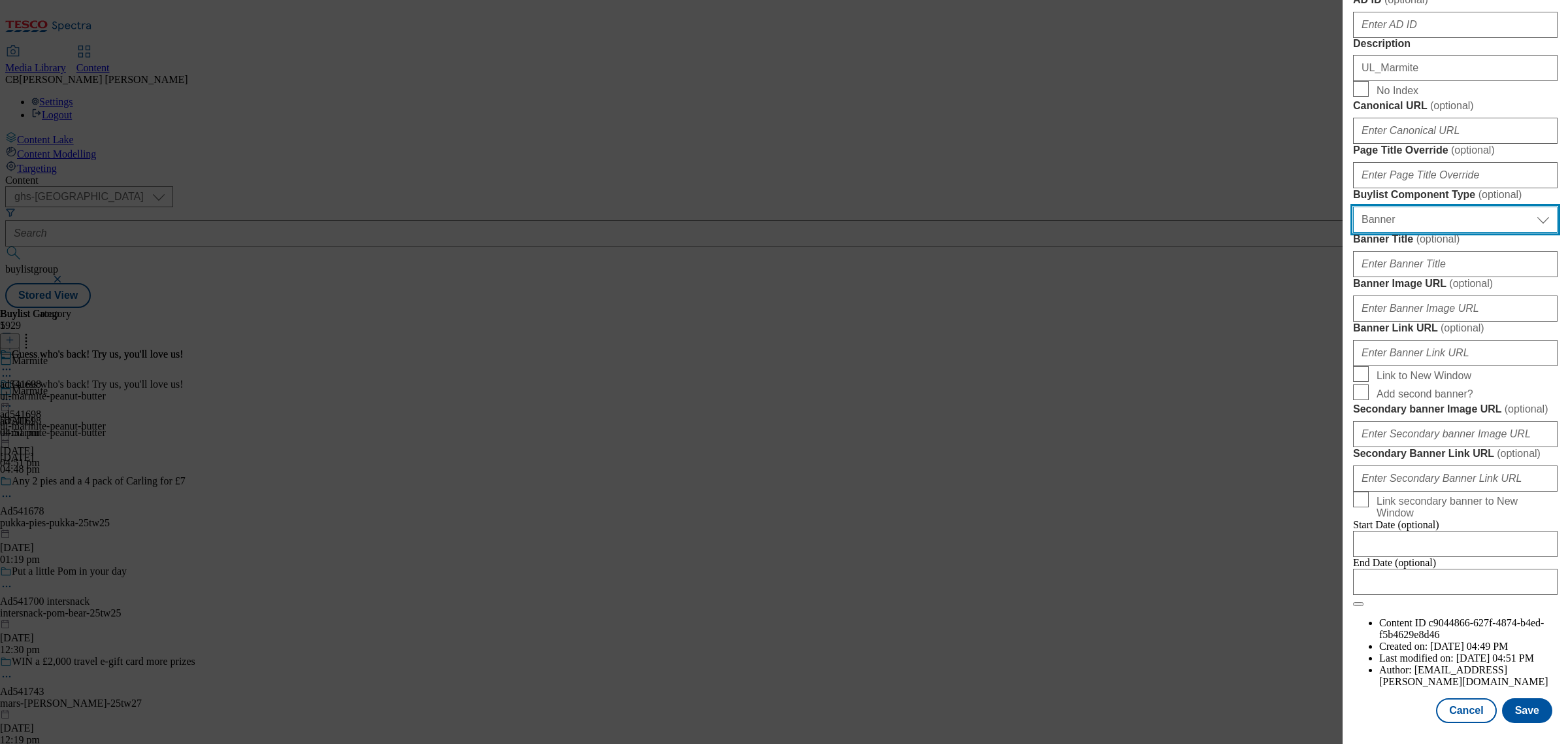
scroll to position [921, 0]
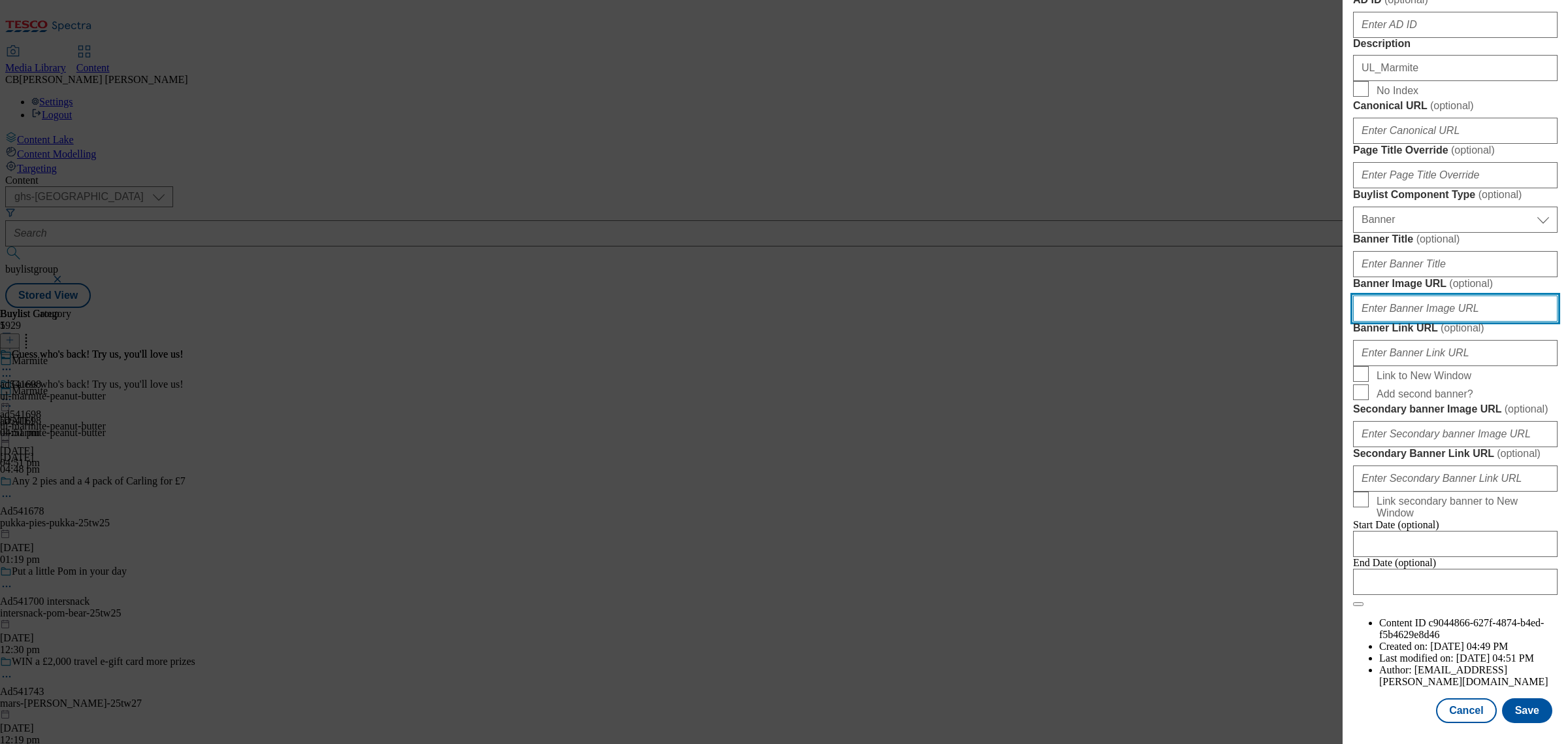
click at [1476, 321] on input "Banner Image URL ( optional )" at bounding box center [1455, 308] width 205 height 26
paste input "https://digitalcontent.api.tesco.com/v2/media/ghs-mktg/d9a1ce23-5954-442c-b1e2-…"
type input "https://digitalcontent.api.tesco.com/v2/media/ghs-mktg/d9a1ce23-5954-442c-b1e2-…"
click at [1506, 488] on form "Label ad541698 Tracking Name DH_ad541698 Friendly Name ul-marmite-peanut-butter…" at bounding box center [1455, 72] width 205 height 1069
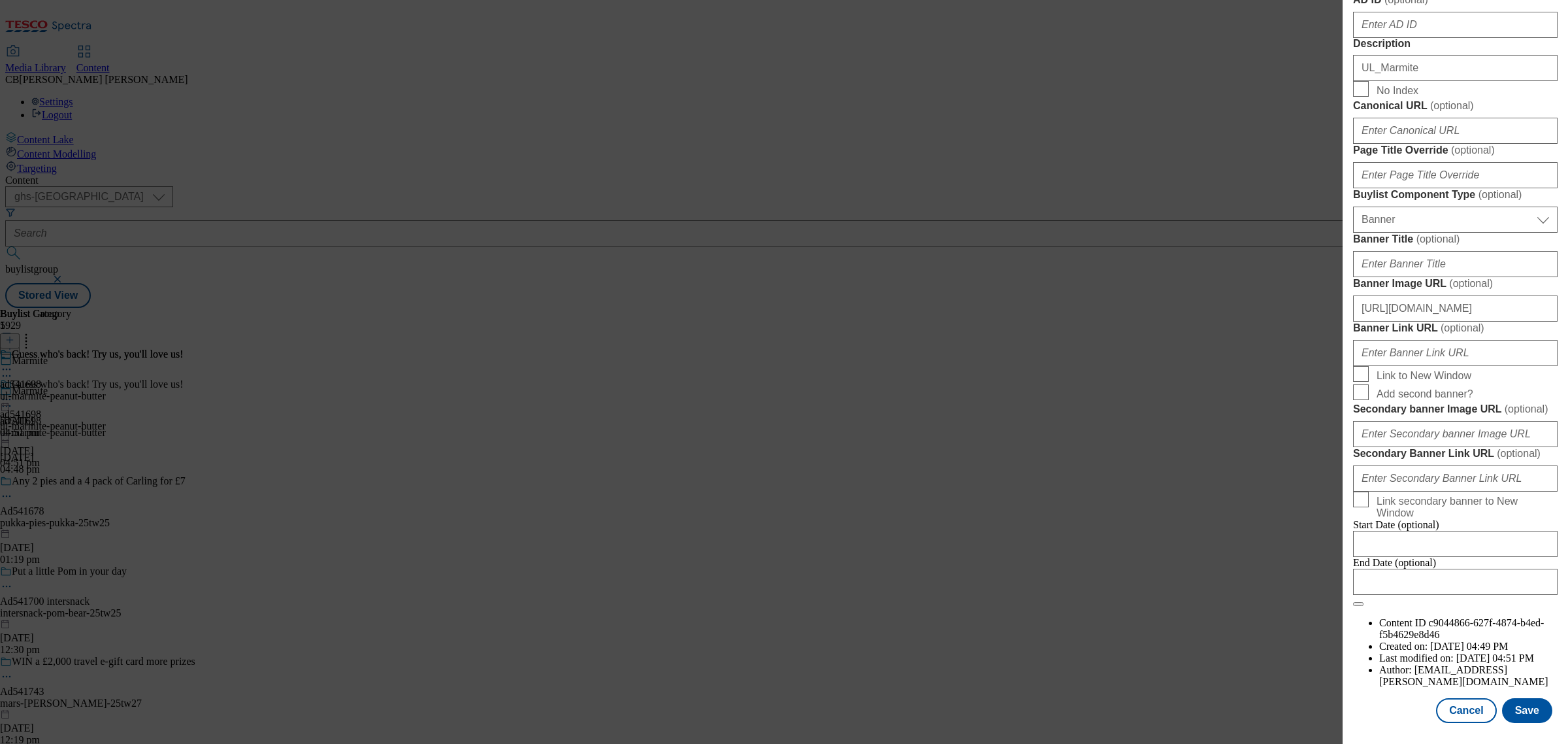
scroll to position [1238, 0]
click at [1508, 700] on button "Save" at bounding box center [1527, 711] width 50 height 25
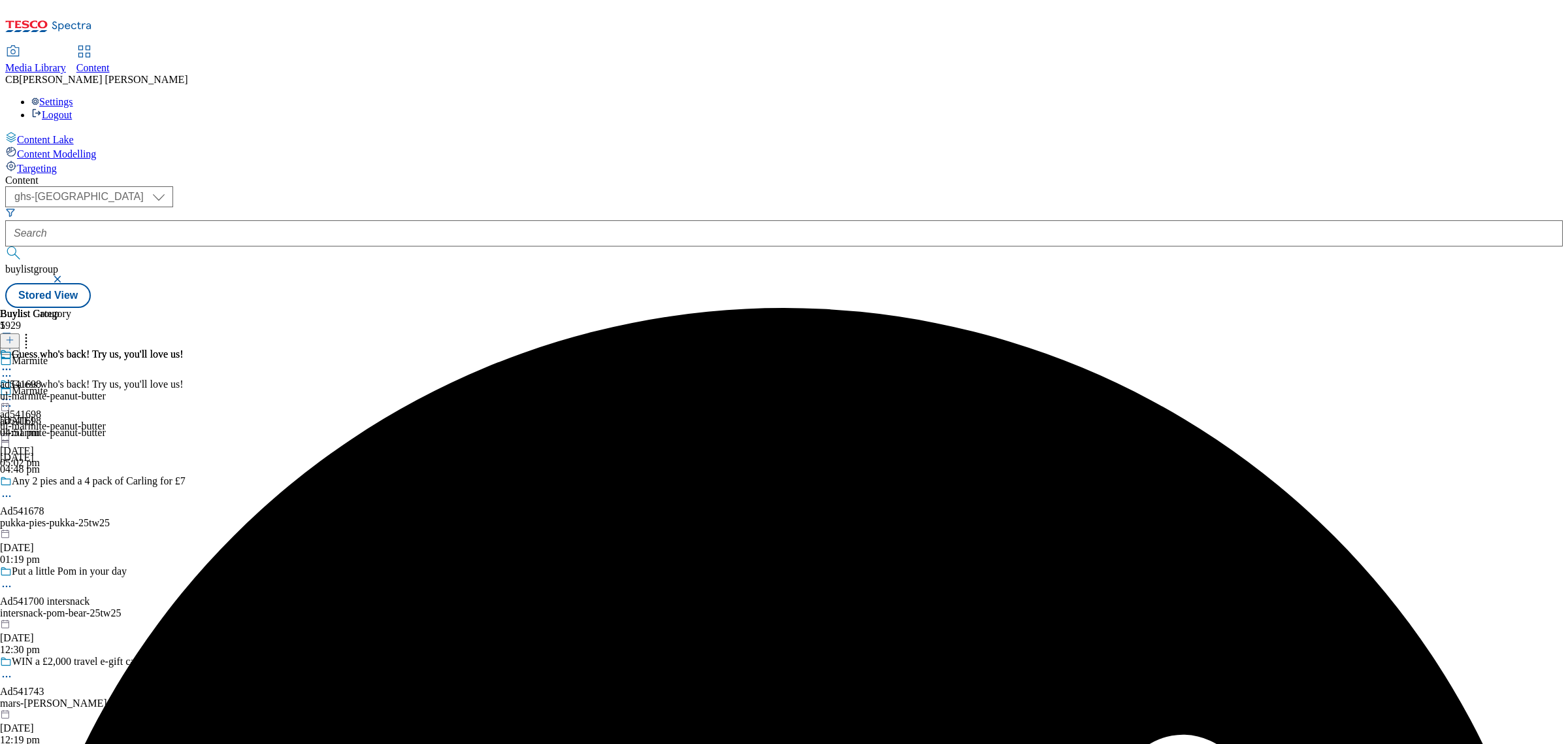
click at [13, 393] on icon at bounding box center [7, 400] width 13 height 13
click at [77, 479] on button "Preview" at bounding box center [51, 486] width 50 height 15
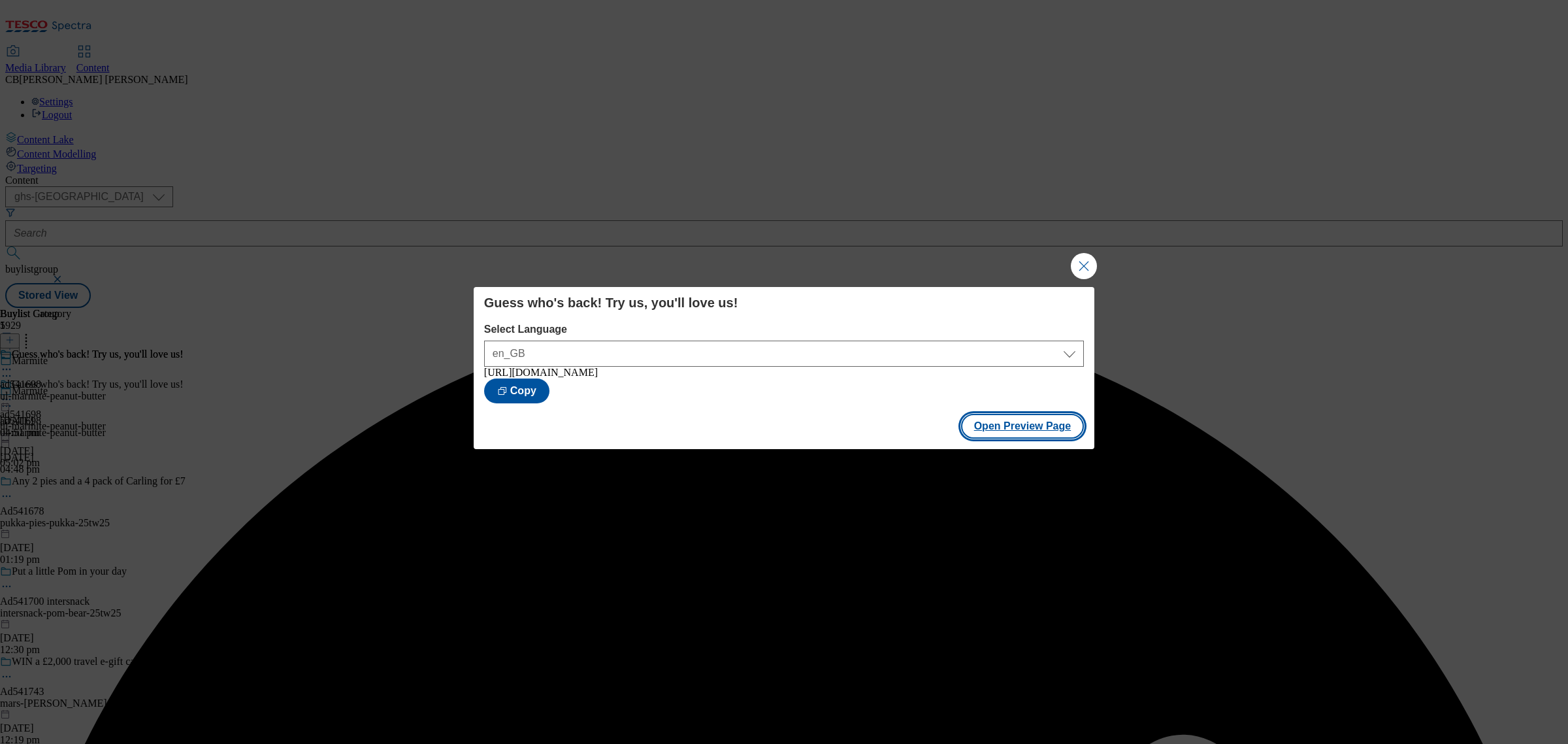
click at [1017, 427] on button "Open Preview Page" at bounding box center [1022, 426] width 123 height 25
drag, startPoint x: 1082, startPoint y: 265, endPoint x: 991, endPoint y: 250, distance: 92.2
click at [1081, 265] on button "Close Modal" at bounding box center [1083, 265] width 26 height 26
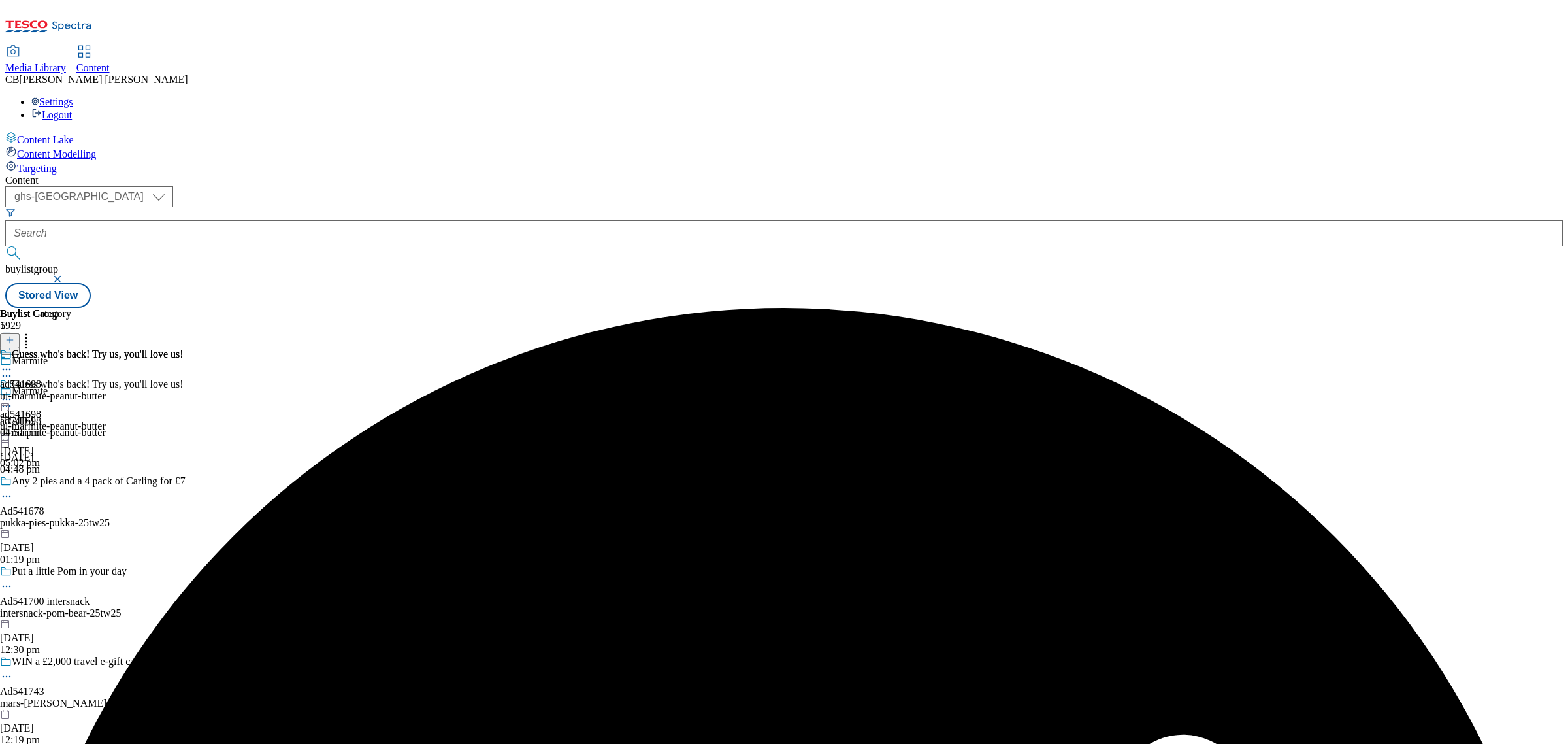
click at [13, 393] on icon at bounding box center [7, 400] width 13 height 13
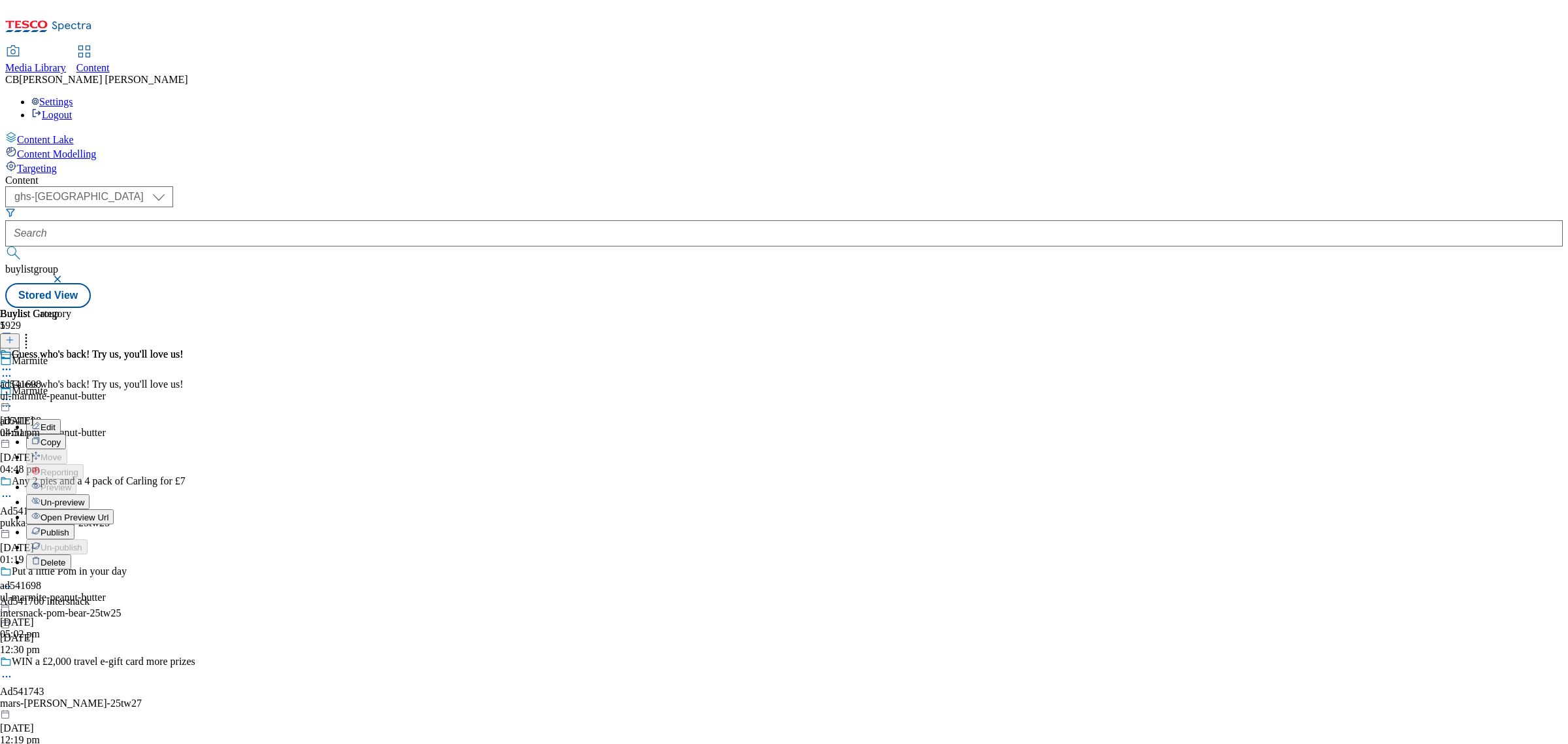
click at [69, 528] on span "Publish" at bounding box center [55, 532] width 29 height 10
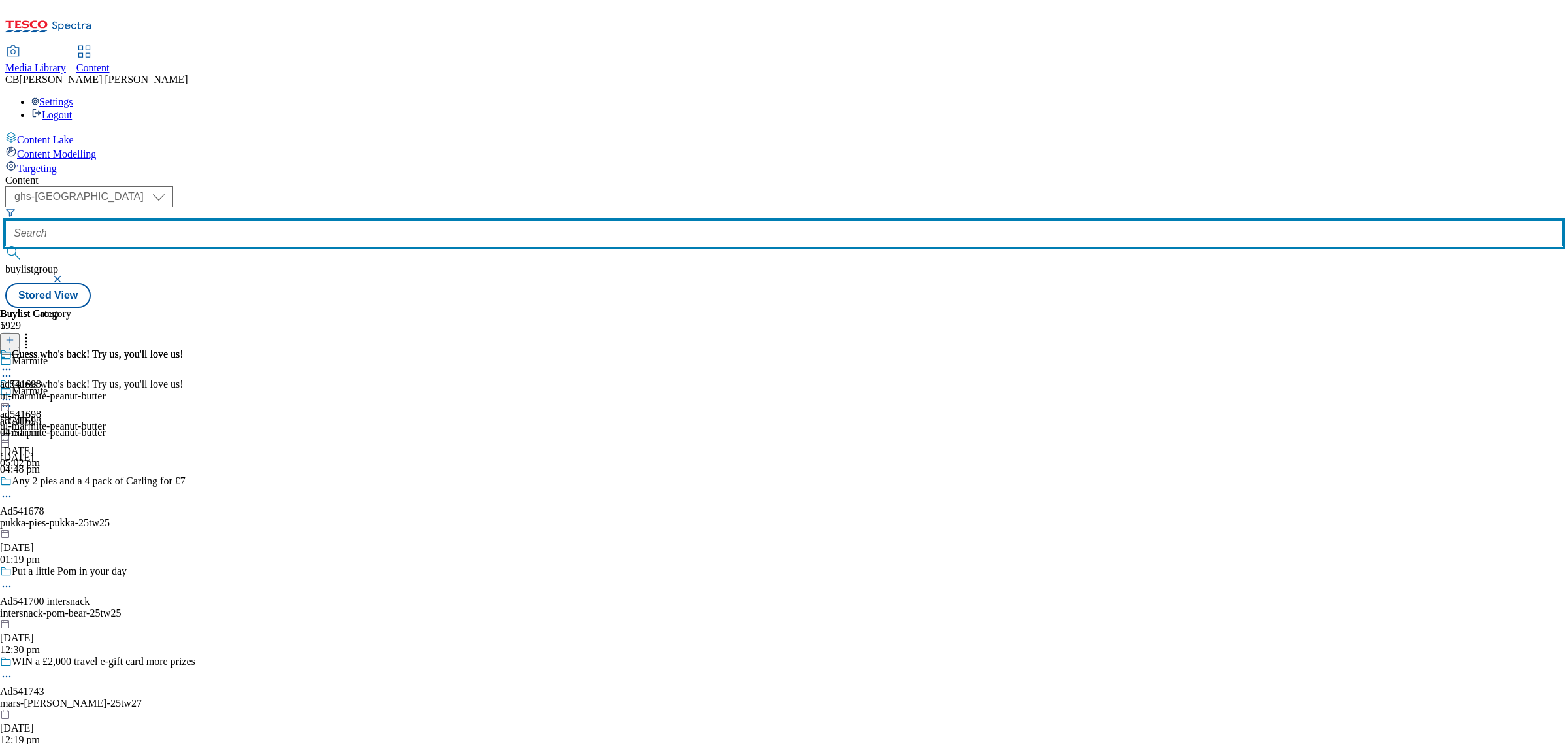
click at [315, 220] on input "text" at bounding box center [784, 233] width 1558 height 26
paste input "all-about-food-pizza-express-25tw28"
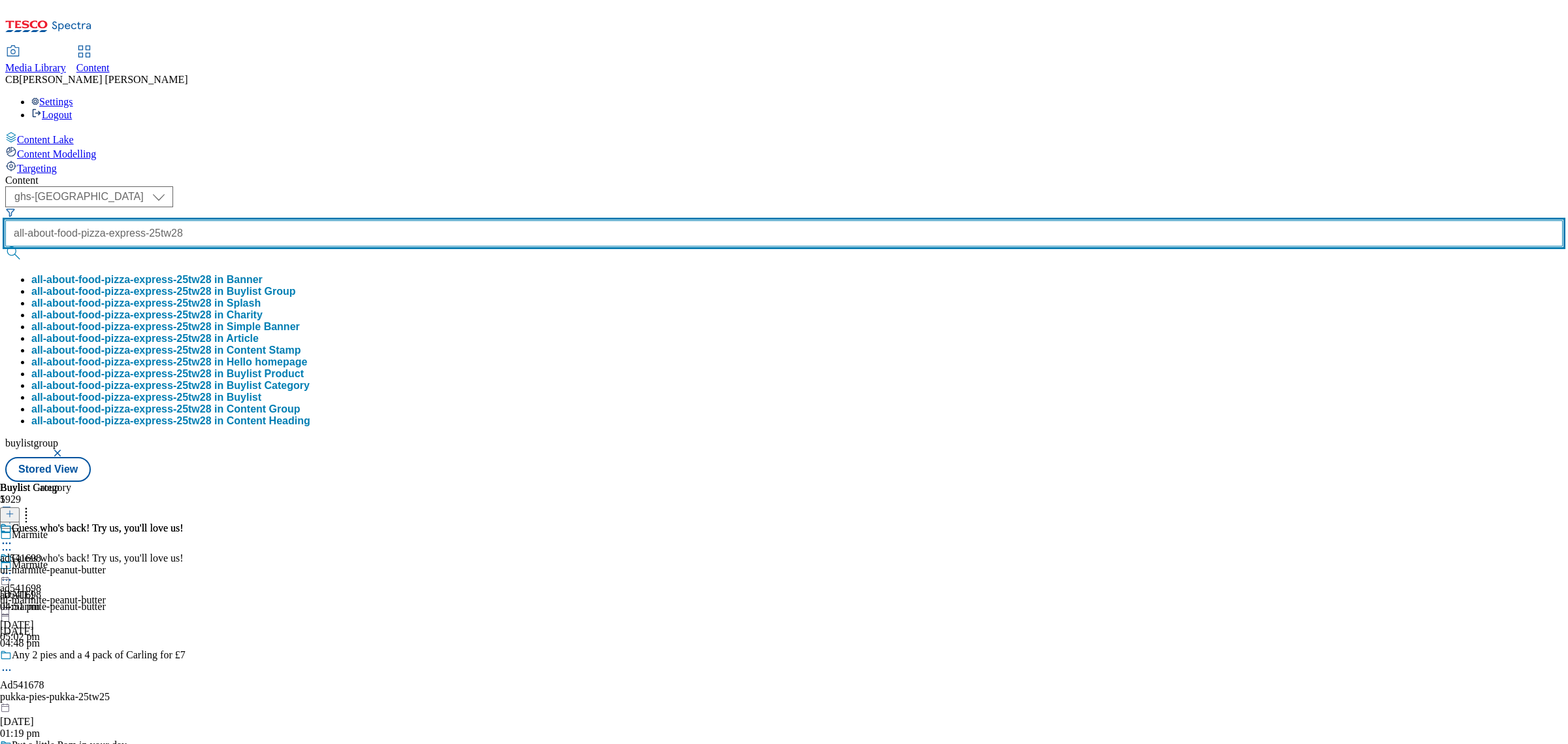
type input "all-about-food-pizza-express-25tw28"
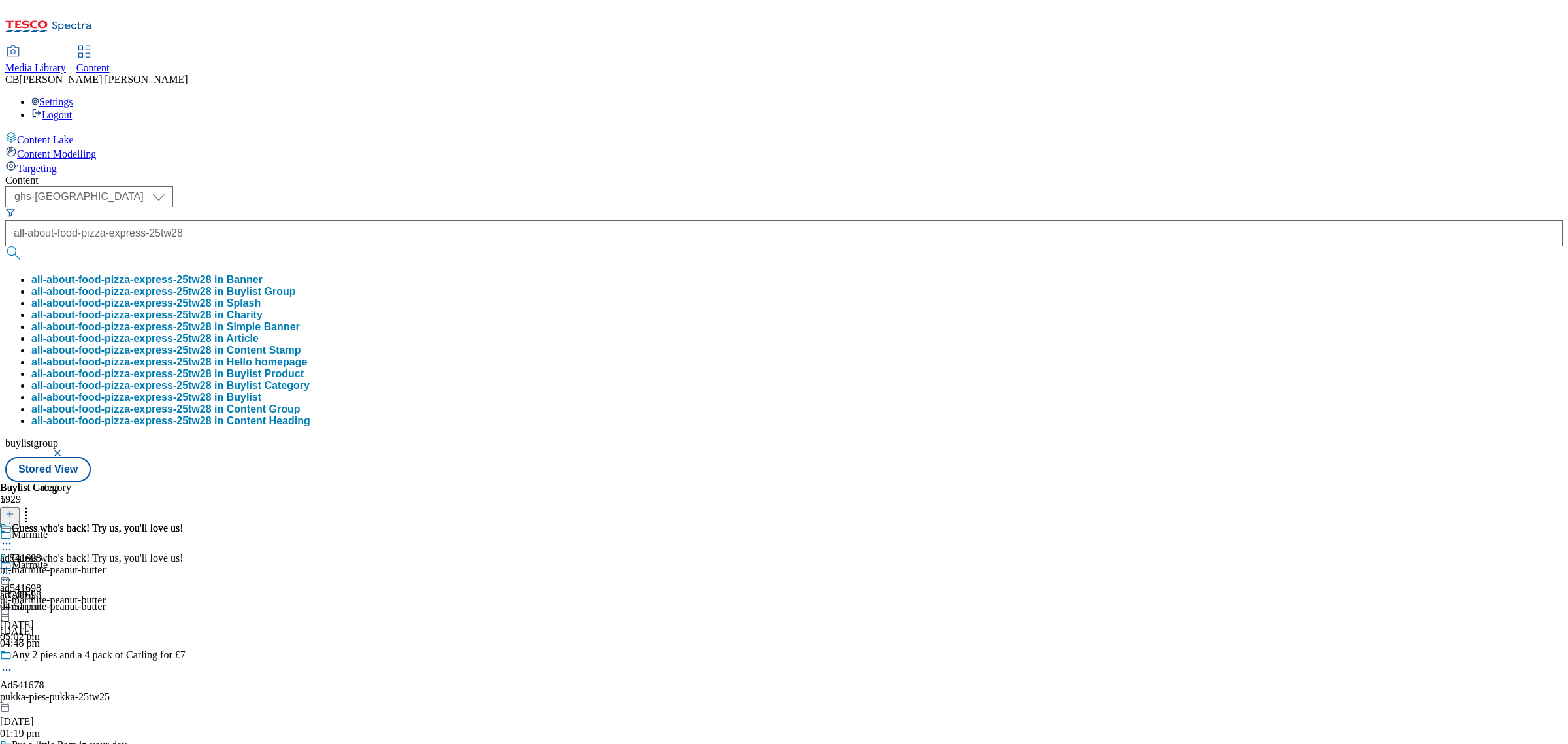
scroll to position [0, 0]
click at [296, 286] on button "all-about-food-pizza-express-25tw28 in Buylist Group" at bounding box center [163, 292] width 264 height 12
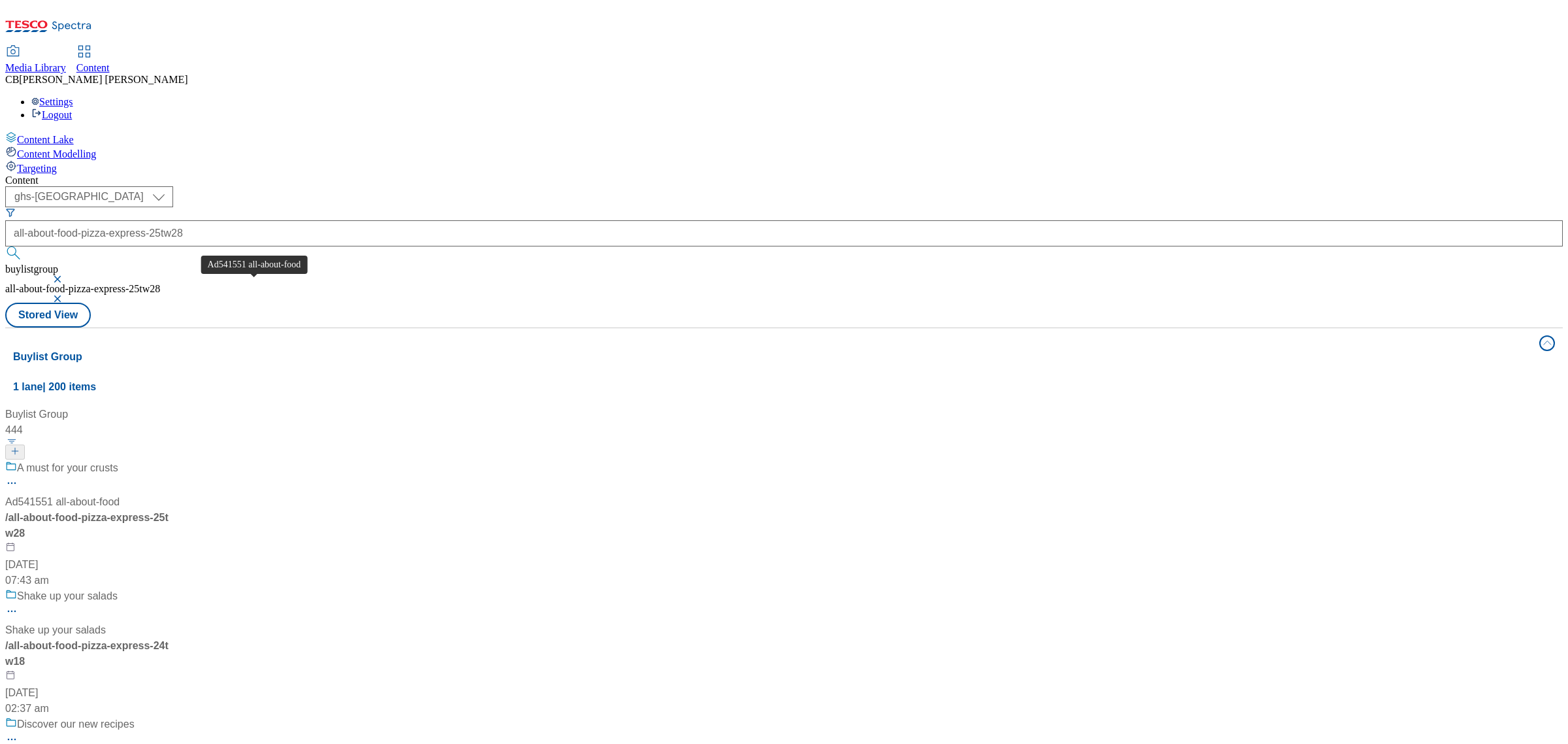
click at [188, 460] on div "A must for your crusts Ad541551 all-about-food / all-about-food-pizza-express-2…" at bounding box center [97, 524] width 183 height 128
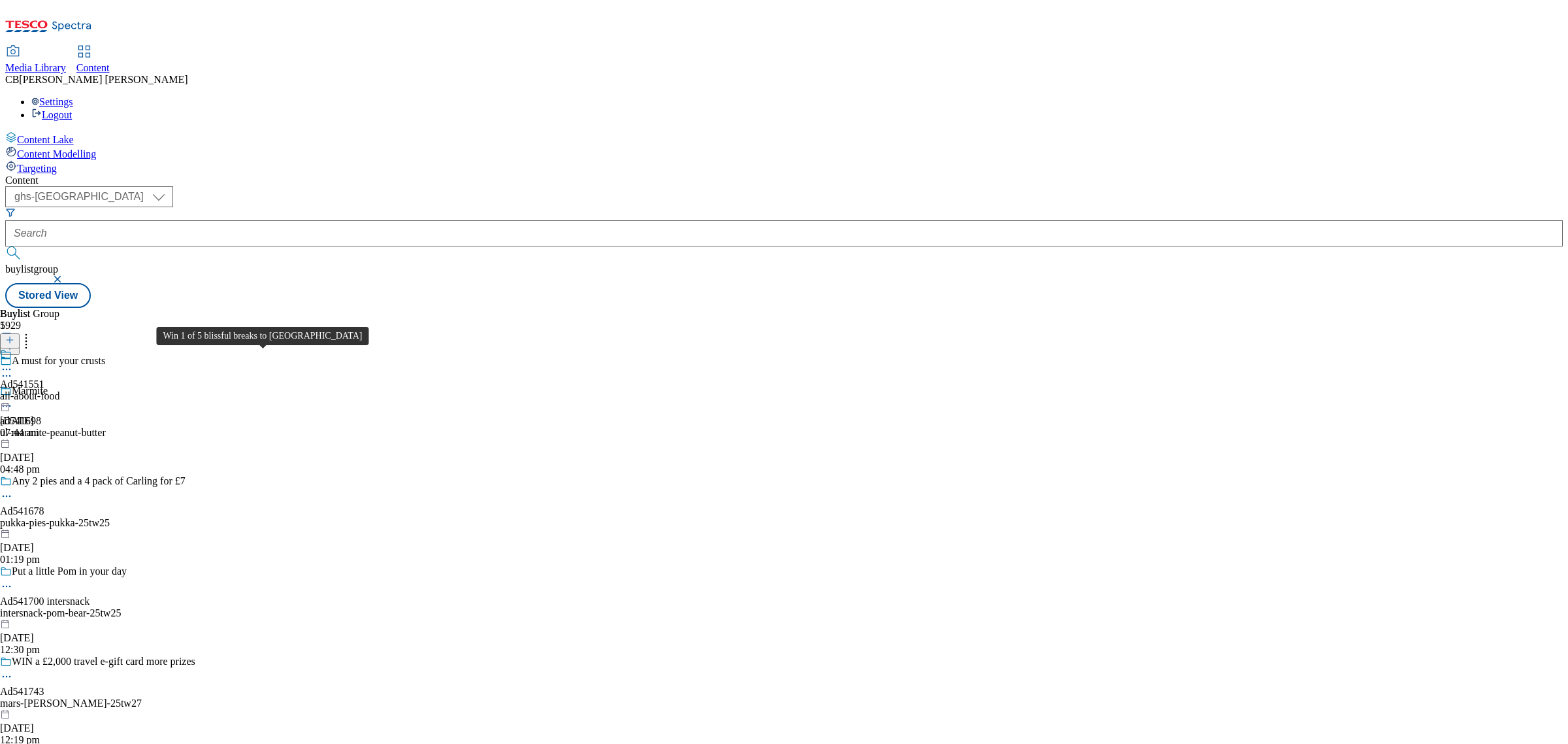
scroll to position [1389, 0]
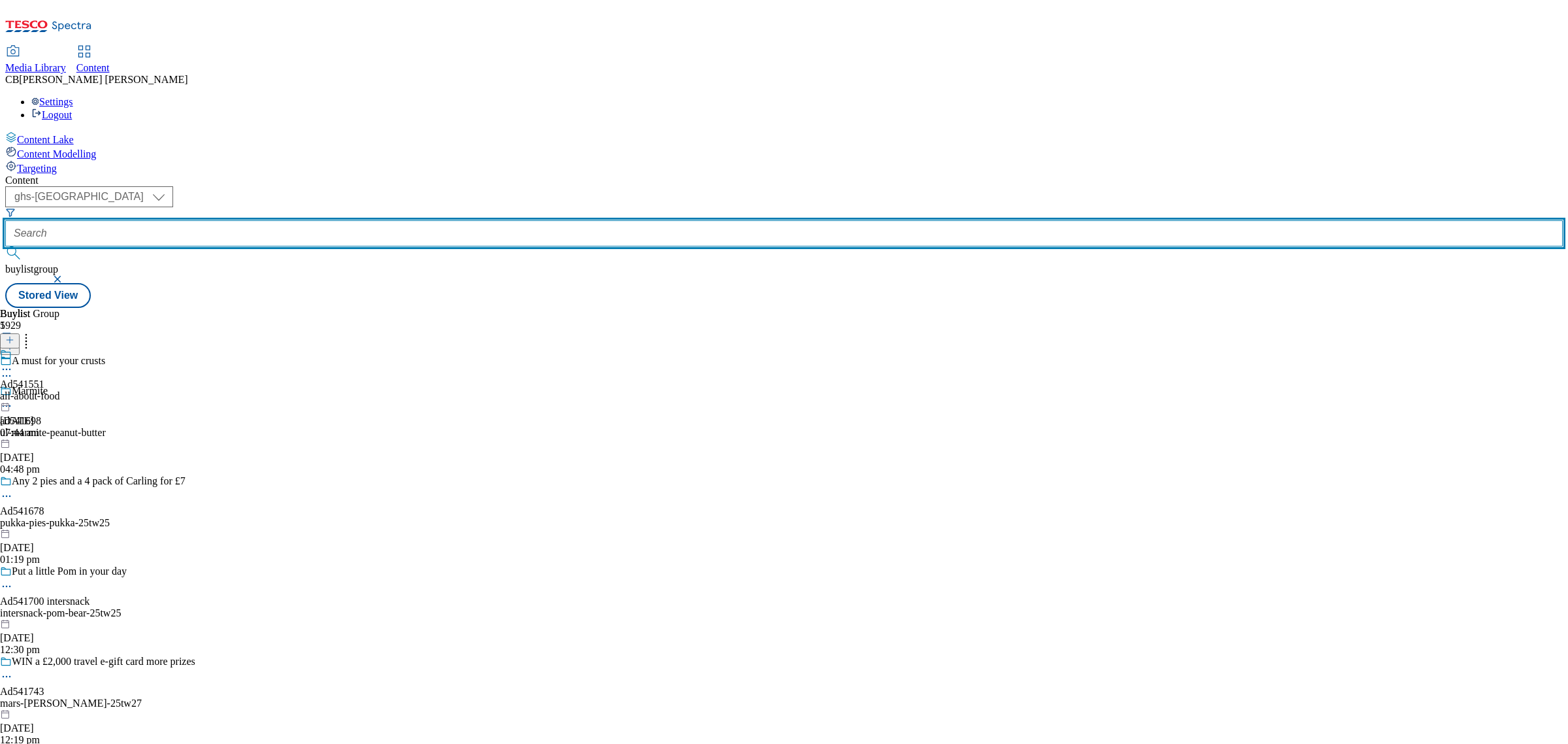
click at [298, 220] on input "text" at bounding box center [784, 233] width 1558 height 26
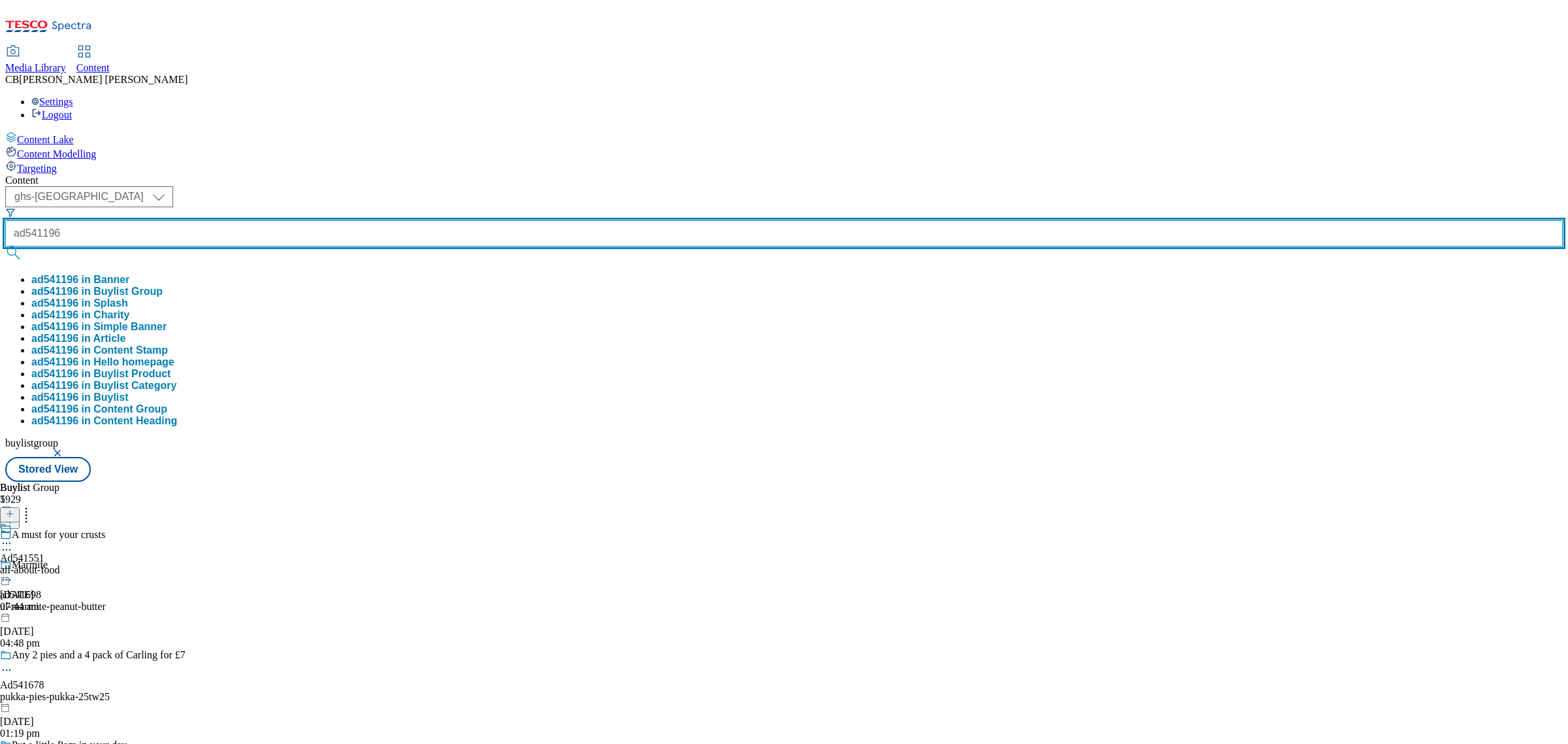
type input "ad541196"
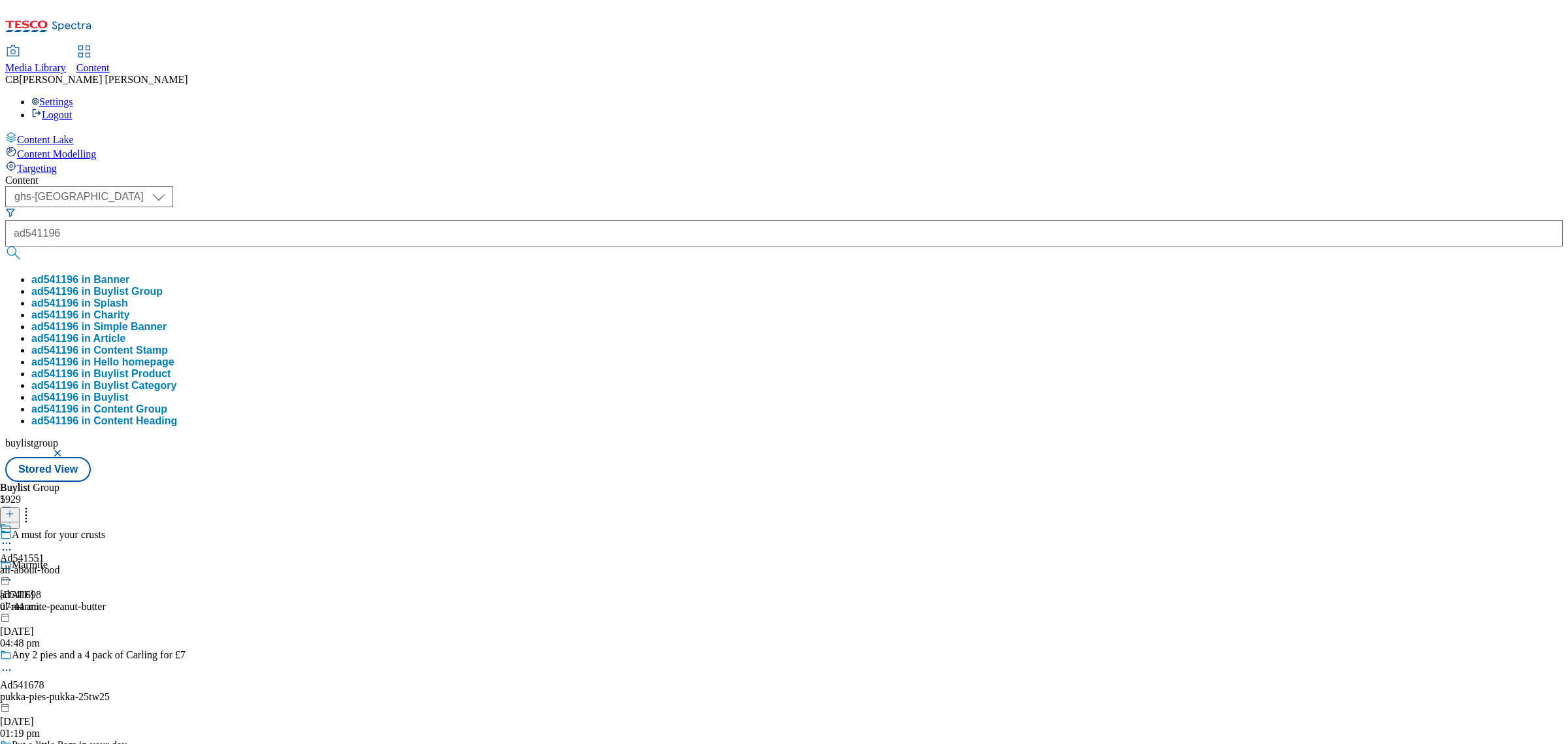
click at [162, 286] on button "ad541196 in Buylist Group" at bounding box center [97, 292] width 131 height 12
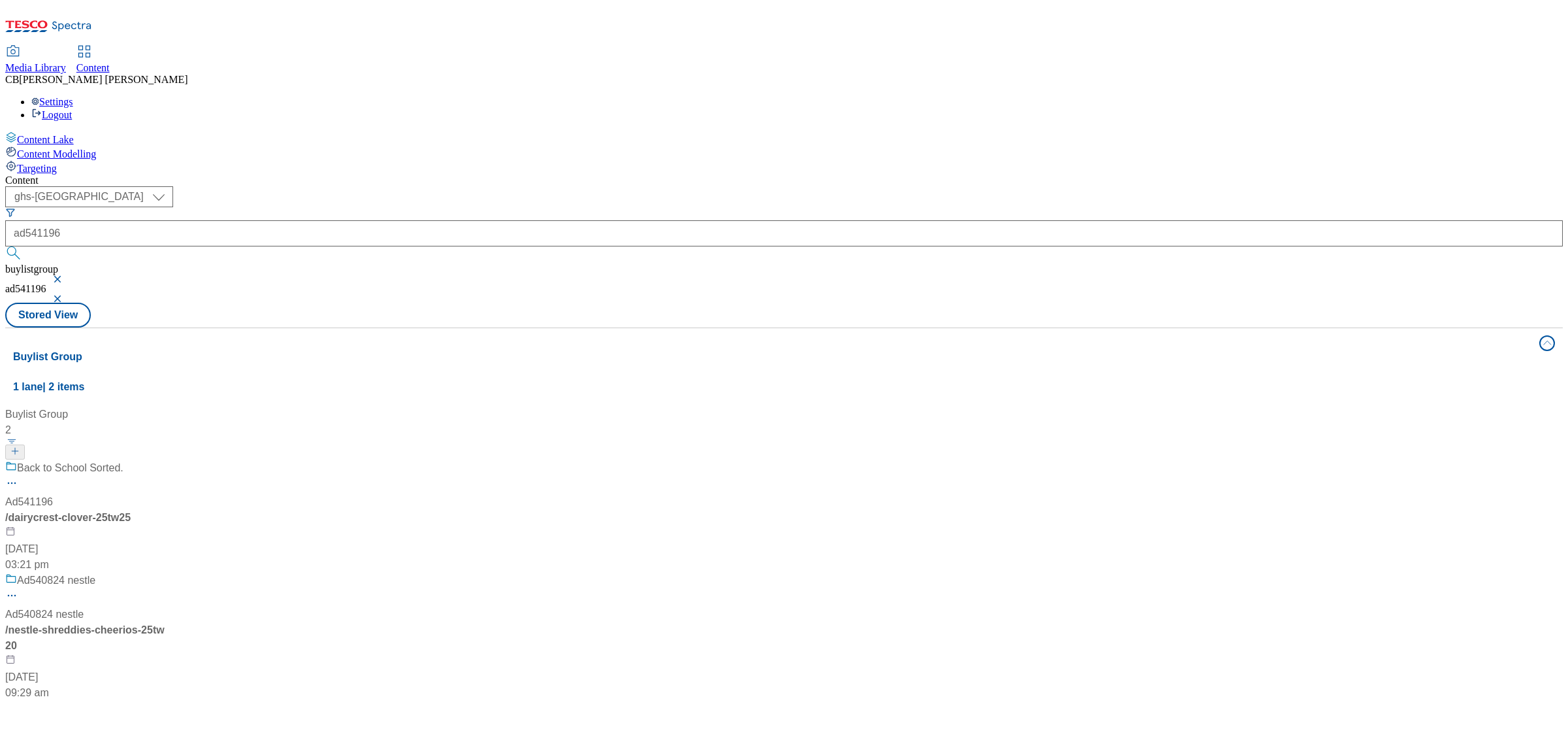
click at [168, 510] on div "/ dairycrest-clover-25tw25" at bounding box center [86, 517] width 163 height 16
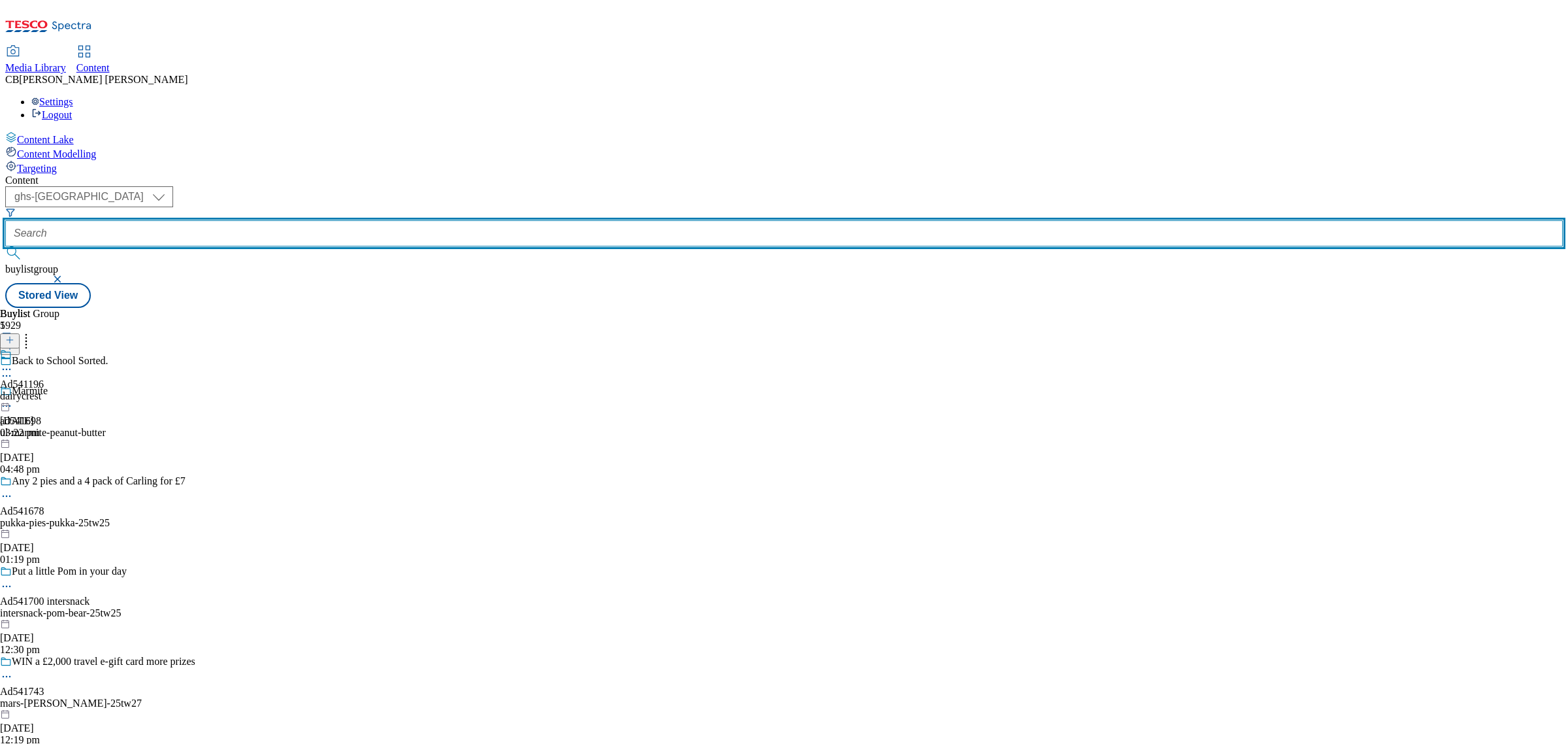
click at [292, 220] on input "text" at bounding box center [784, 233] width 1558 height 26
paste input "crediton-dairy-arctic-coffee-latte-25tw25"
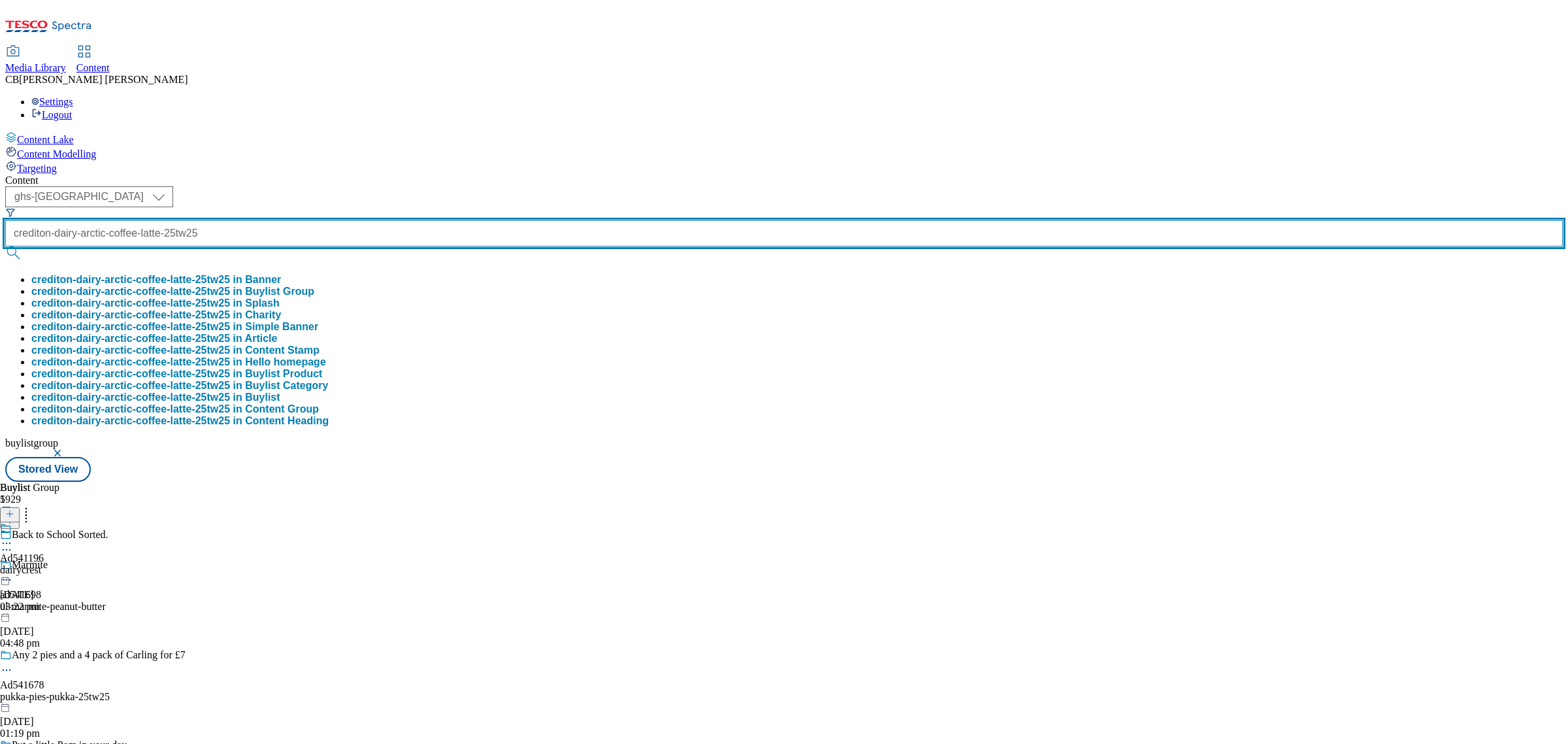
type input "crediton-dairy-arctic-coffee-latte-25tw25"
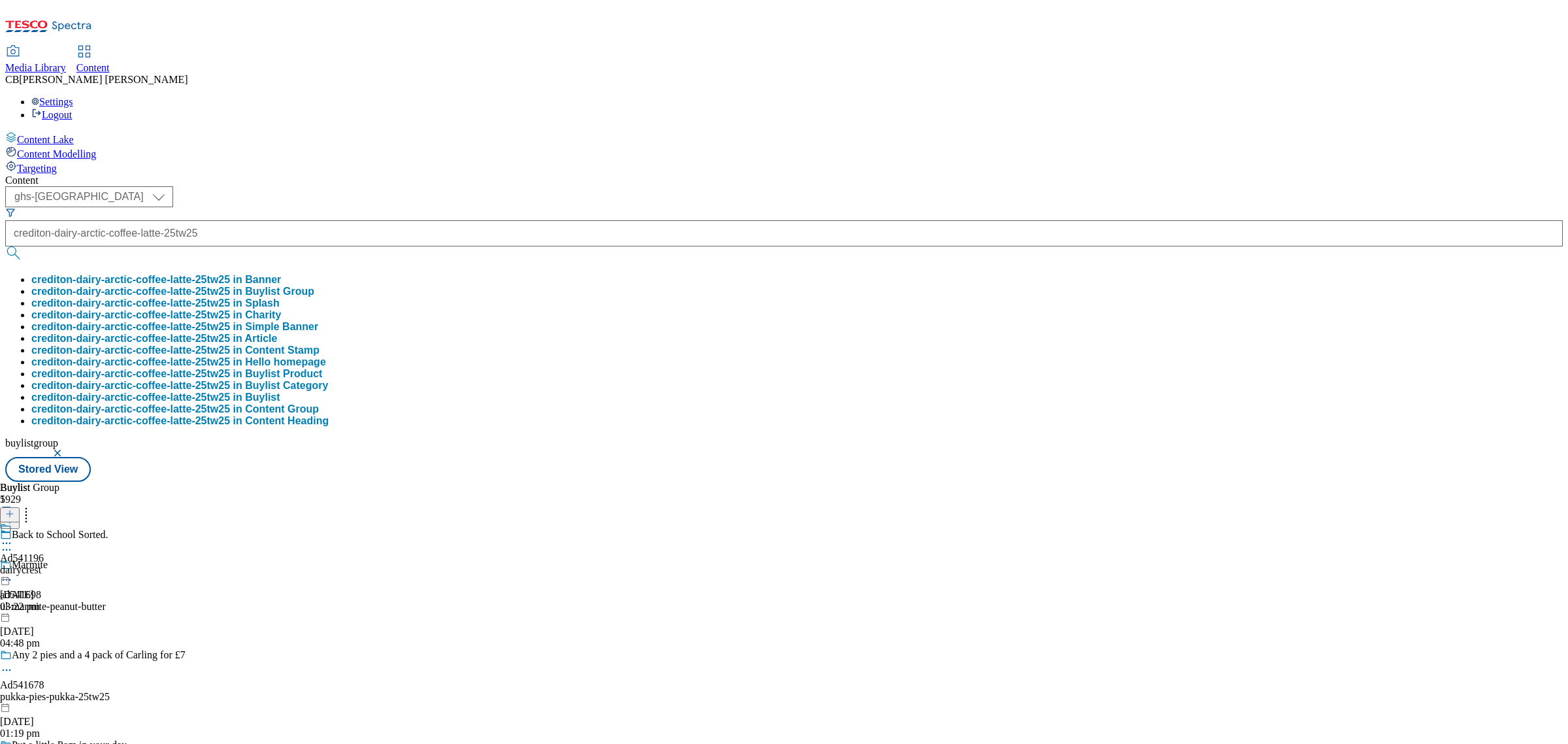
click at [315, 286] on button "crediton-dairy-arctic-coffee-latte-25tw25 in Buylist Group" at bounding box center [172, 292] width 283 height 12
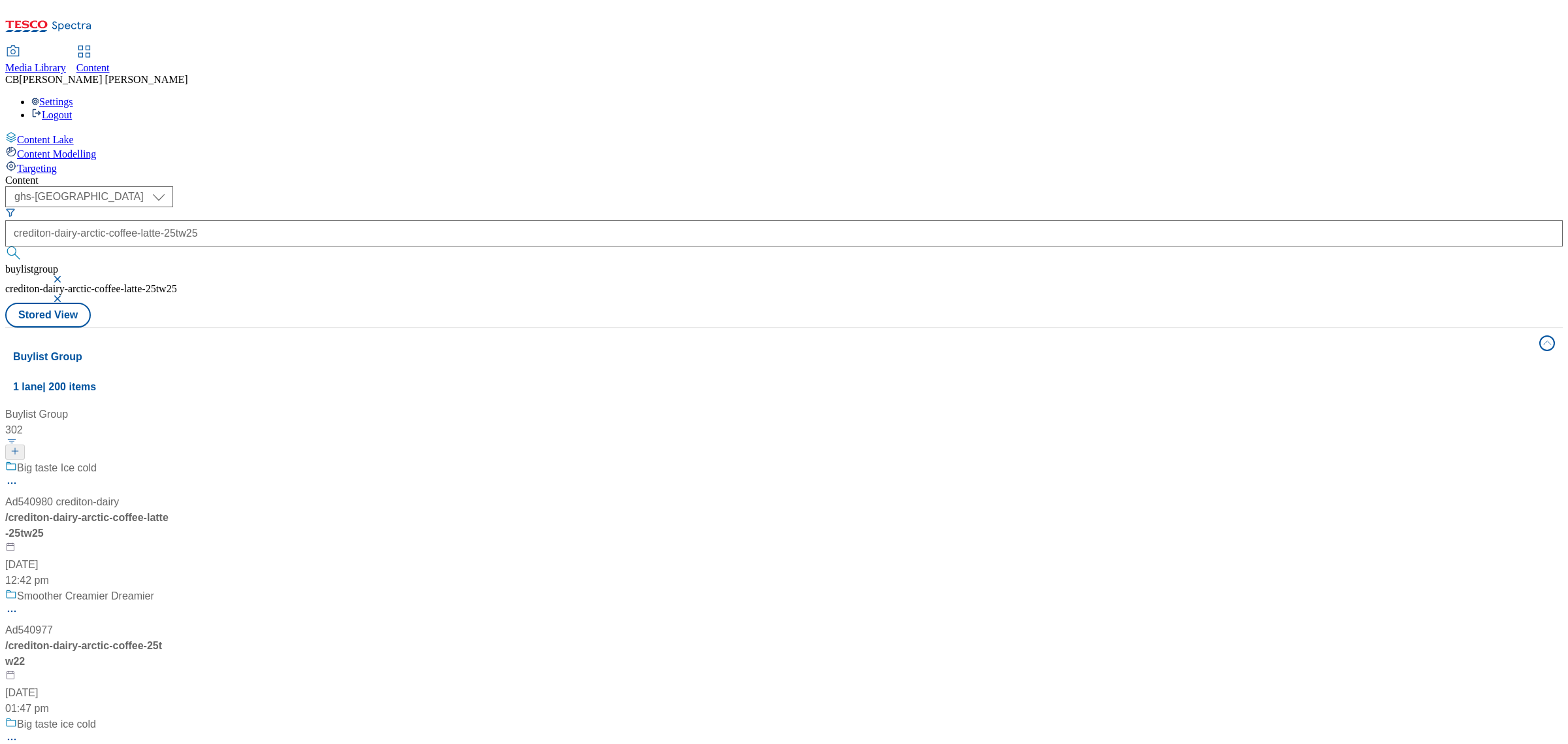
click at [196, 460] on div "Big taste Ice cold Ad540980 crediton-dairy / crediton-dairy-arctic-coffee-latte…" at bounding box center [100, 524] width 191 height 128
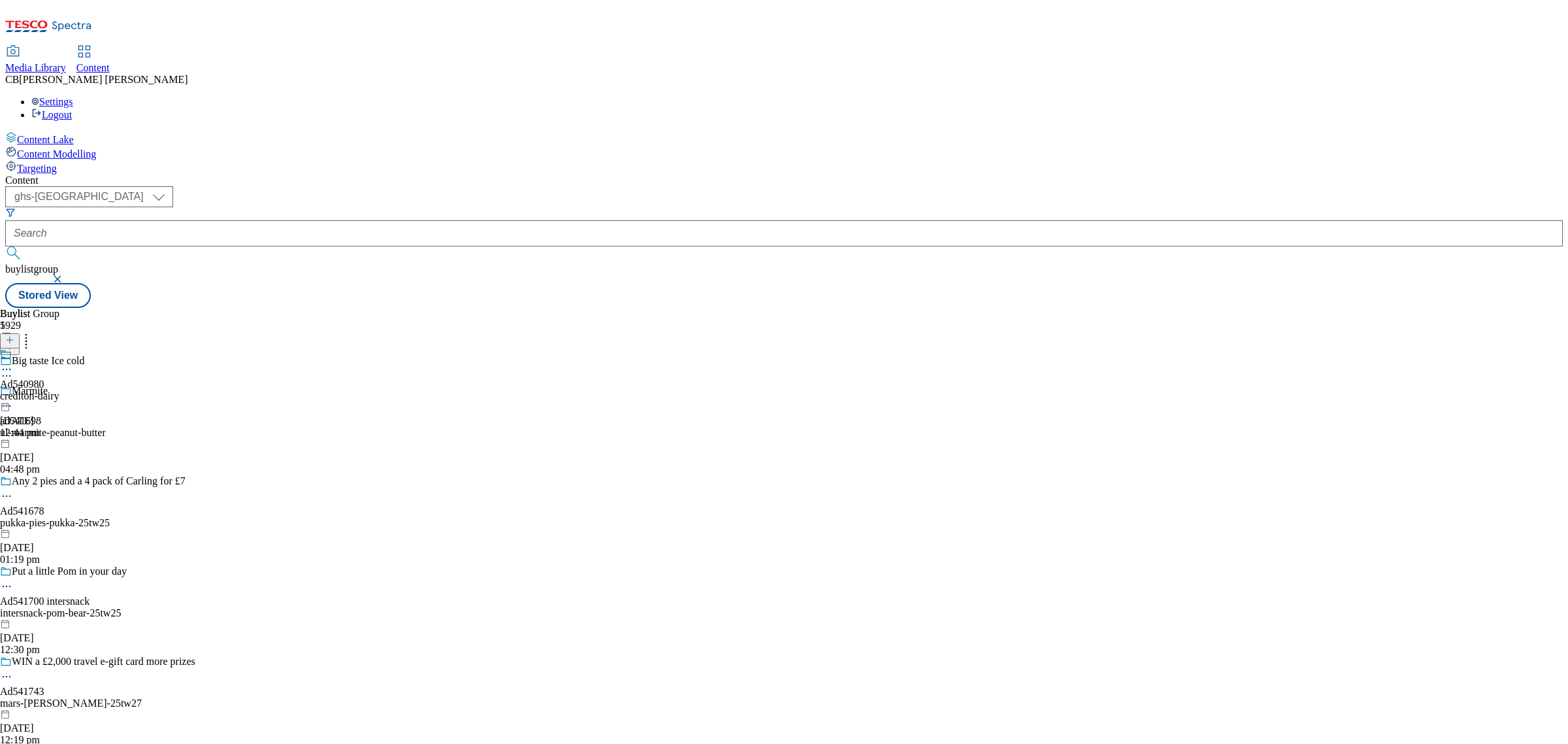
click at [8, 369] on circle at bounding box center [7, 369] width 2 height 2
click at [55, 392] on span "Edit" at bounding box center [48, 397] width 15 height 10
select select "tactical"
select select "supplier funded short term 1-3 weeks"
select select "dunnhumby"
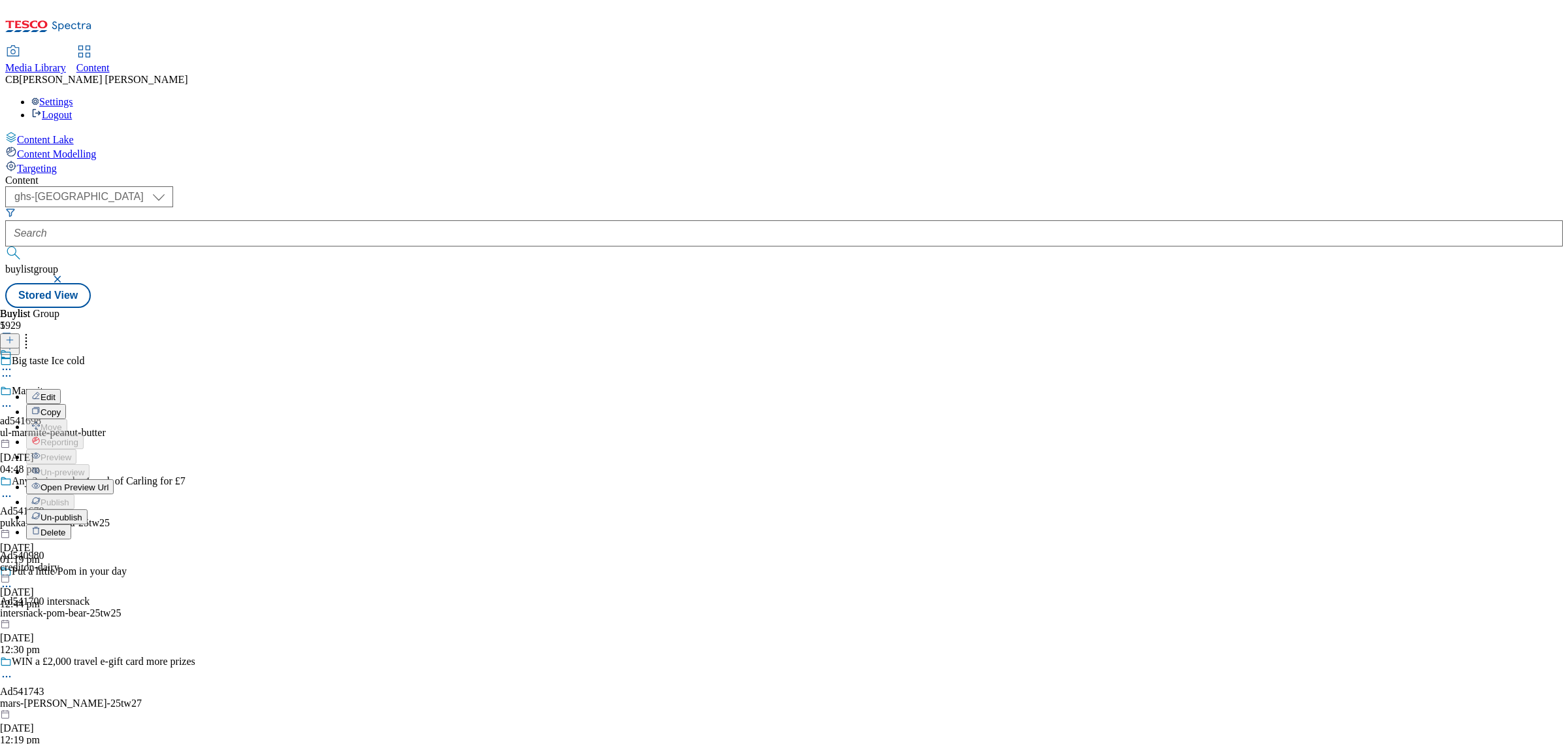
select select "Banner"
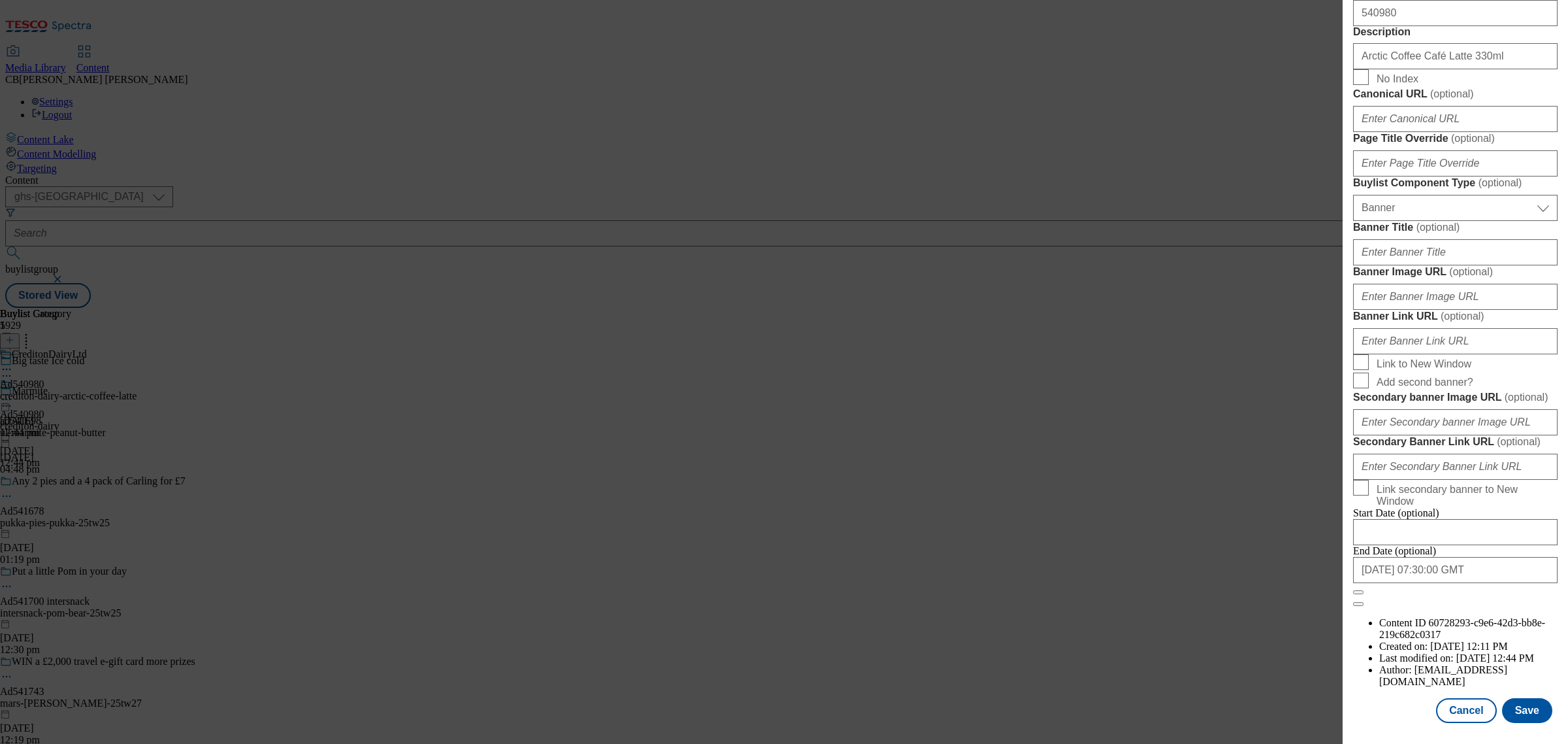
scroll to position [1062, 0]
click at [1465, 310] on input "Banner Image URL ( optional )" at bounding box center [1455, 296] width 205 height 26
paste input "https://digitalcontent.api.tesco.com/v2/media/ghs-mktg/f8adc536-7127-472b-81da-…"
type input "https://digitalcontent.api.tesco.com/v2/media/ghs-mktg/f8adc536-7127-472b-81da-…"
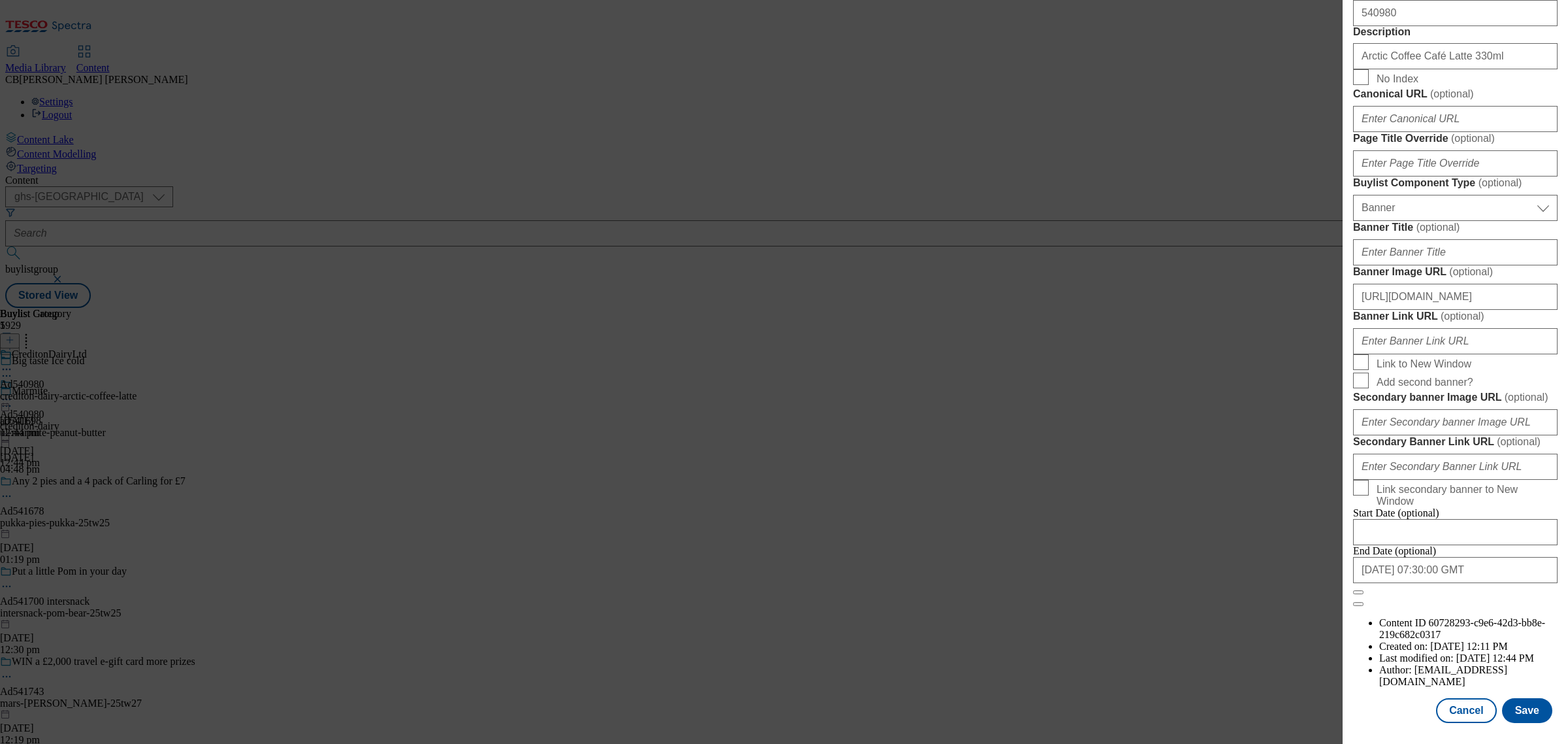
click at [1510, 347] on form "Label Ad540980 Tracking Name DH_AD540980 Friendly Name crediton-dairy Buylist L…" at bounding box center [1455, 66] width 205 height 1081
click at [1523, 698] on button "Save" at bounding box center [1527, 711] width 50 height 25
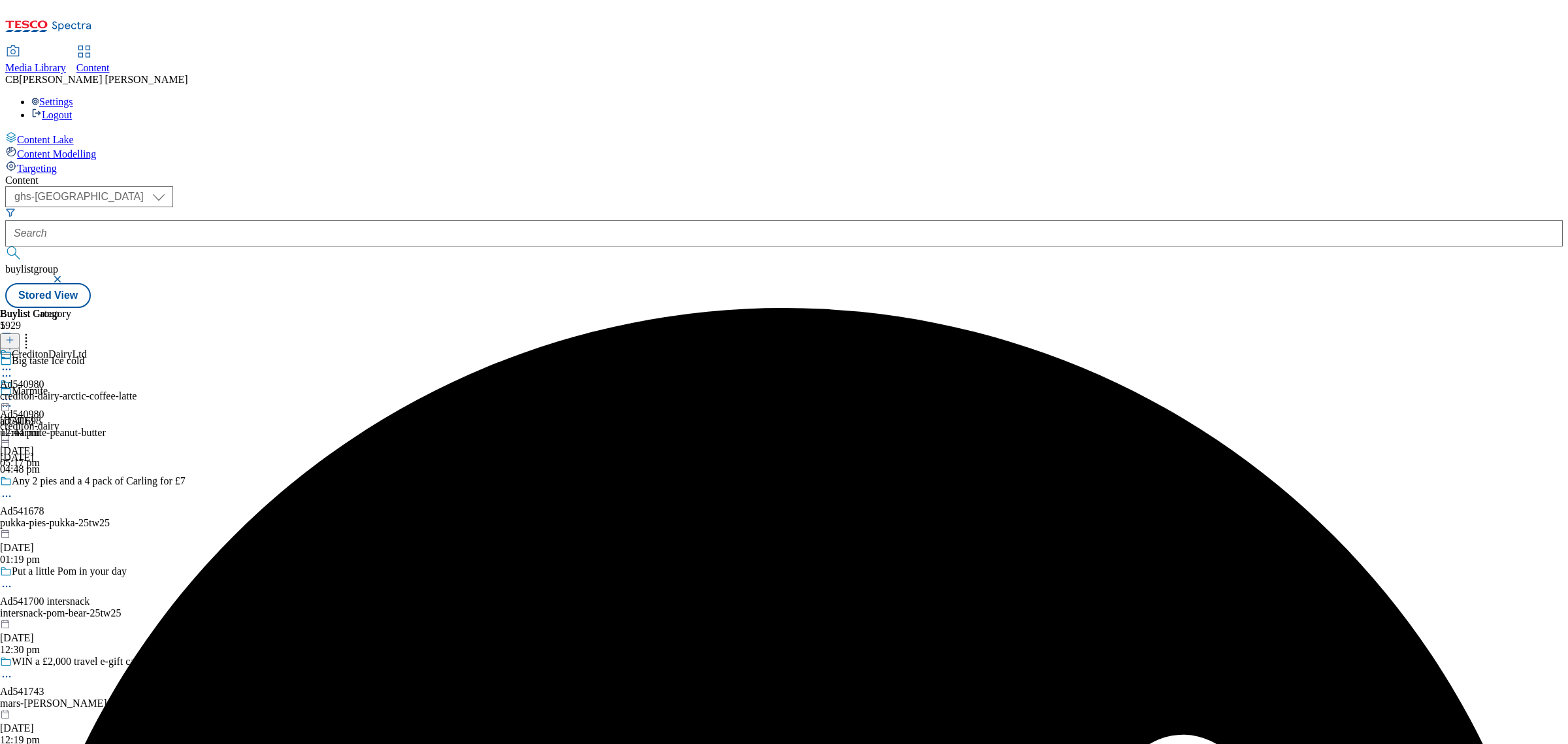
click at [13, 393] on icon at bounding box center [7, 400] width 13 height 13
click at [89, 479] on li "Preview" at bounding box center [58, 486] width 64 height 15
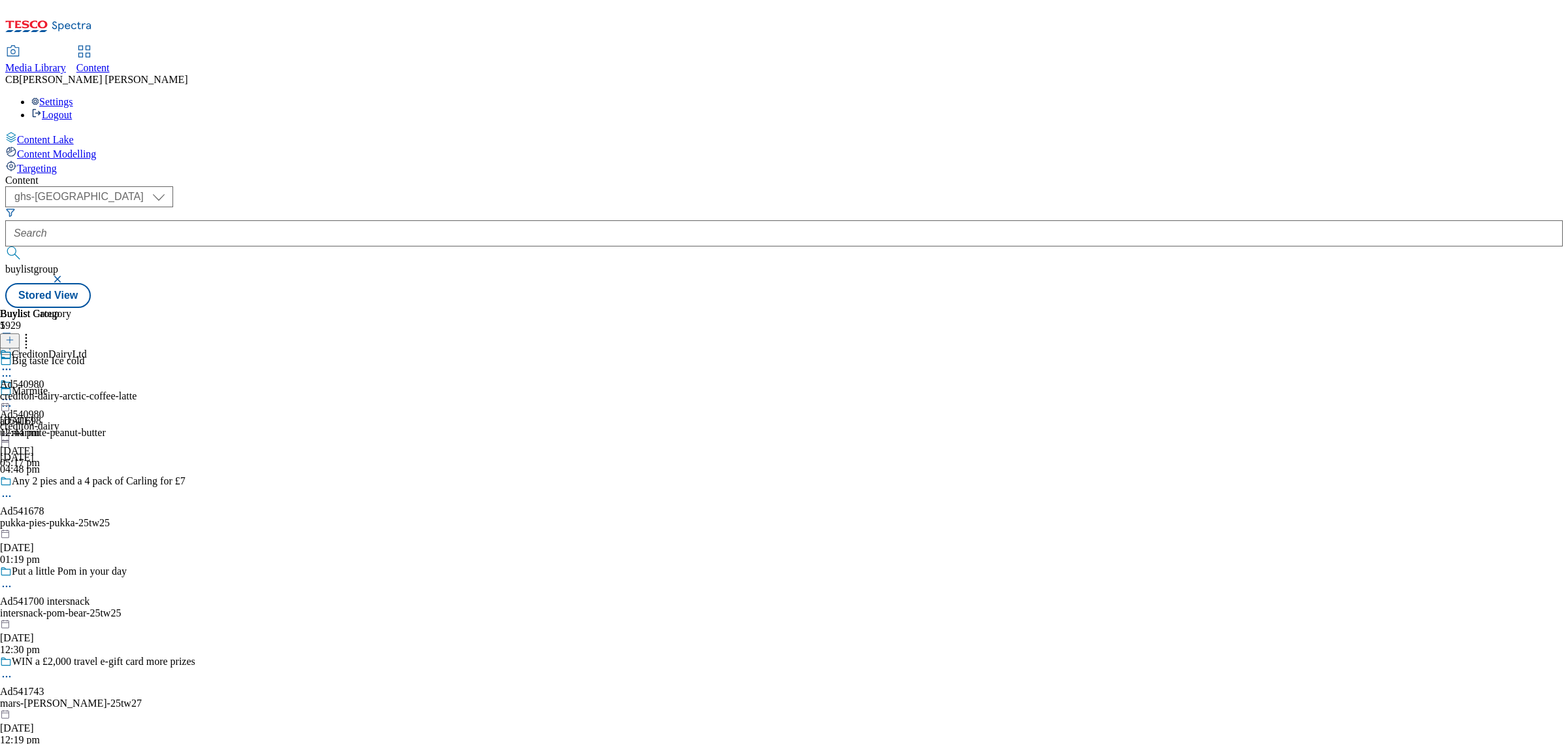
click at [13, 393] on icon at bounding box center [7, 400] width 13 height 13
click at [71, 482] on span "Preview" at bounding box center [56, 487] width 31 height 10
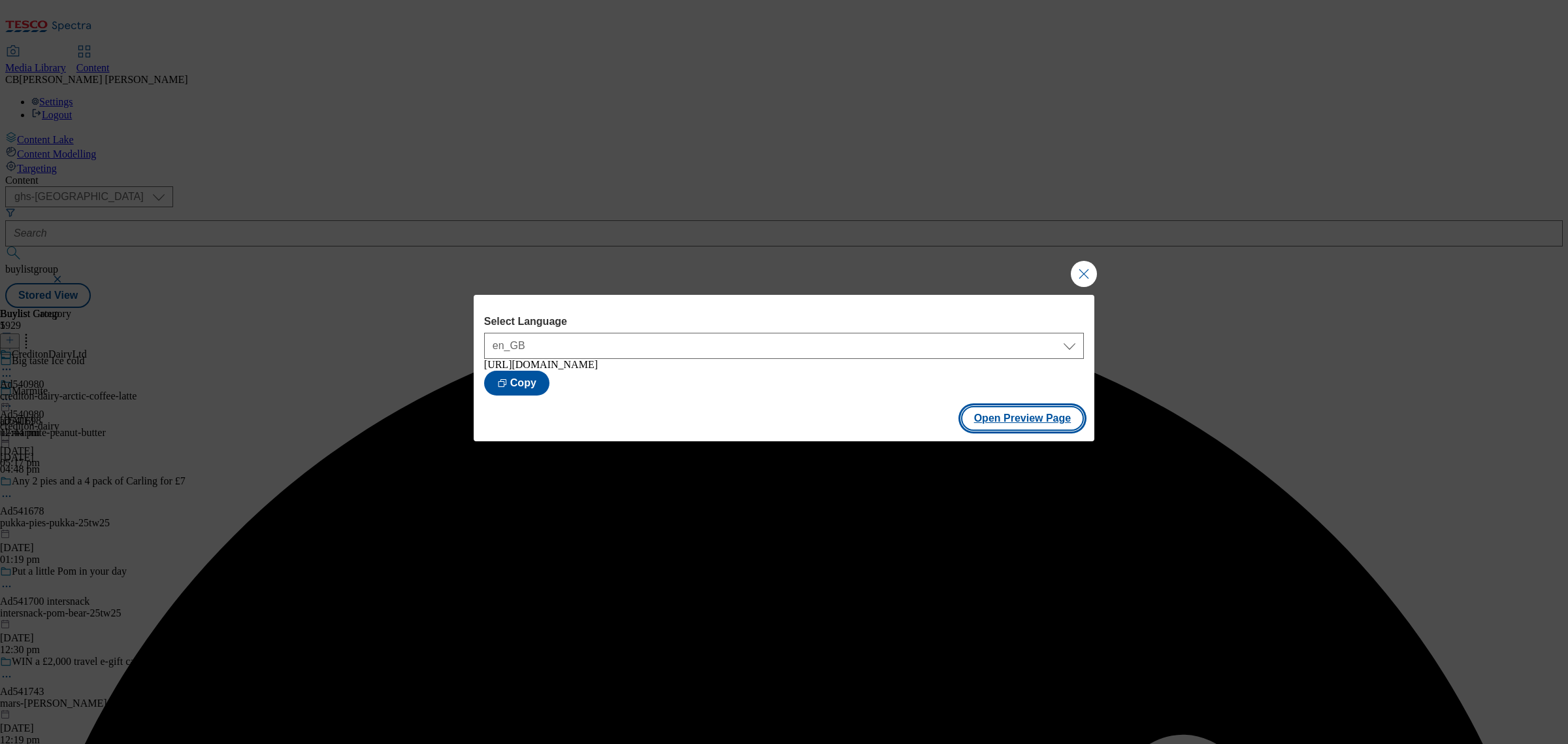
click at [991, 420] on button "Open Preview Page" at bounding box center [1022, 418] width 123 height 25
click at [1083, 276] on button "Close Modal" at bounding box center [1083, 273] width 26 height 26
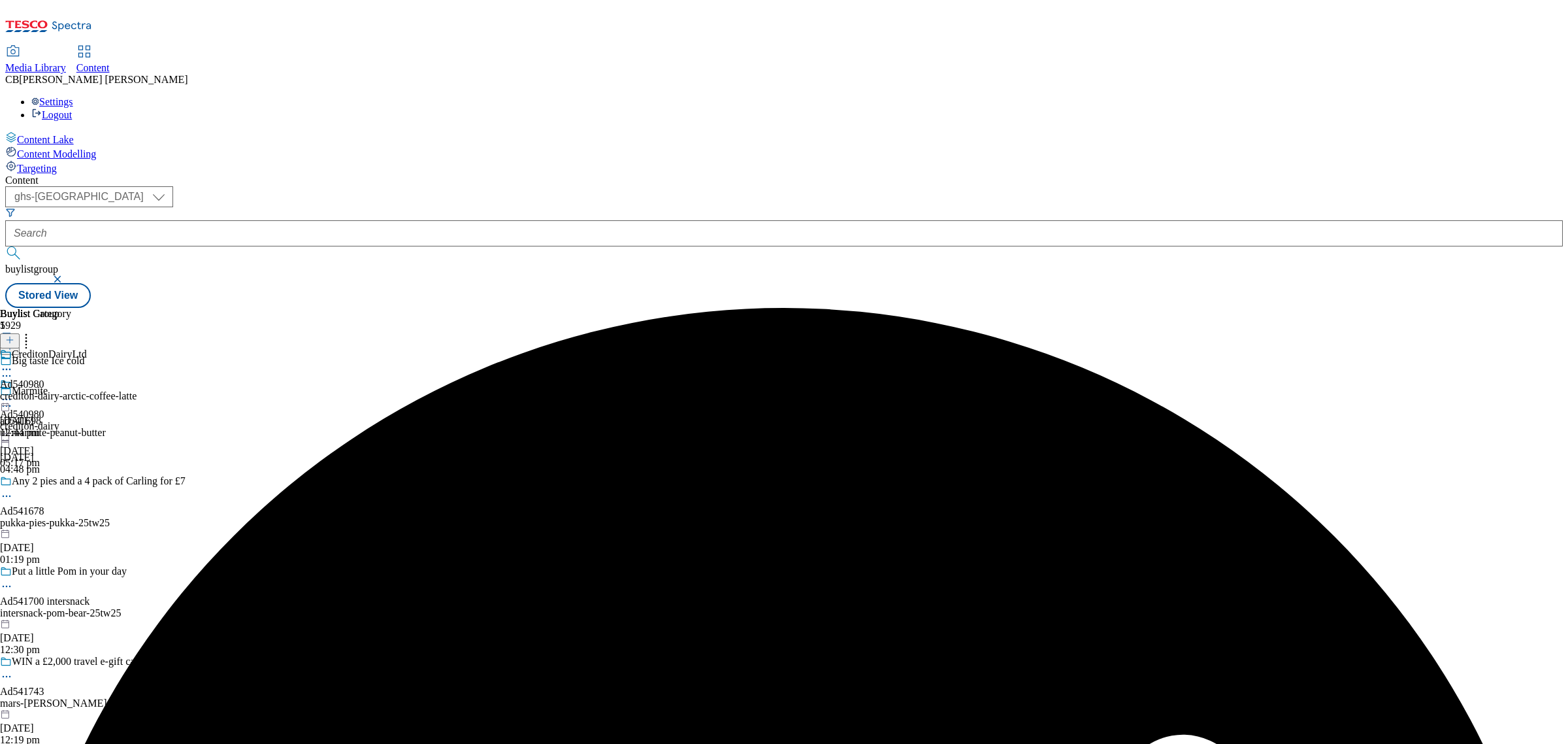
click at [13, 393] on icon at bounding box center [7, 400] width 13 height 13
click at [69, 528] on span "Publish" at bounding box center [55, 532] width 29 height 10
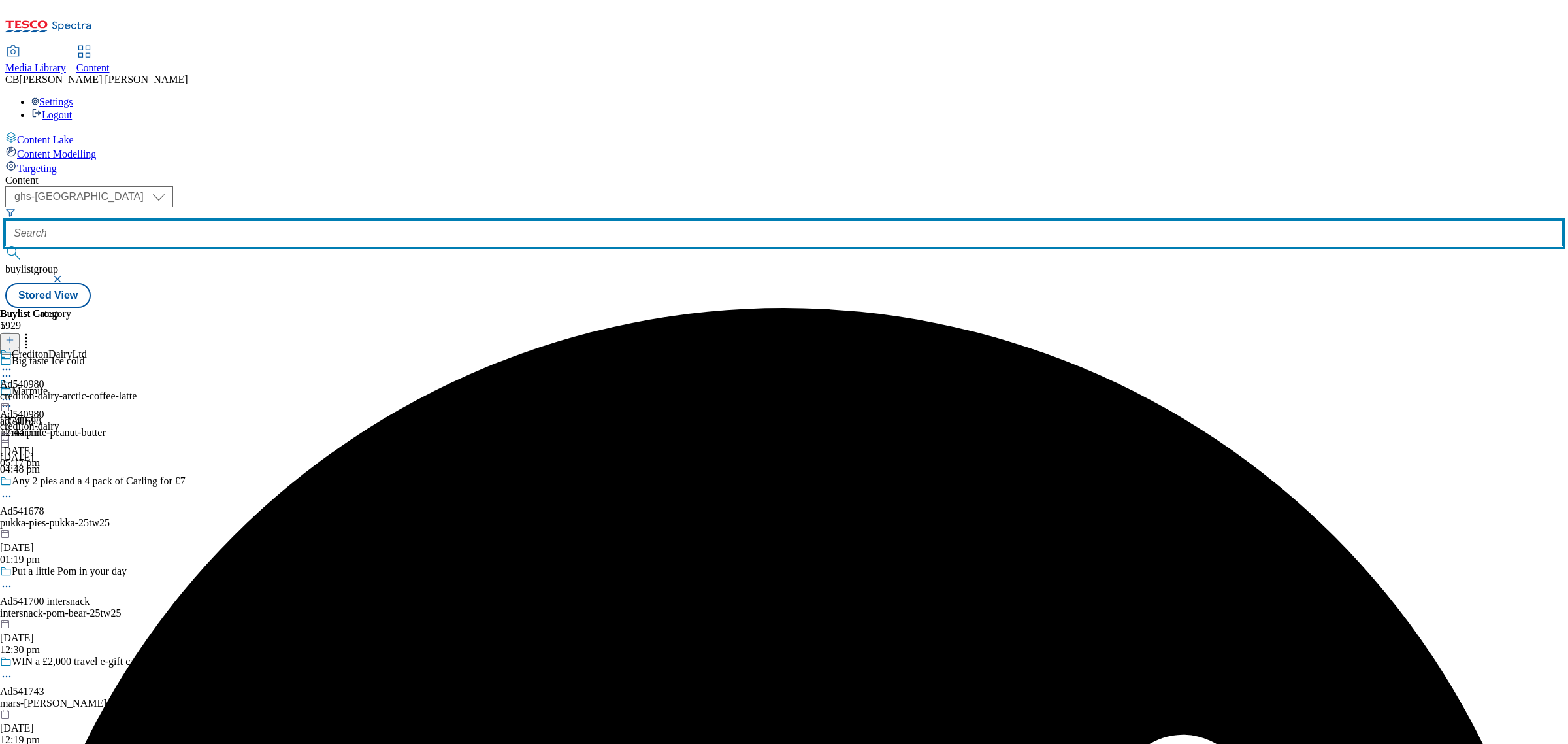
click at [306, 220] on input "text" at bounding box center [784, 233] width 1558 height 26
paste input "freixenet-mionetto-25tw25"
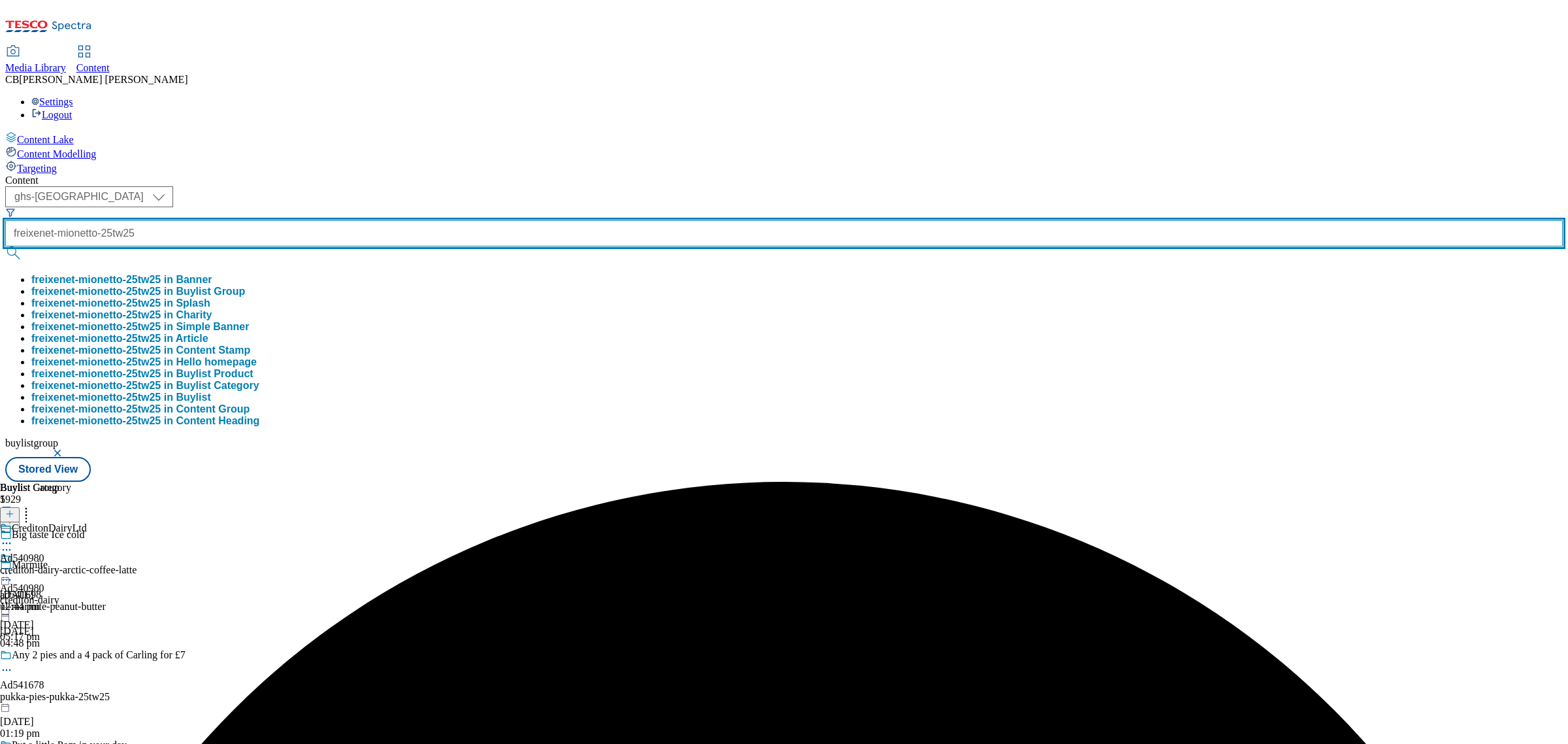
scroll to position [0, 14]
type input "freixenet-mionetto-25tw25"
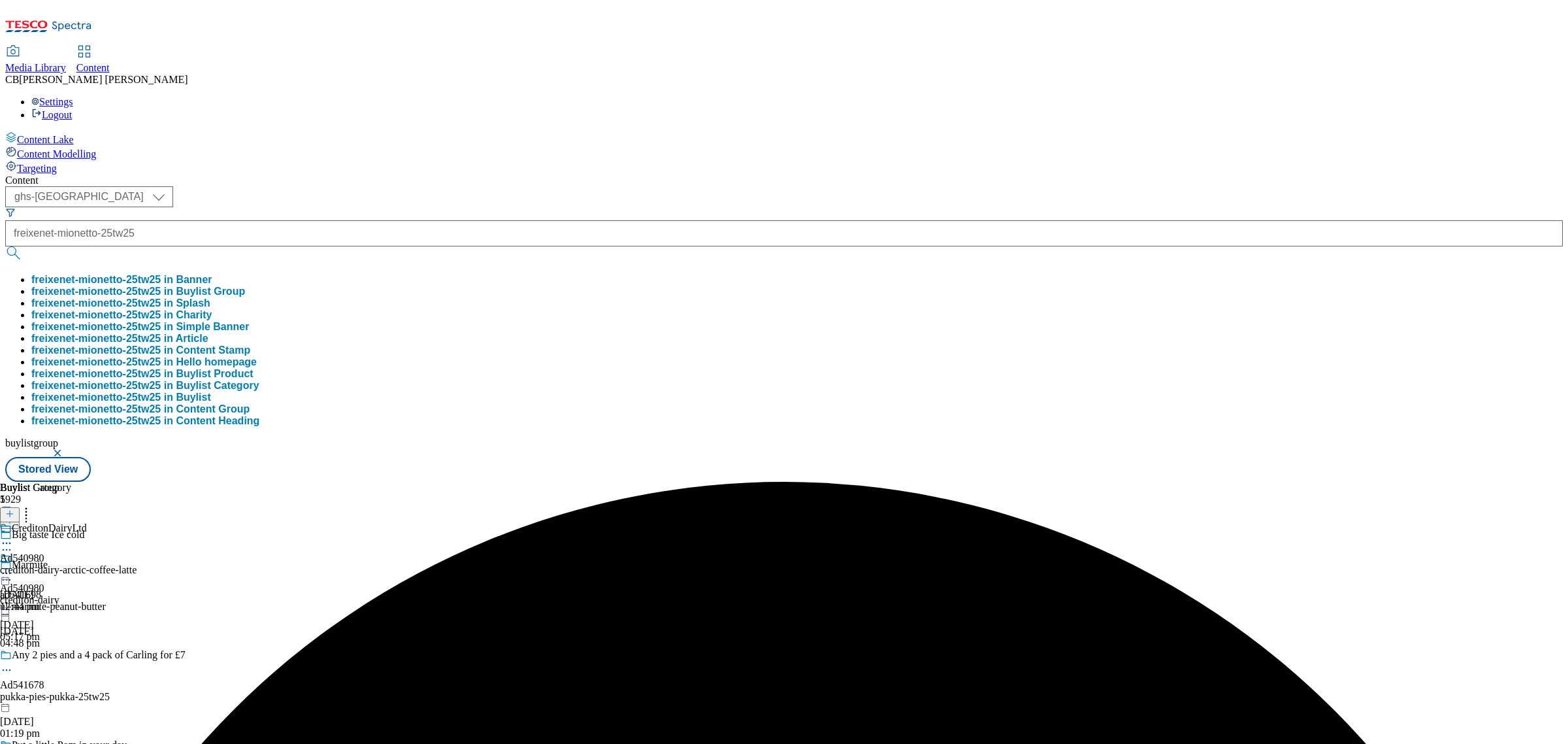
click at [245, 286] on button "freixenet-mionetto-25tw25 in Buylist Group" at bounding box center [137, 292] width 213 height 12
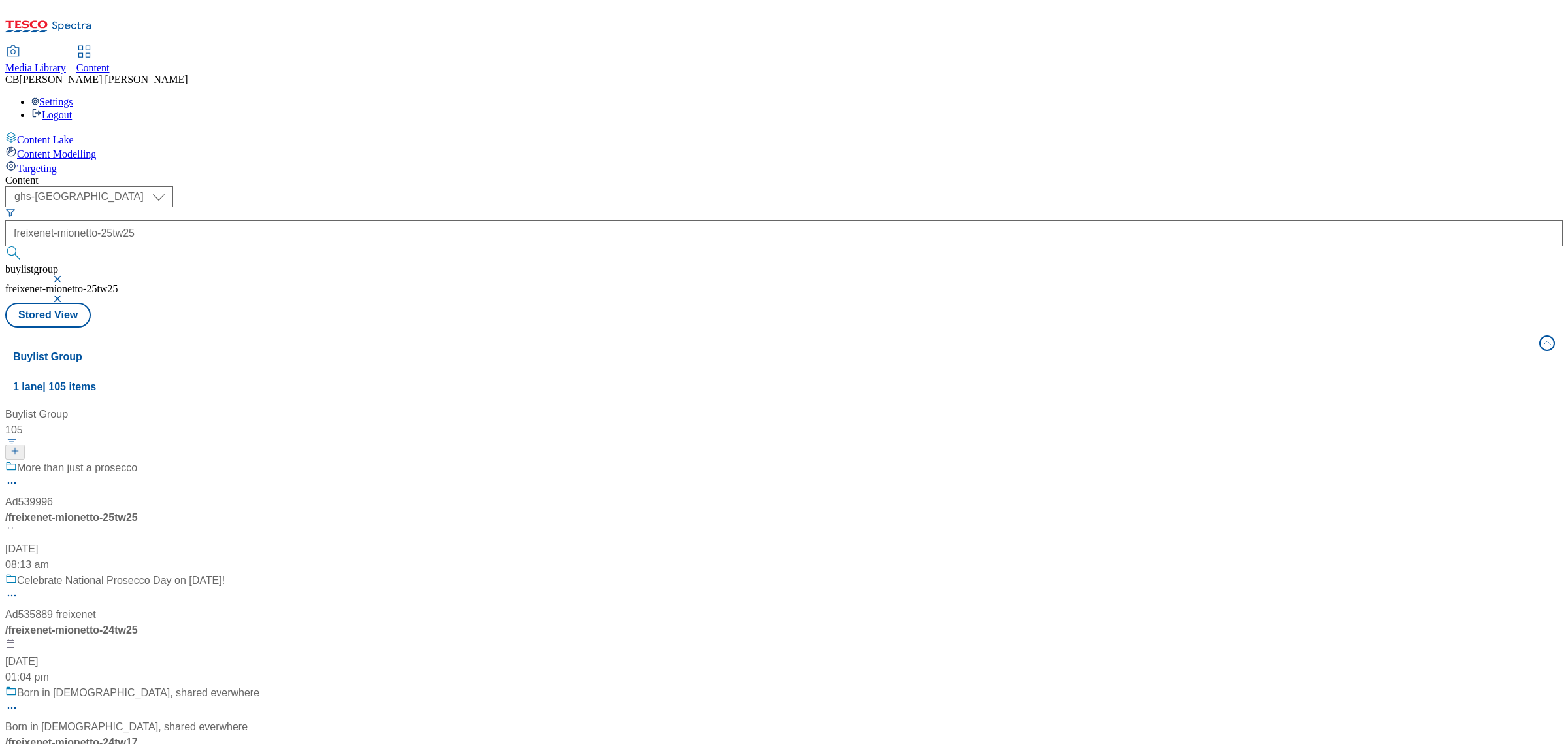
click at [259, 460] on div "More than just a prosecco Ad539996 / freixenet-mionetto-25tw25 8 Jul 2025 08:13…" at bounding box center [132, 516] width 254 height 112
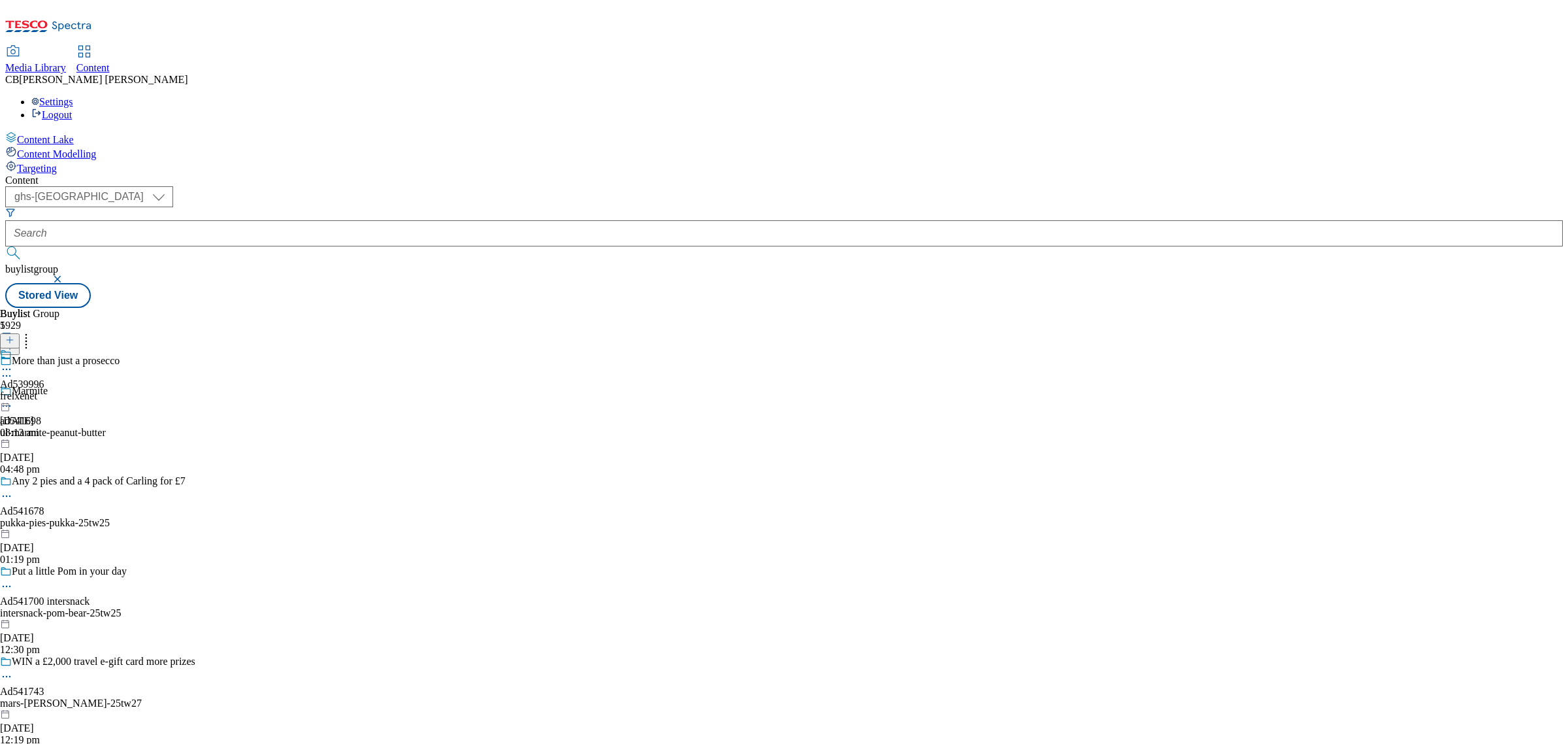
click at [13, 363] on icon at bounding box center [7, 369] width 13 height 13
click at [55, 392] on span "Edit" at bounding box center [48, 397] width 15 height 10
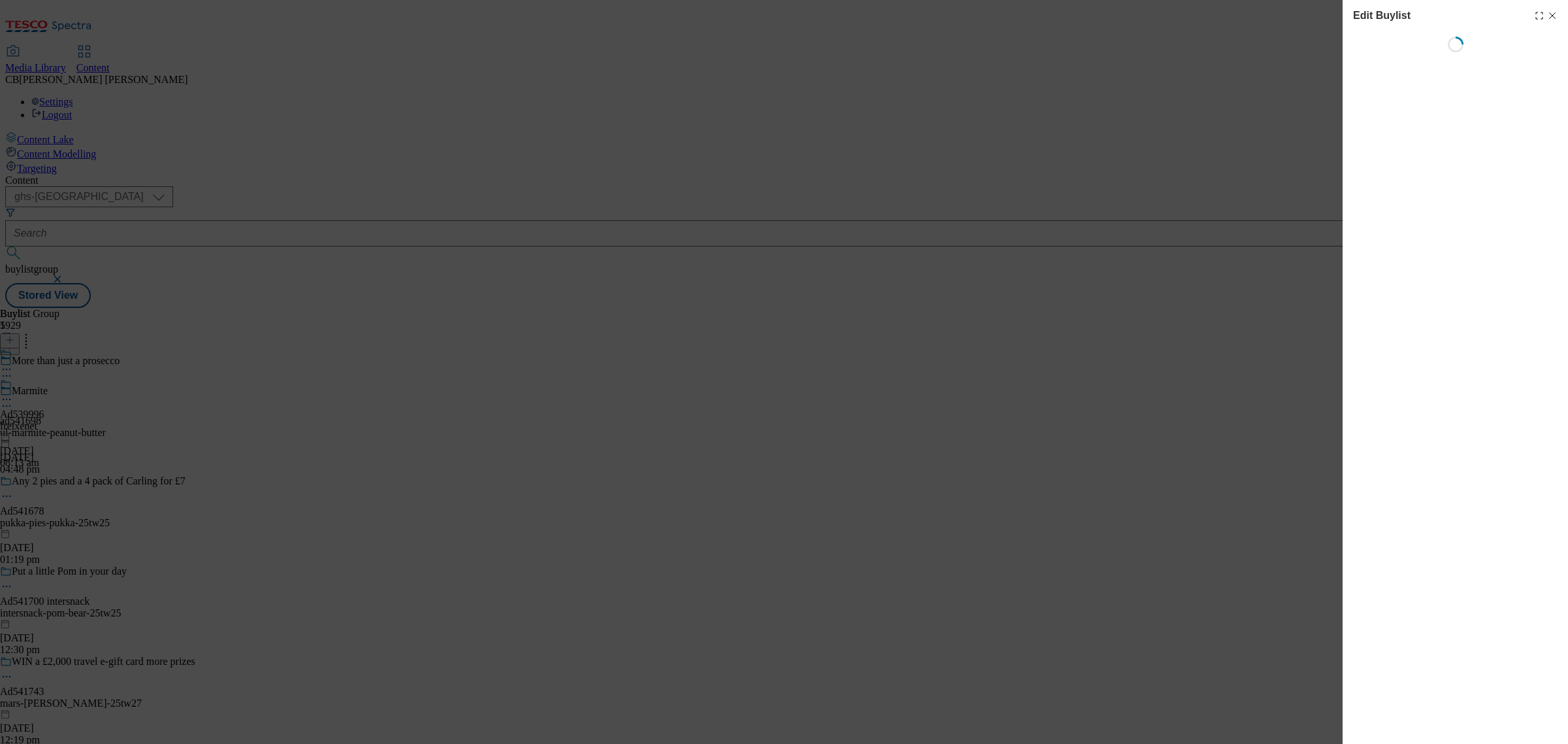
select select "tactical"
select select "supplier funded short term 1-3 weeks"
select select "dunnhumby"
select select "Banner"
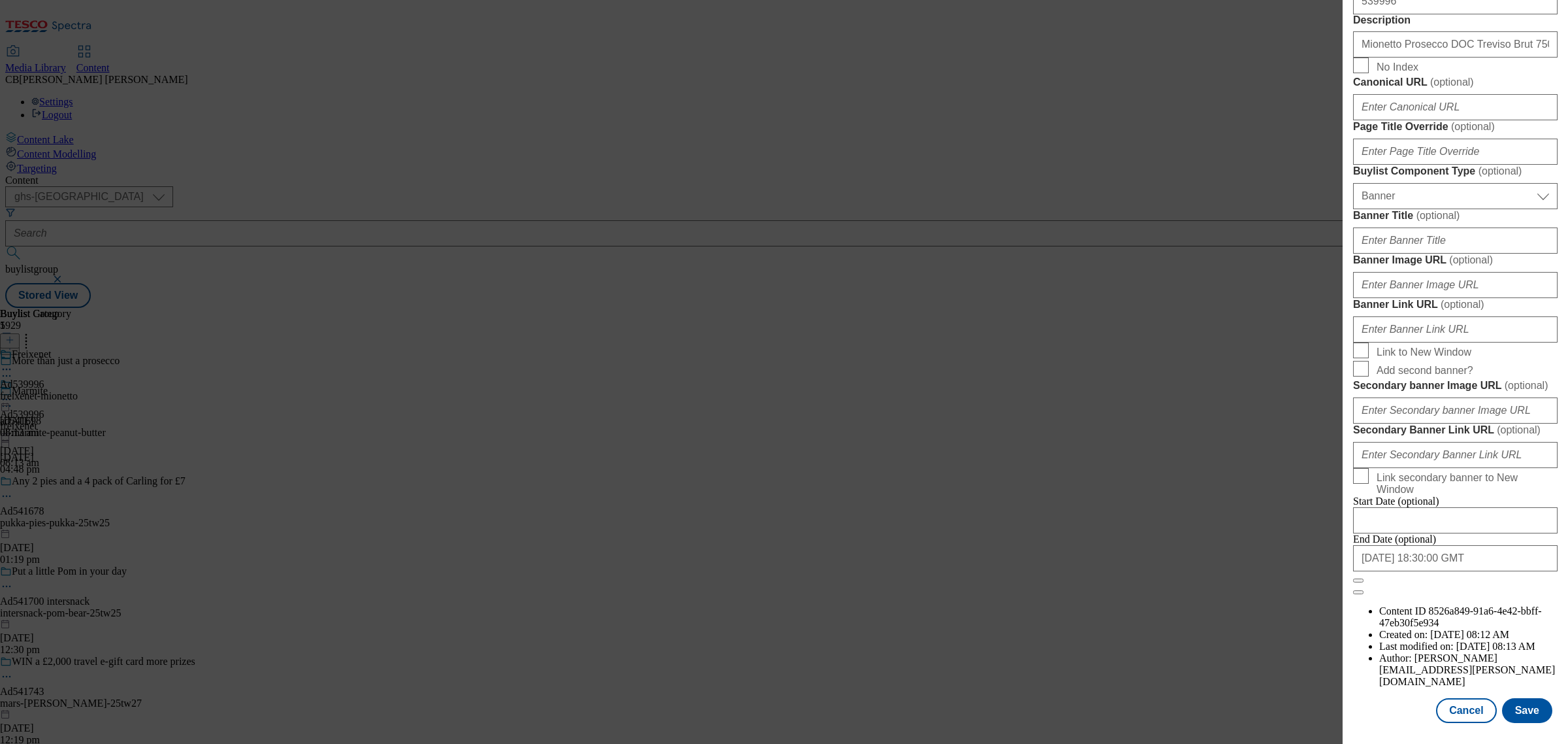
scroll to position [1238, 0]
click at [1455, 272] on input "Banner Image URL ( optional )" at bounding box center [1455, 284] width 205 height 26
paste input "https://digitalcontent.api.tesco.com/v2/media/ghs-mktg/d8df5e5b-78ac-4474-86ad-…"
type input "https://digitalcontent.api.tesco.com/v2/media/ghs-mktg/d8df5e5b-78ac-4474-86ad-…"
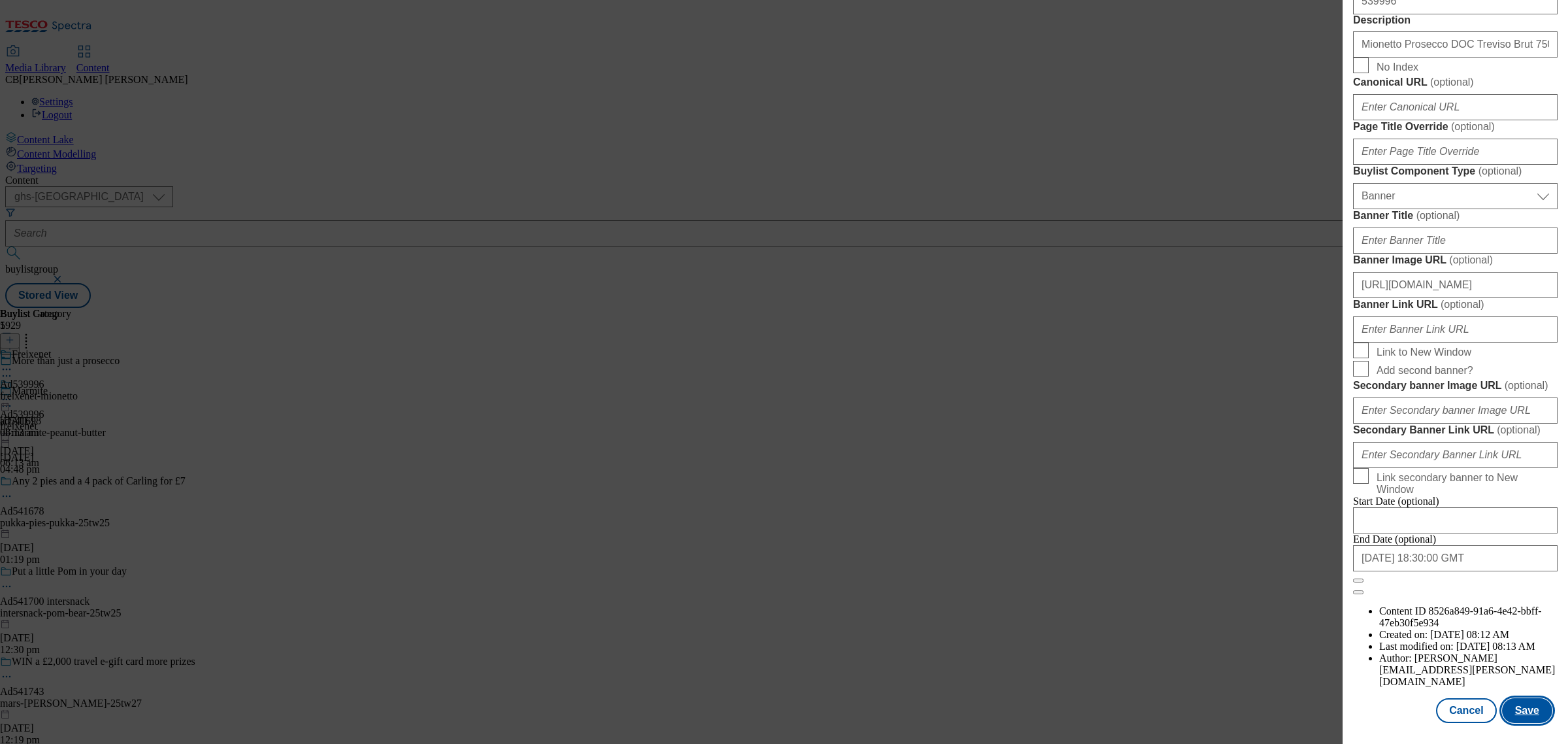
click at [1524, 698] on button "Save" at bounding box center [1527, 711] width 50 height 25
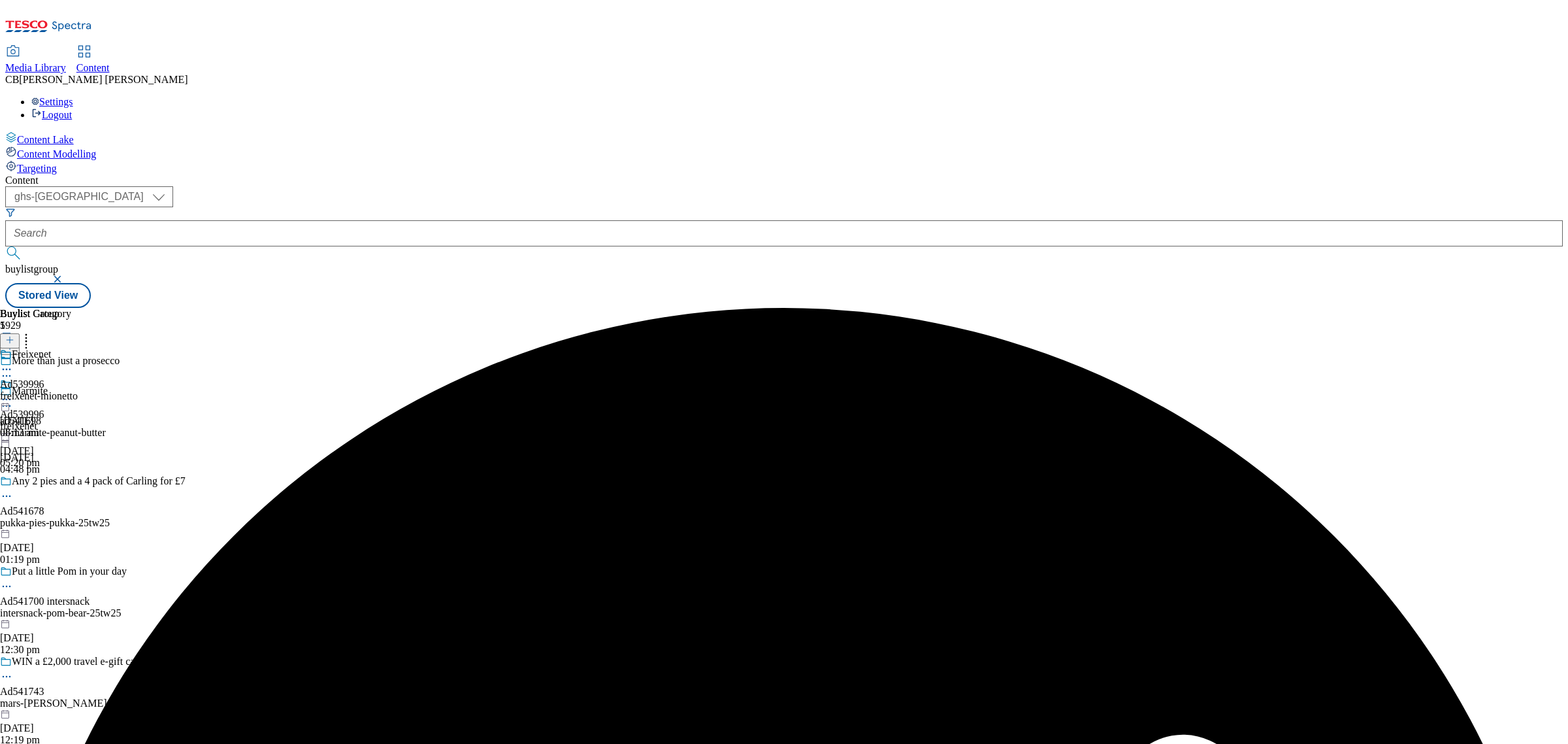
click at [8, 399] on circle at bounding box center [7, 400] width 2 height 2
click at [71, 482] on span "Preview" at bounding box center [56, 487] width 31 height 10
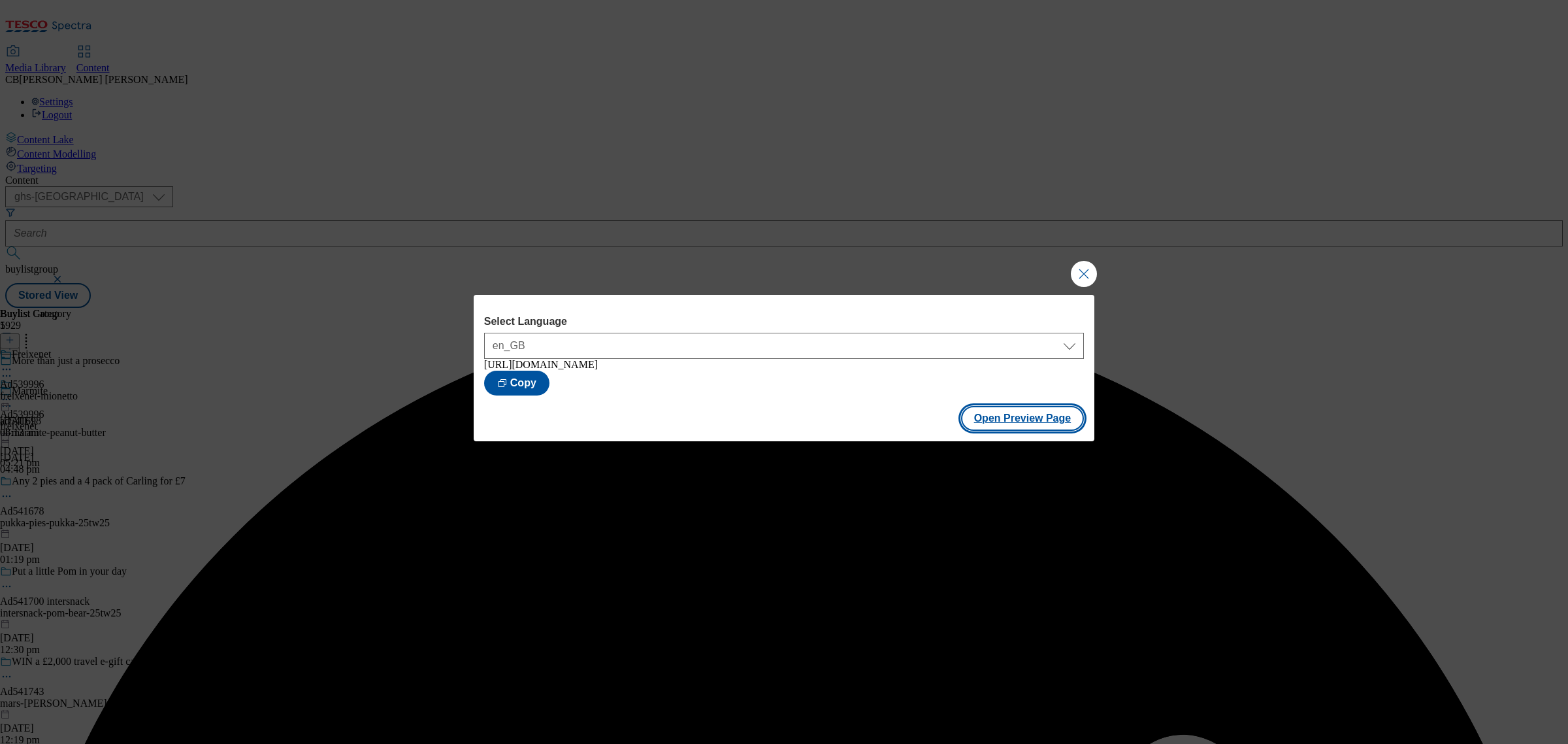
click at [1003, 423] on button "Open Preview Page" at bounding box center [1022, 418] width 123 height 25
click at [1089, 261] on button "Close Modal" at bounding box center [1083, 273] width 26 height 26
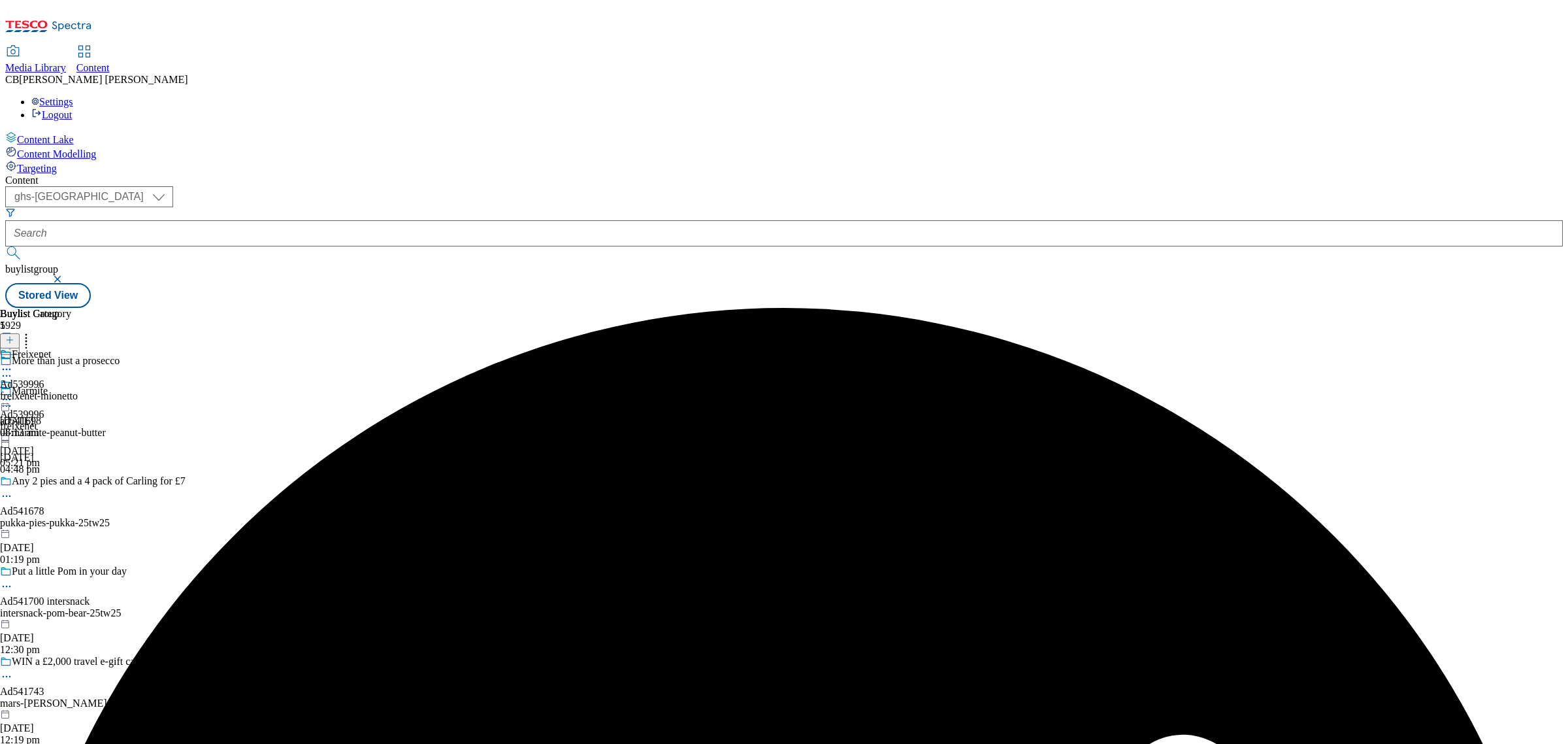
click at [8, 399] on circle at bounding box center [7, 400] width 2 height 2
click at [69, 528] on span "Publish" at bounding box center [55, 532] width 29 height 10
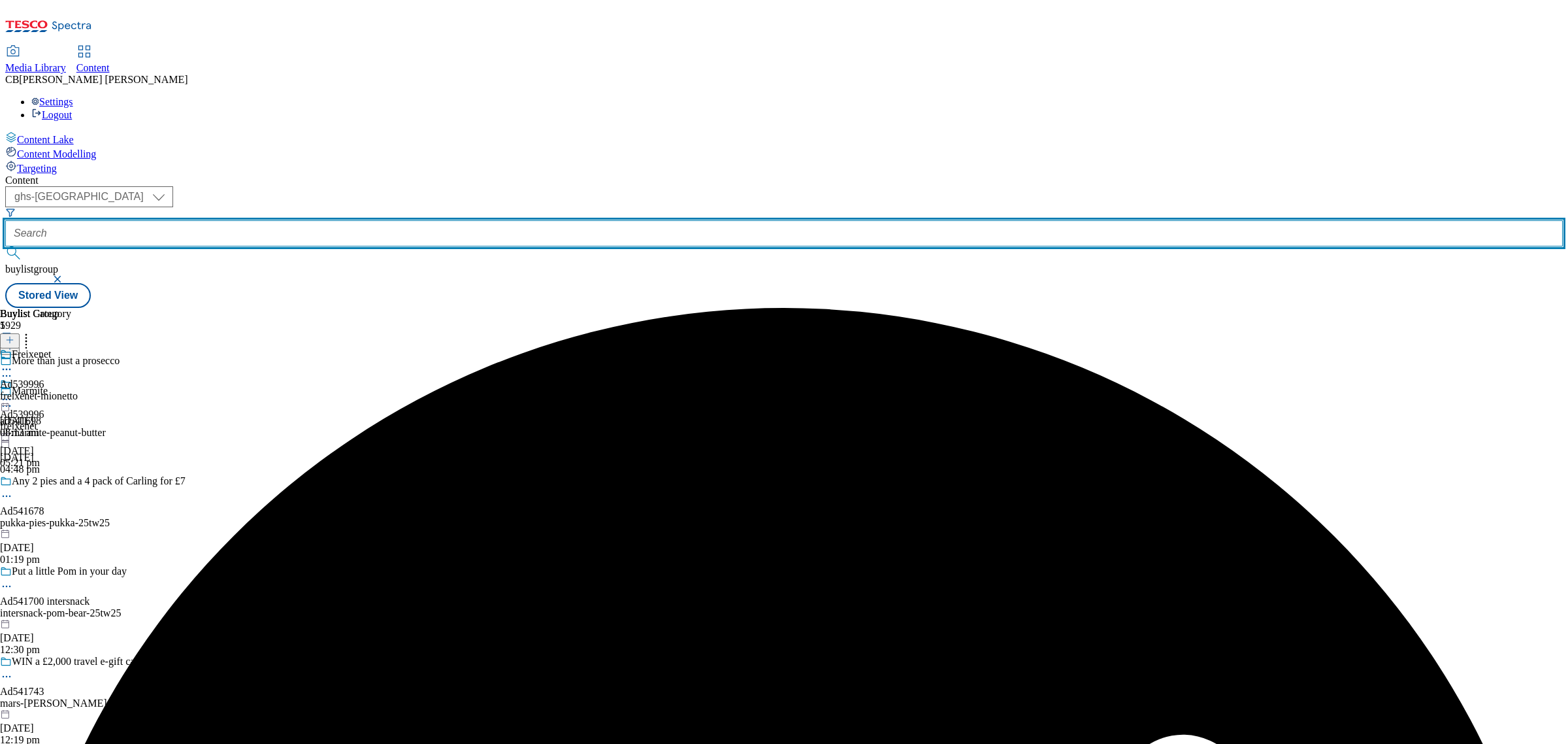
click at [302, 220] on input "text" at bounding box center [784, 233] width 1558 height 26
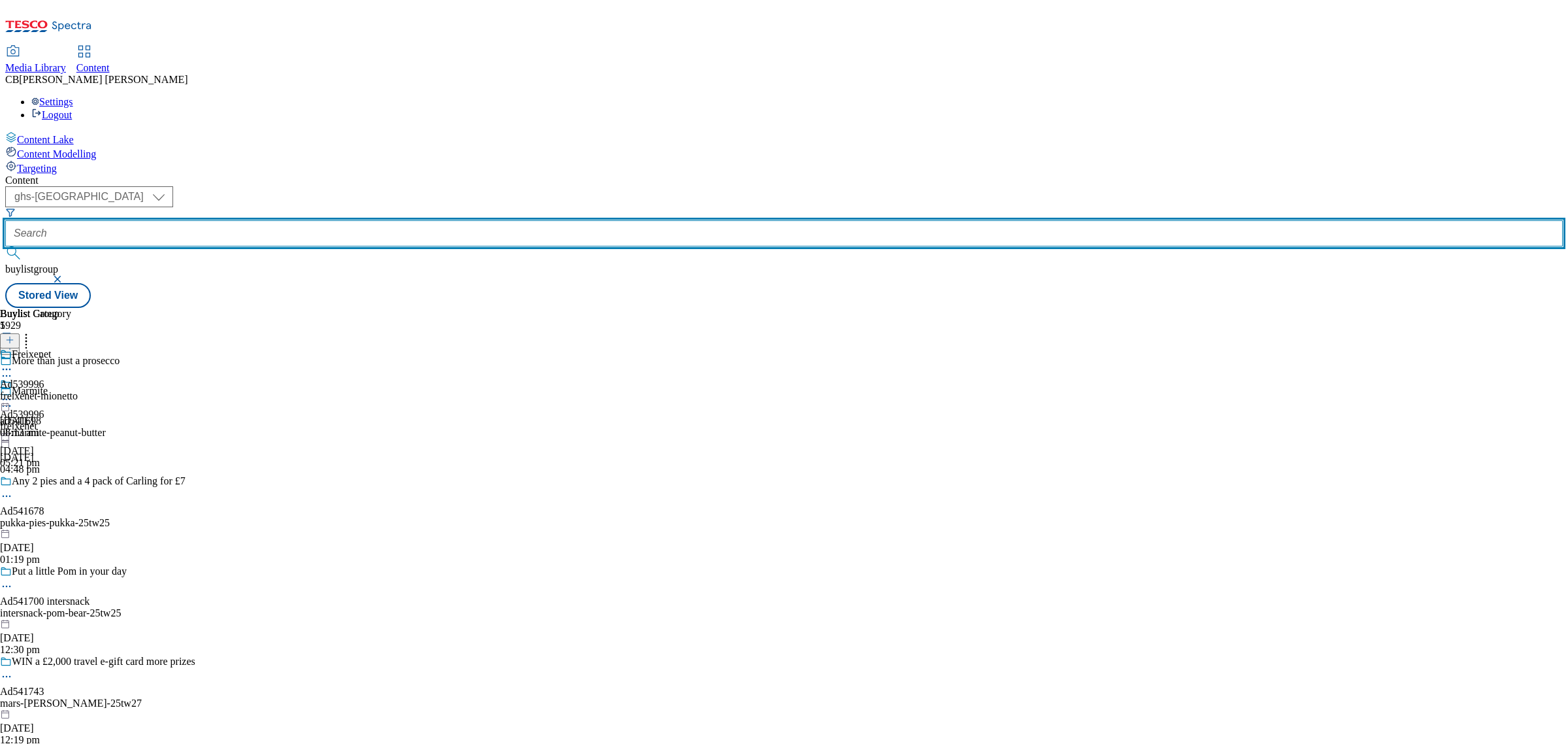
paste input "all-about-food-pizza-express-25tw28"
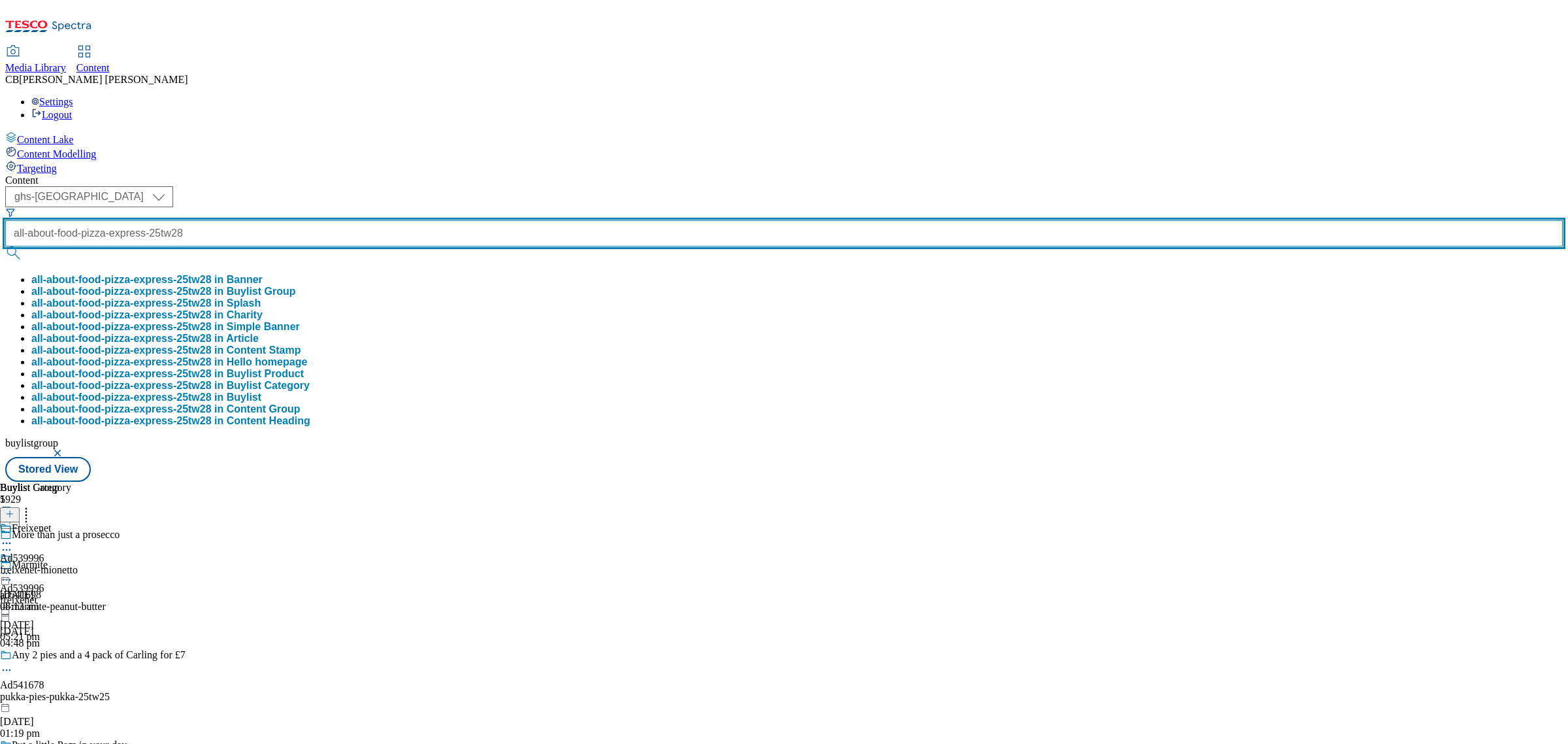
type input "all-about-food-pizza-express-25tw28"
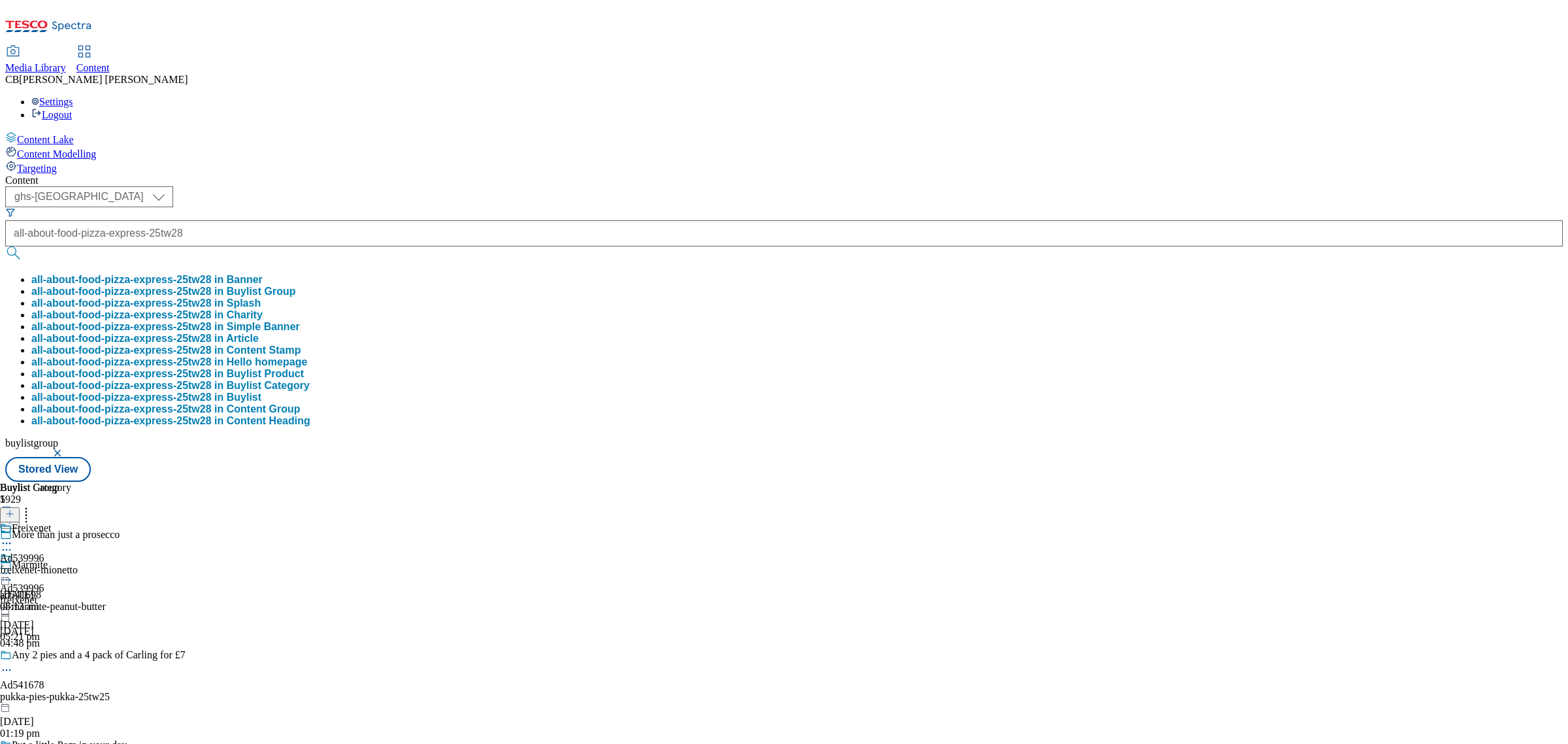
click at [296, 286] on button "all-about-food-pizza-express-25tw28 in Buylist Group" at bounding box center [163, 292] width 264 height 12
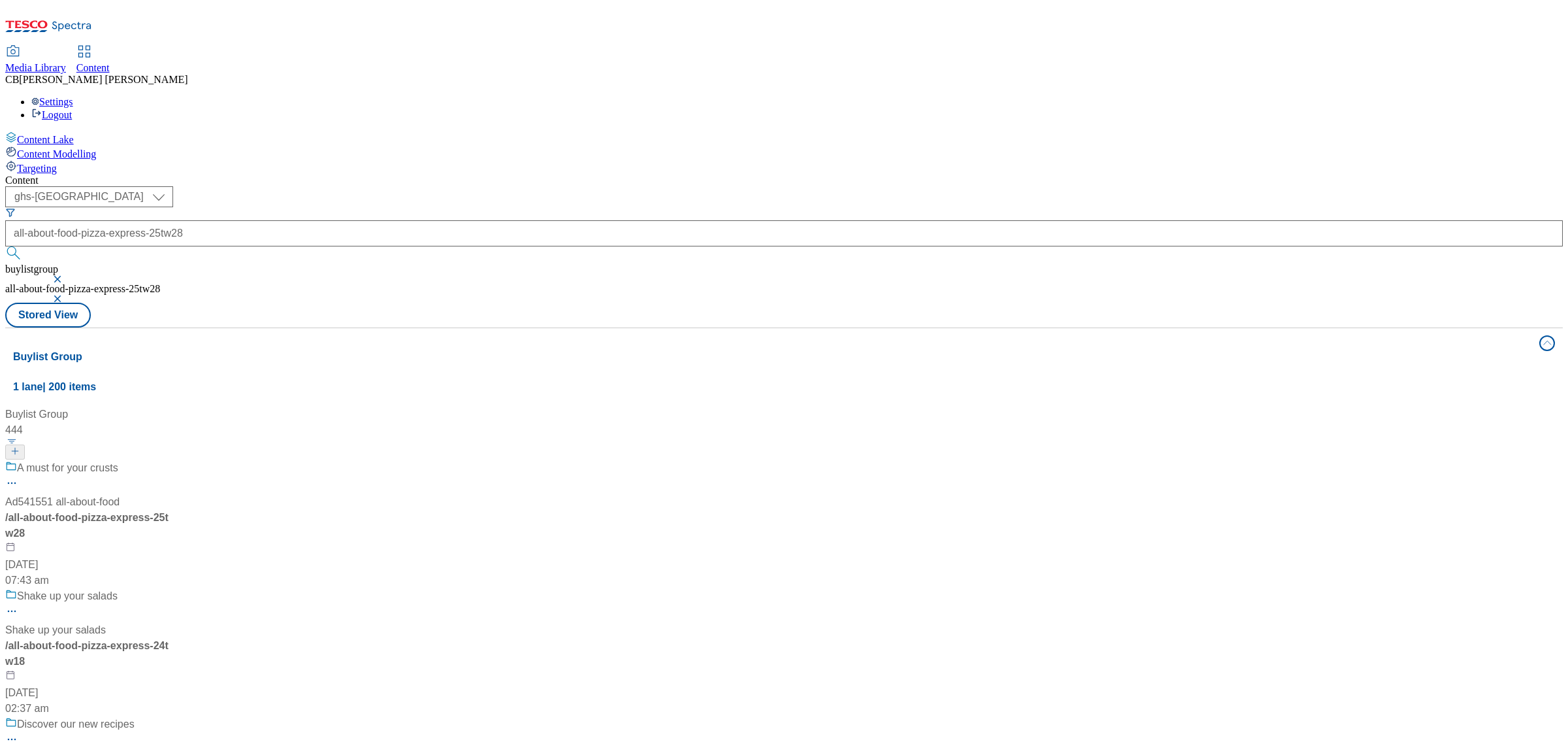
click at [188, 460] on div "A must for your crusts" at bounding box center [97, 477] width 183 height 34
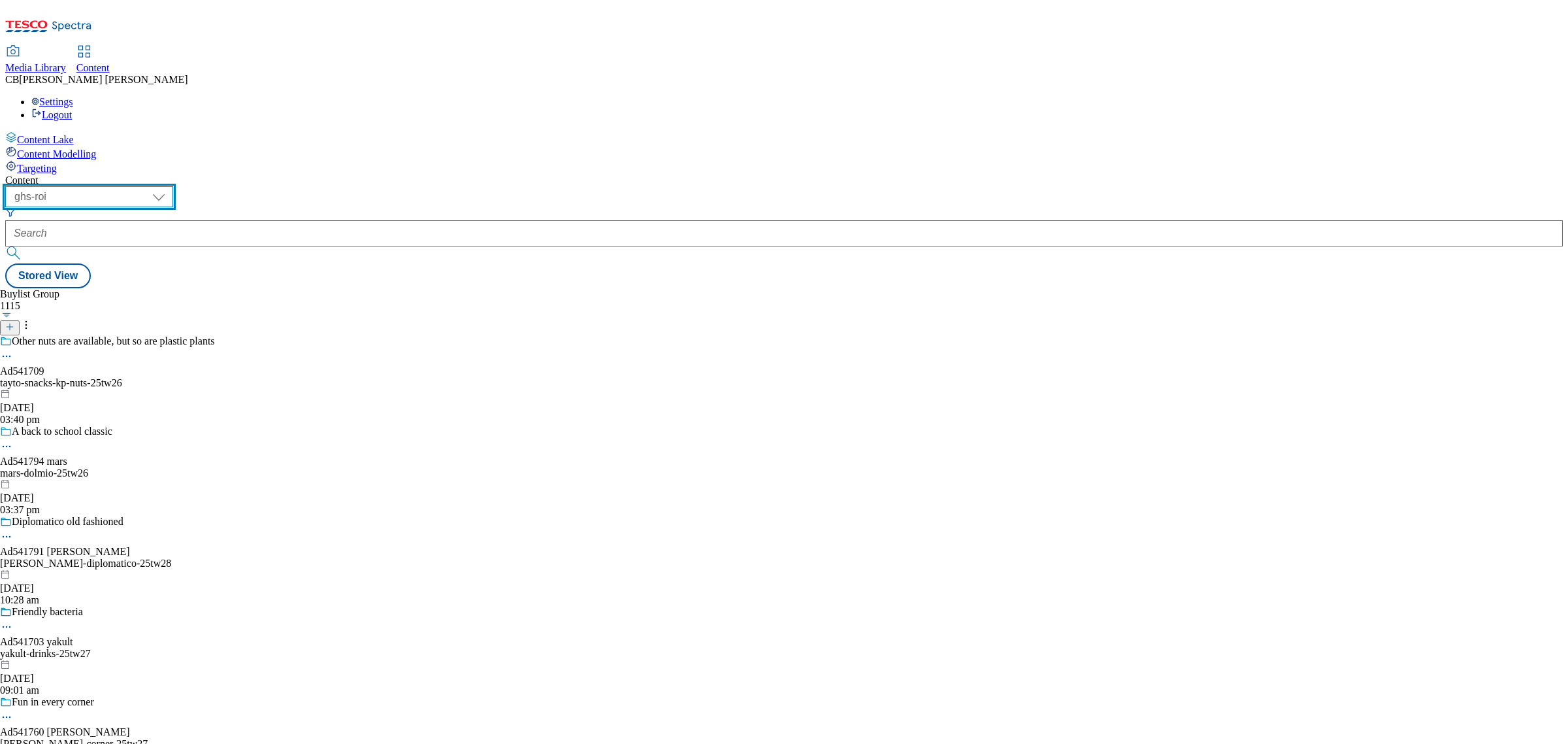
click at [173, 186] on select "ghs-roi ghs-uk" at bounding box center [89, 197] width 168 height 21
select select "ghs-[GEOGRAPHIC_DATA]"
click at [170, 186] on select "ghs-roi ghs-uk" at bounding box center [89, 197] width 168 height 21
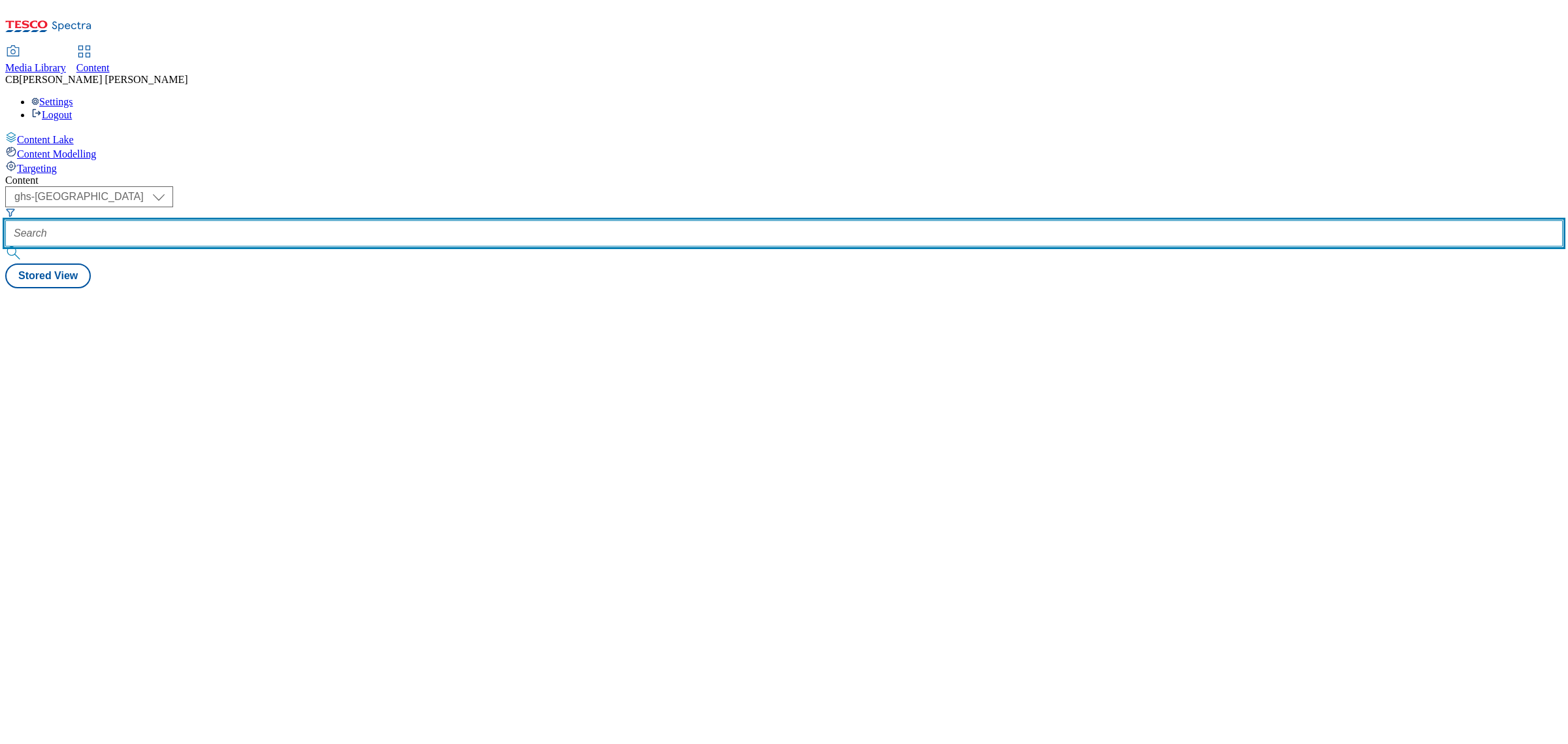
click at [314, 220] on input "text" at bounding box center [784, 233] width 1558 height 26
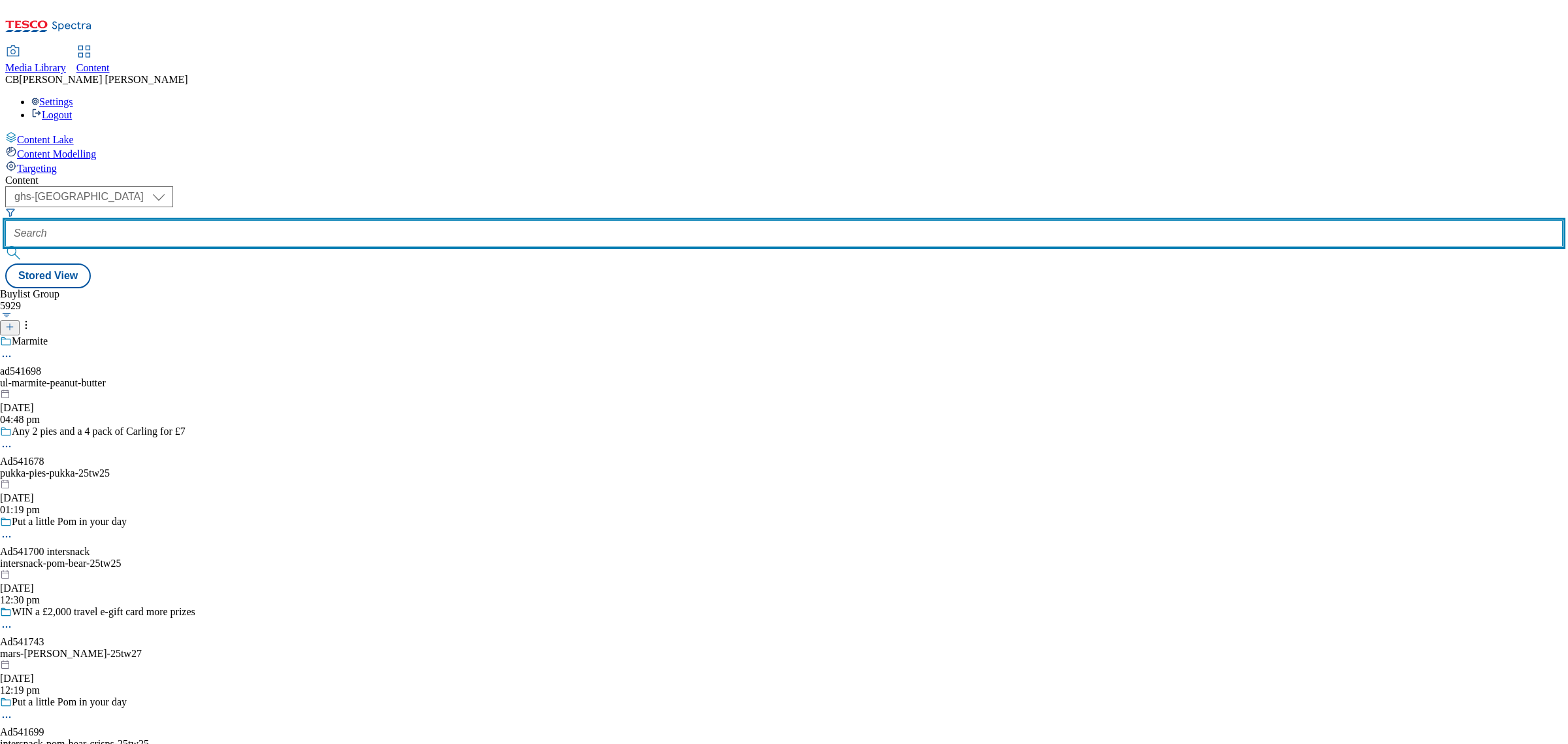
paste input "heineken-inchs-25tw25"
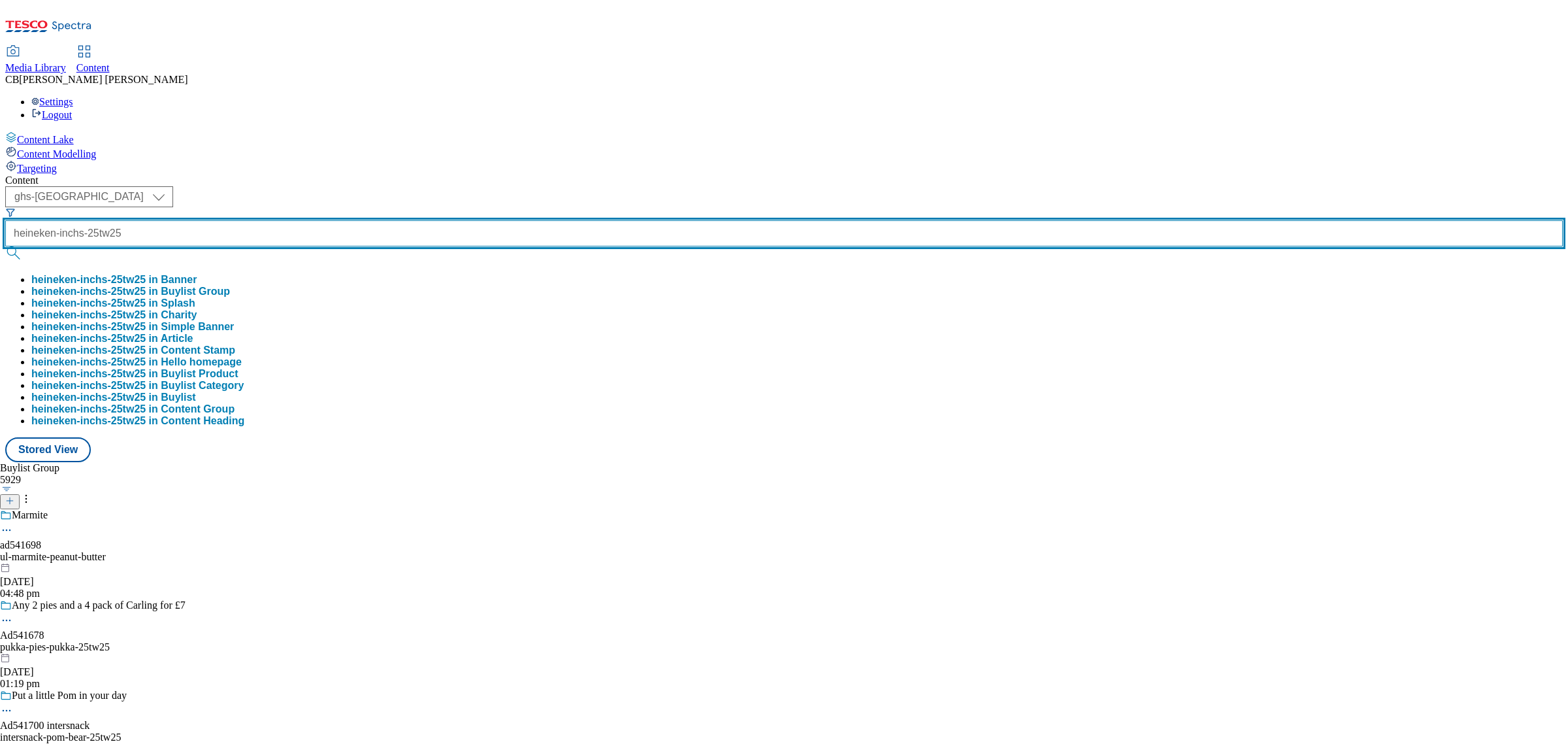
type input "heineken-inchs-25tw25"
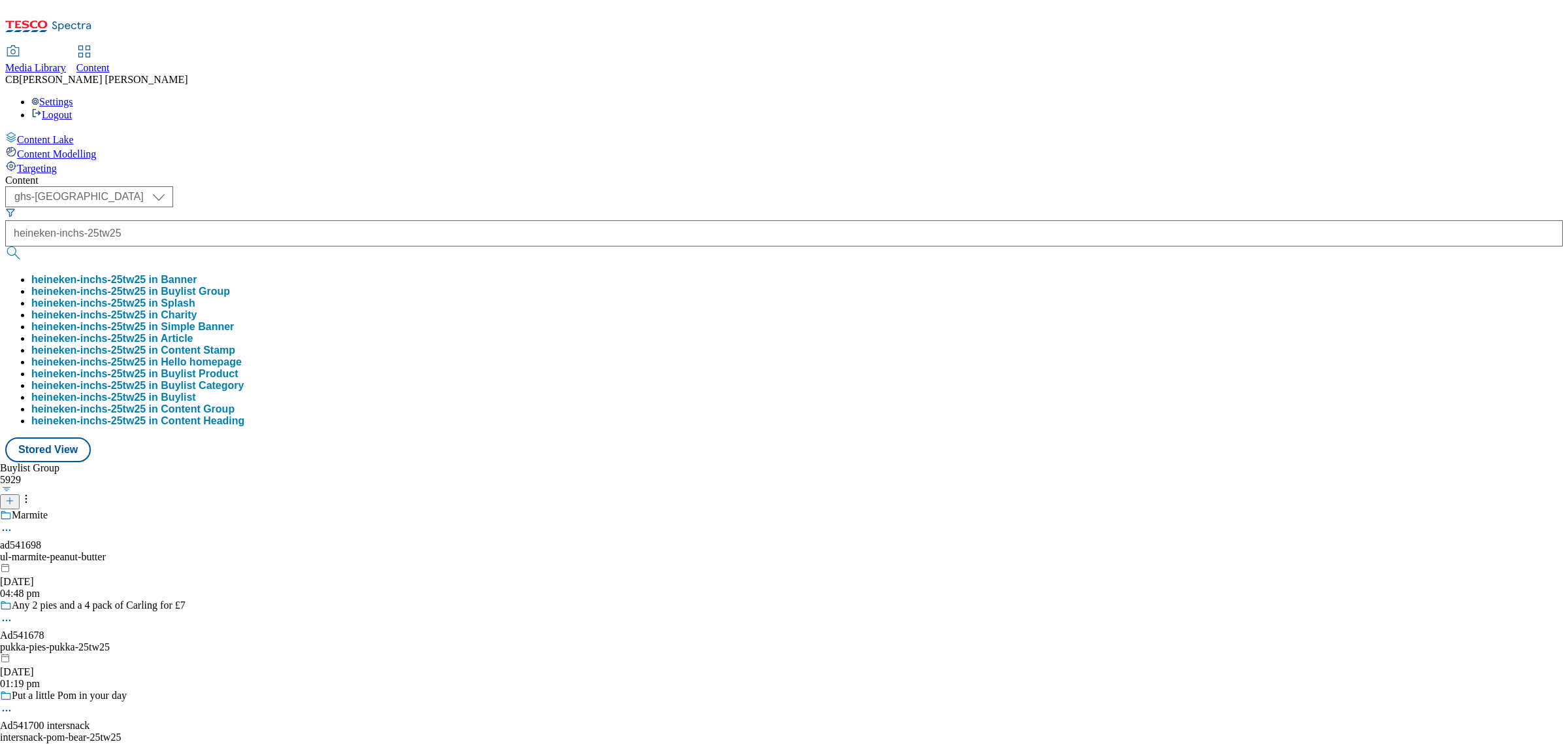
click at [230, 286] on button "heineken-inchs-25tw25 in Buylist Group" at bounding box center [130, 292] width 199 height 12
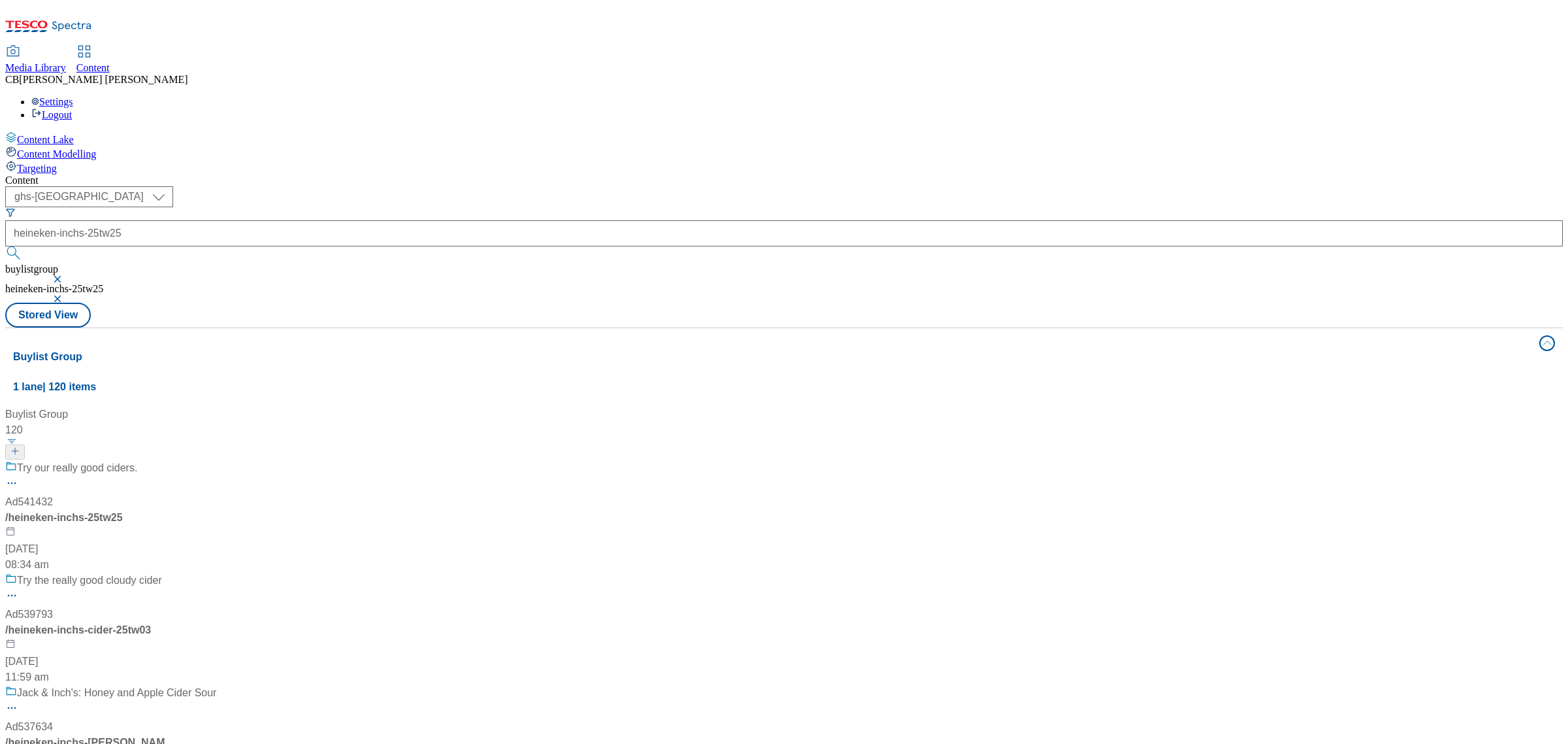
click at [216, 460] on div "Try our really good ciders. Ad541432 / heineken-inchs-25tw25 5 Aug 2025 08:34 am" at bounding box center [111, 516] width 211 height 112
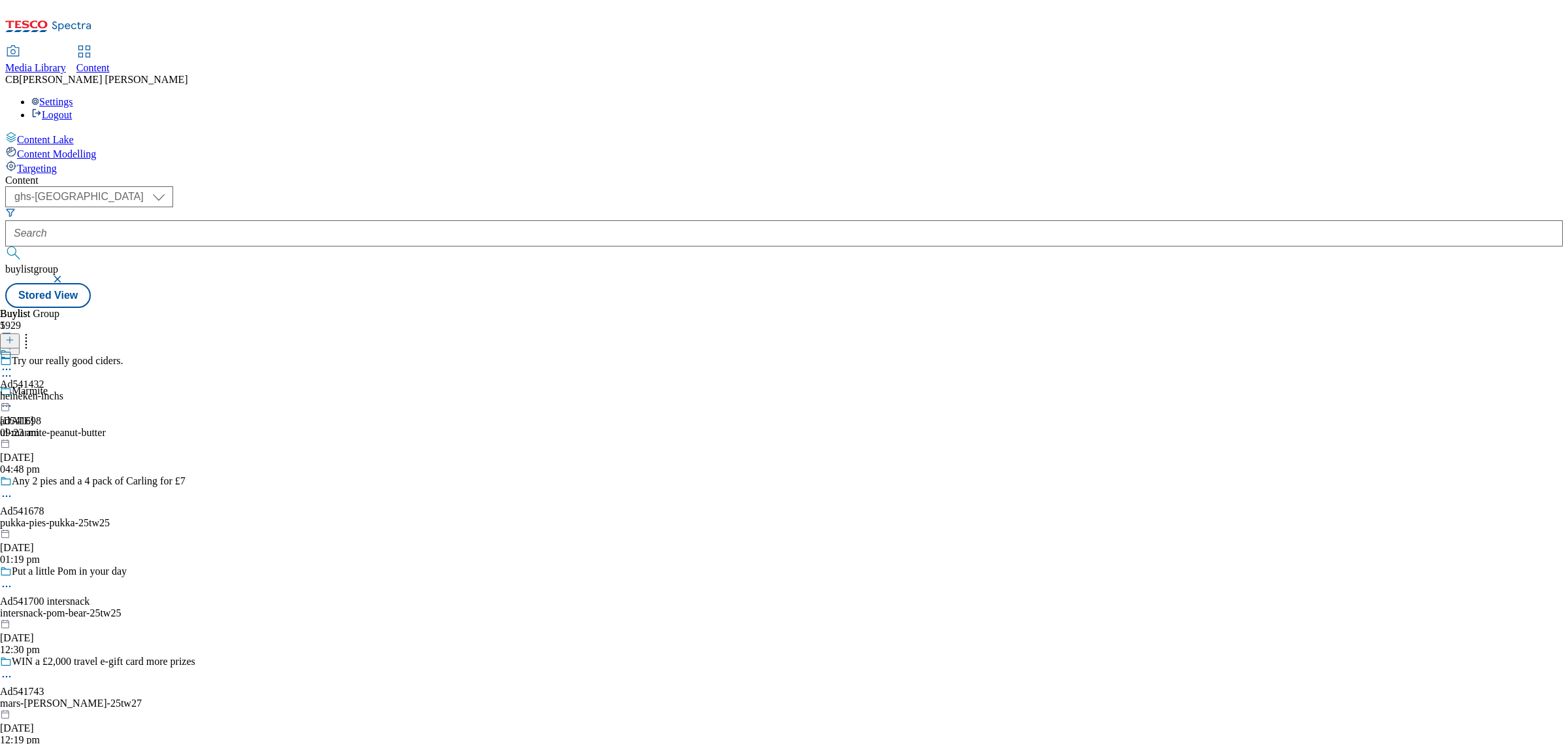
click at [13, 363] on icon at bounding box center [7, 369] width 13 height 13
click at [55, 392] on span "Edit" at bounding box center [48, 397] width 15 height 10
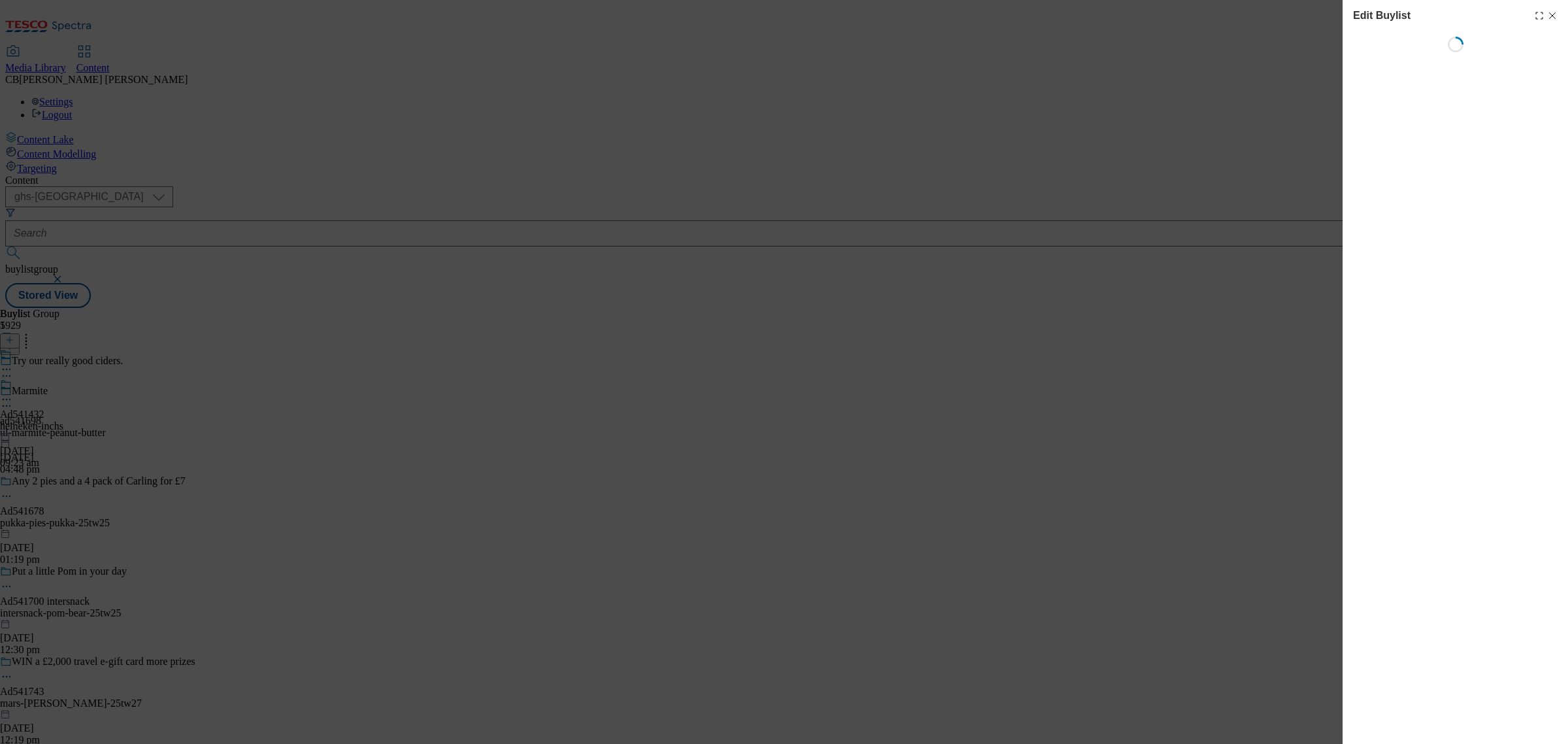
select select "tactical"
select select "supplier funded short term 1-3 weeks"
select select "dunnhumby"
select select "Banner"
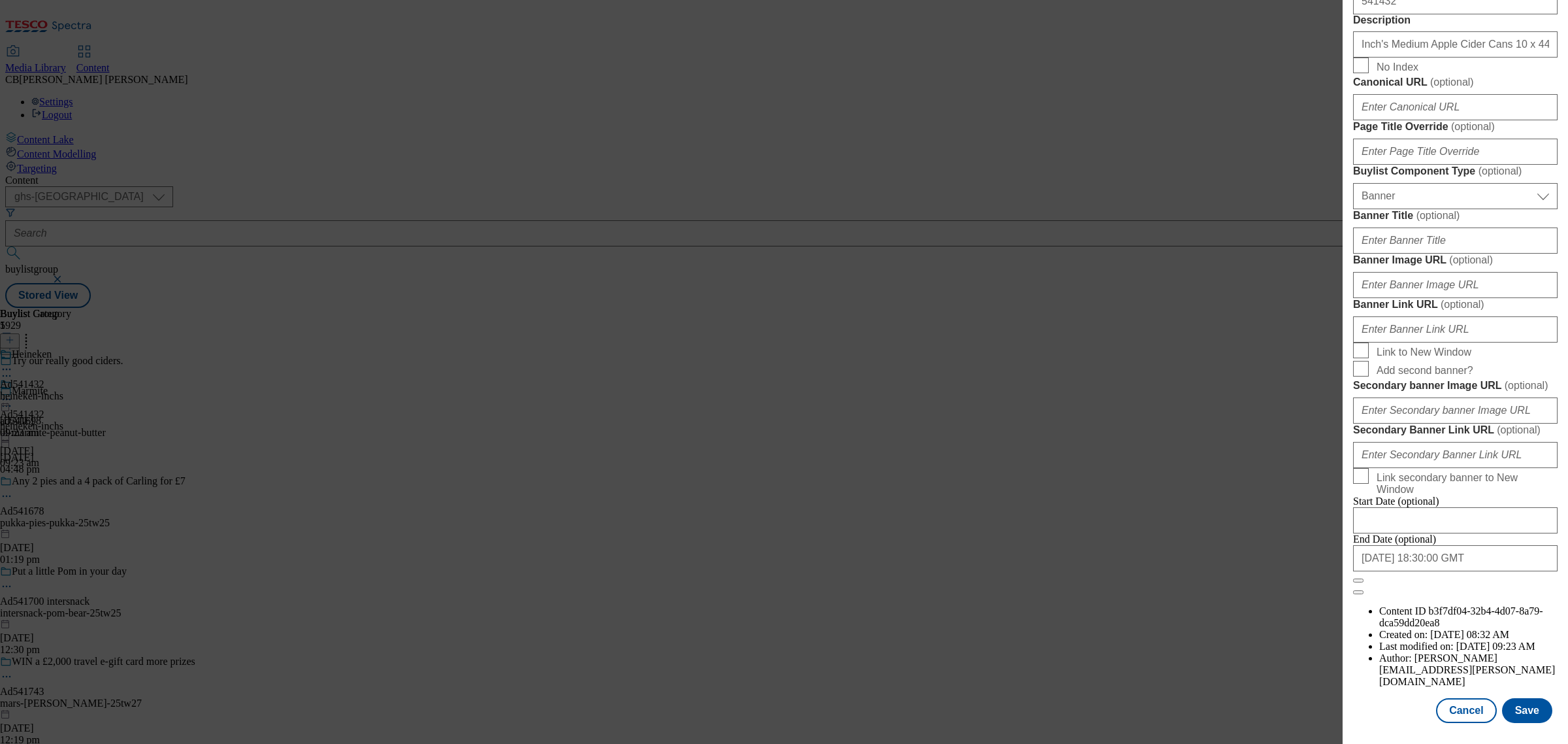
scroll to position [980, 0]
click at [1448, 298] on input "Banner Image URL ( optional )" at bounding box center [1455, 284] width 205 height 26
click at [1425, 298] on input "Banner Image URL ( optional )" at bounding box center [1455, 284] width 205 height 26
paste input "https://digitalcontent.api.tesco.com/v2/media/ghs-mktg/32d3d403-41f4-4ee7-b2b4-…"
type input "https://digitalcontent.api.tesco.com/v2/media/ghs-mktg/32d3d403-41f4-4ee7-b2b4-…"
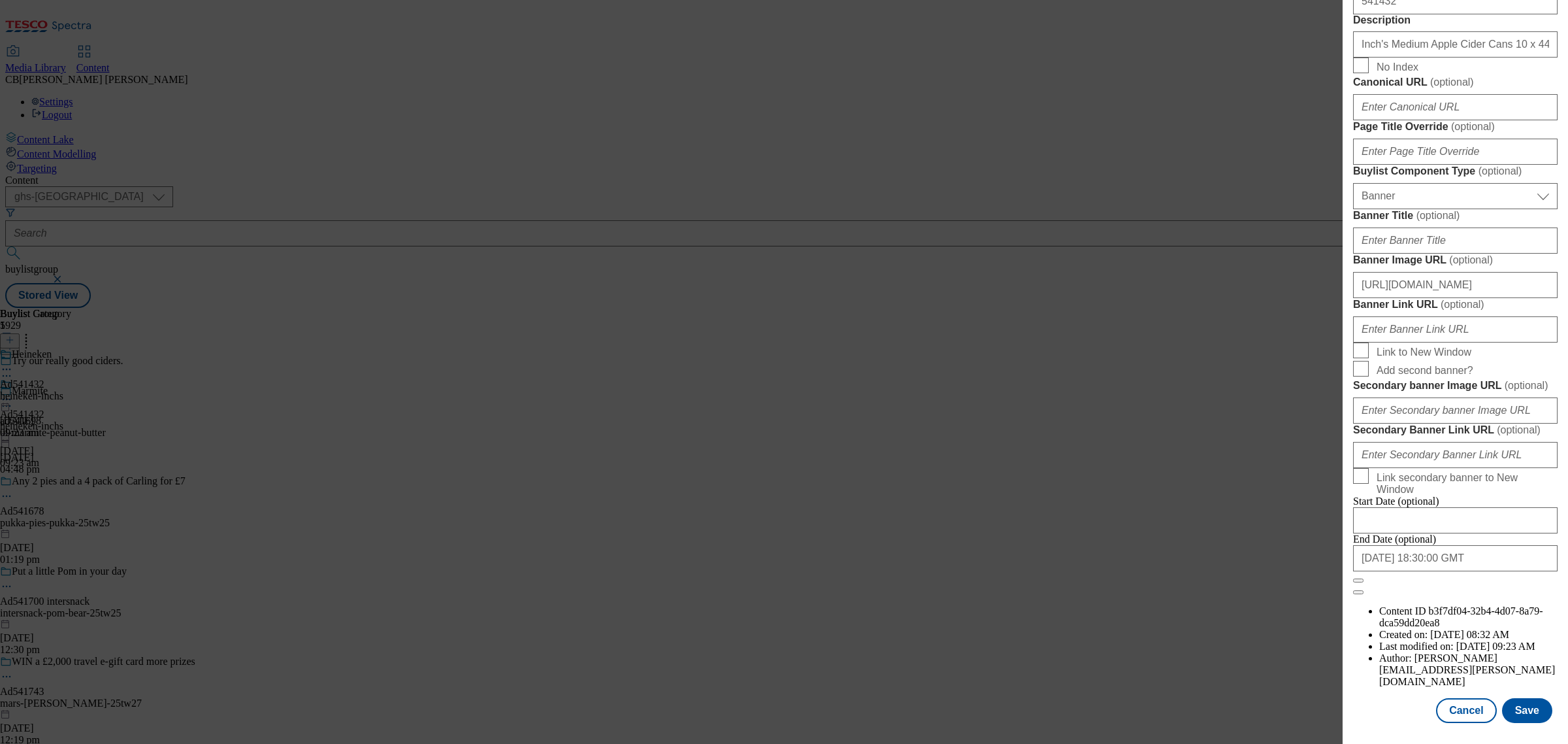
click at [1524, 267] on label "Banner Image URL ( optional )" at bounding box center [1455, 260] width 205 height 13
click at [1524, 298] on input "https://digitalcontent.api.tesco.com/v2/media/ghs-mktg/32d3d403-41f4-4ee7-b2b4-…" at bounding box center [1455, 284] width 205 height 26
click at [1516, 698] on button "Save" at bounding box center [1527, 711] width 50 height 25
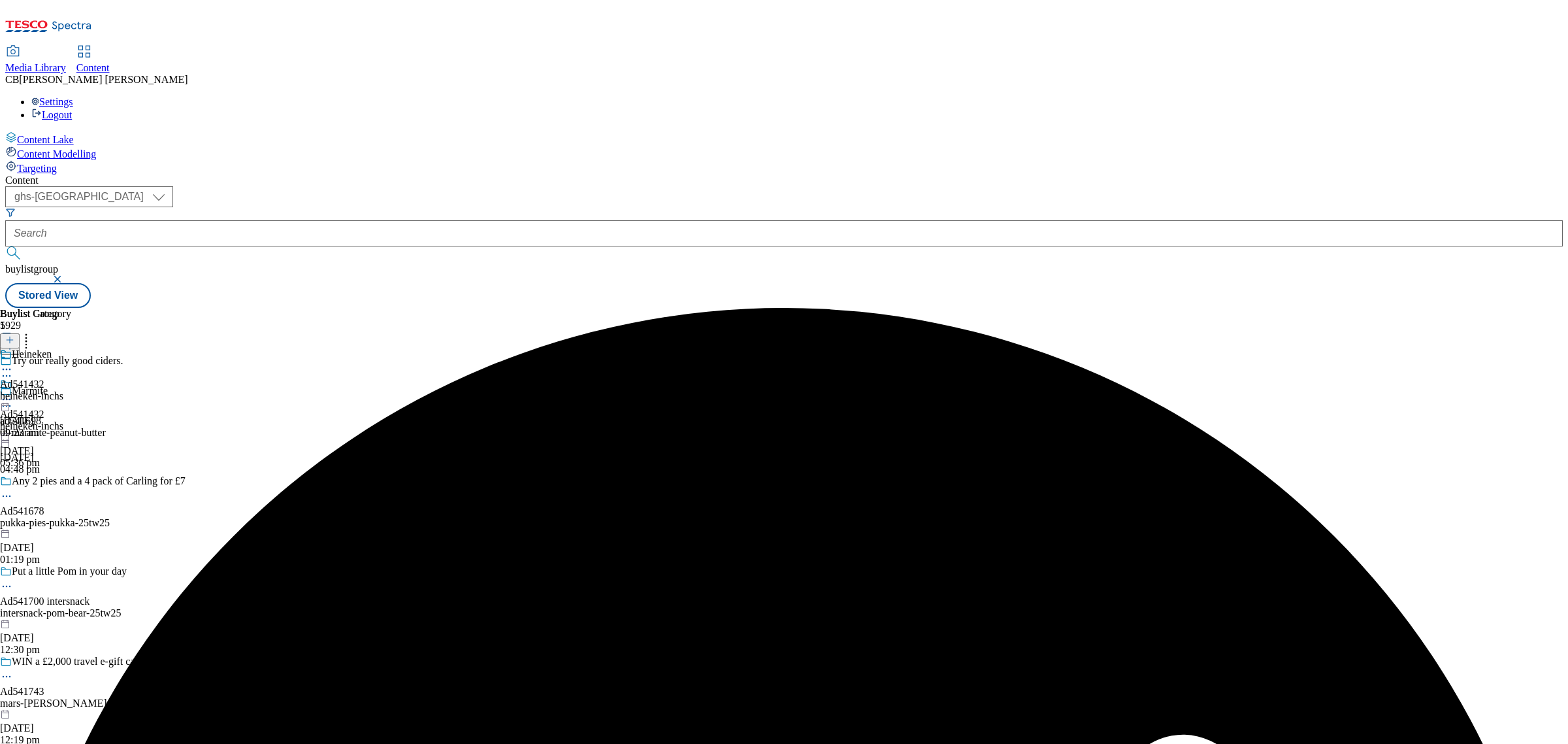
click at [8, 399] on circle at bounding box center [7, 400] width 2 height 2
click at [71, 482] on span "Preview" at bounding box center [56, 487] width 31 height 10
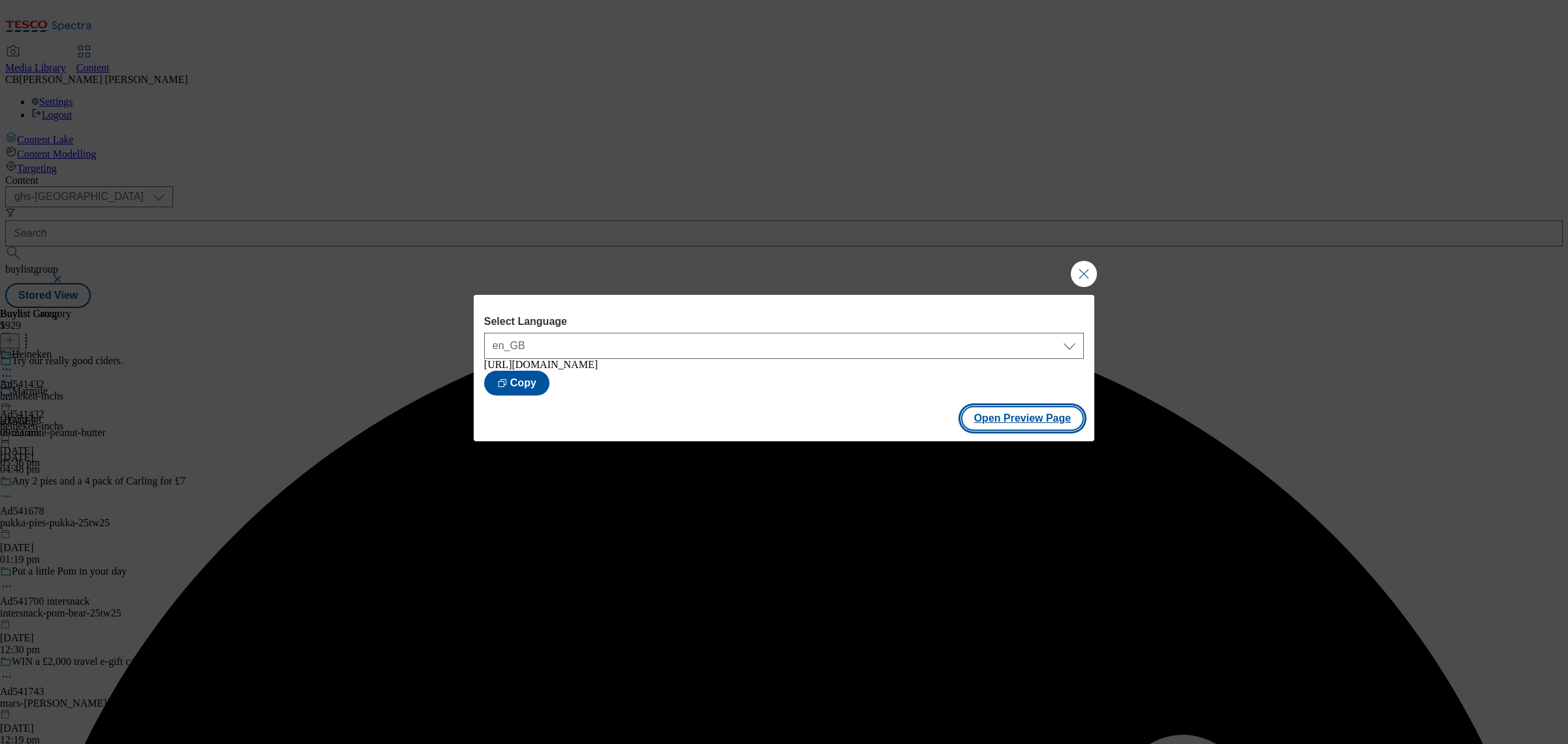
click at [1027, 418] on button "Open Preview Page" at bounding box center [1022, 418] width 123 height 25
click at [1082, 273] on button "Close Modal" at bounding box center [1083, 273] width 26 height 26
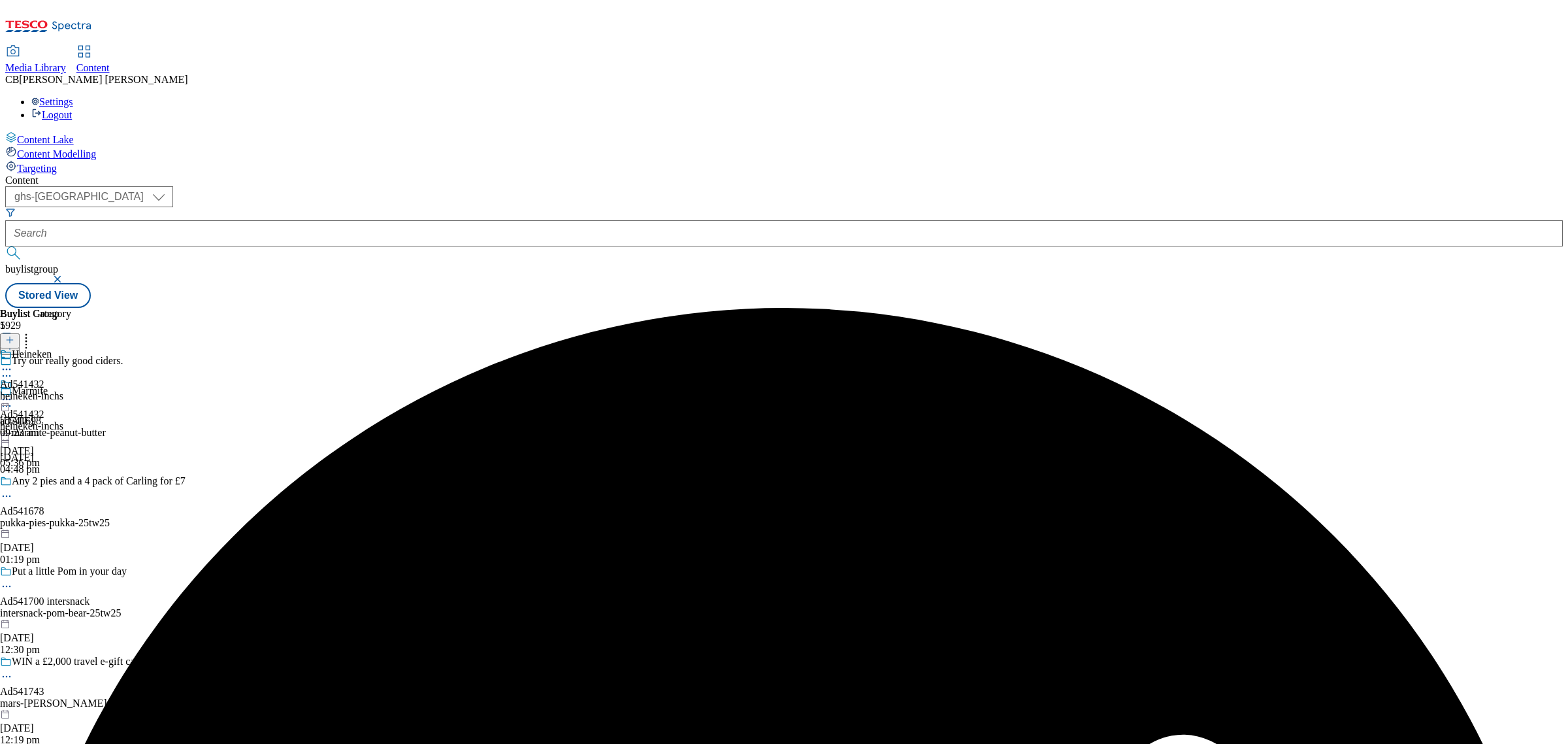
click at [13, 393] on icon at bounding box center [7, 400] width 13 height 13
click at [75, 525] on button "Publish" at bounding box center [49, 532] width 48 height 15
